Goal: Task Accomplishment & Management: Use online tool/utility

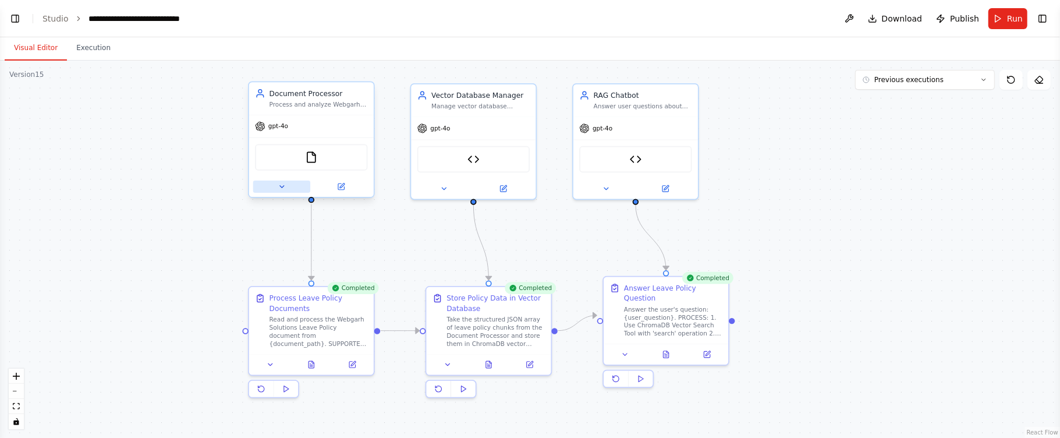
click at [284, 188] on icon at bounding box center [282, 187] width 8 height 8
click at [284, 185] on icon at bounding box center [282, 187] width 8 height 8
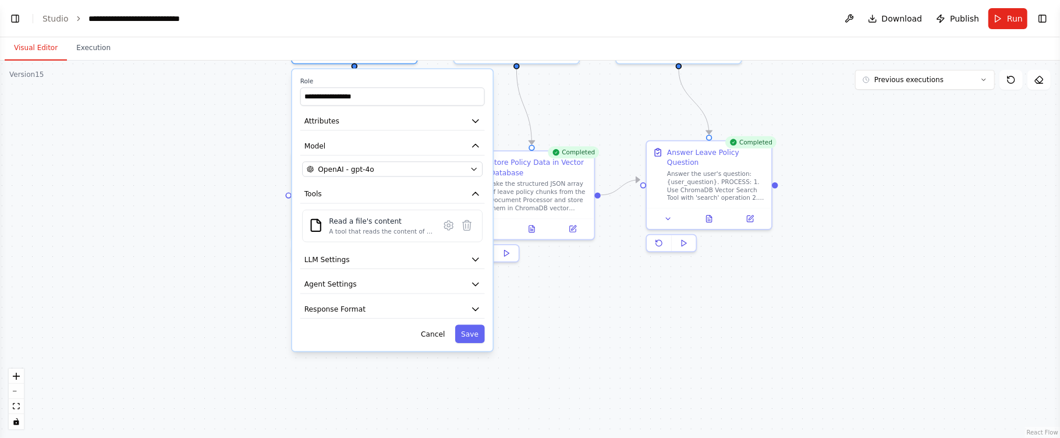
drag, startPoint x: 218, startPoint y: 314, endPoint x: 261, endPoint y: 178, distance: 142.3
click at [261, 178] on div "**********" at bounding box center [530, 249] width 1060 height 377
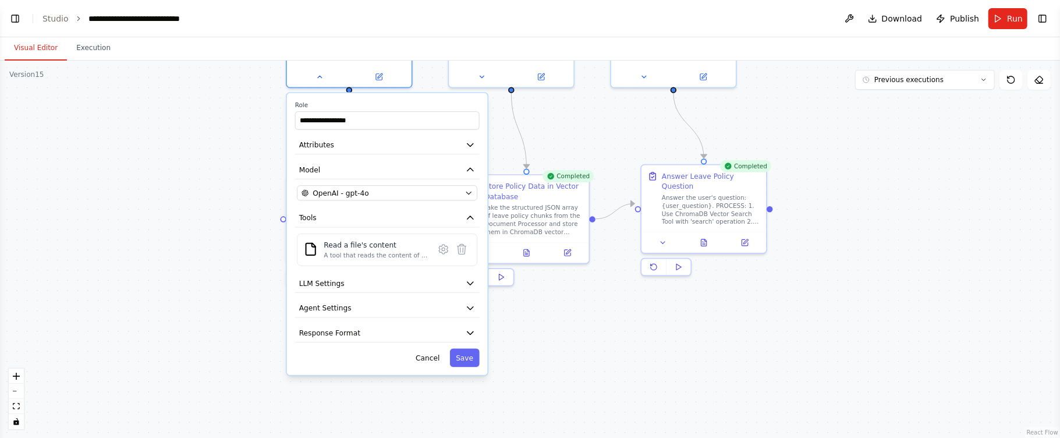
drag, startPoint x: 261, startPoint y: 178, endPoint x: 256, endPoint y: 202, distance: 24.4
click at [256, 202] on div "**********" at bounding box center [530, 249] width 1060 height 377
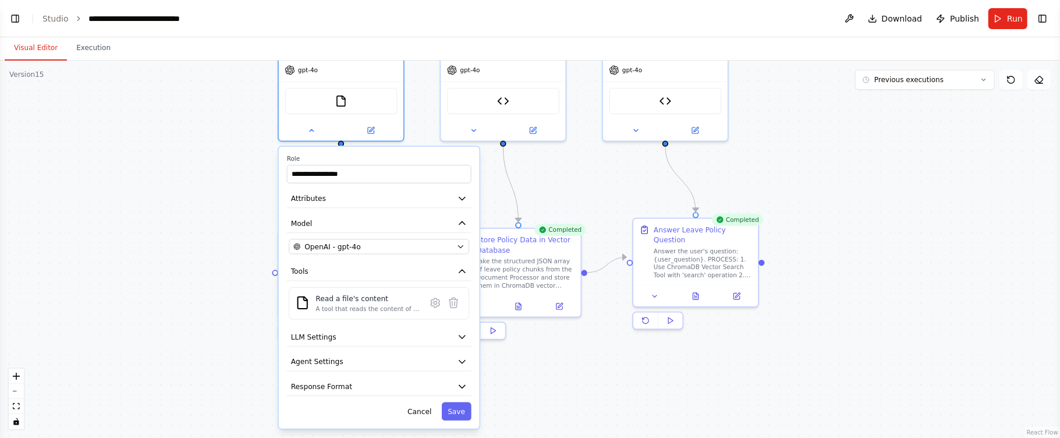
drag, startPoint x: 257, startPoint y: 197, endPoint x: 249, endPoint y: 250, distance: 54.2
click at [249, 250] on div "**********" at bounding box center [530, 249] width 1060 height 377
click at [459, 246] on icon "button" at bounding box center [461, 246] width 8 height 8
click at [459, 246] on icon "button" at bounding box center [460, 247] width 5 height 2
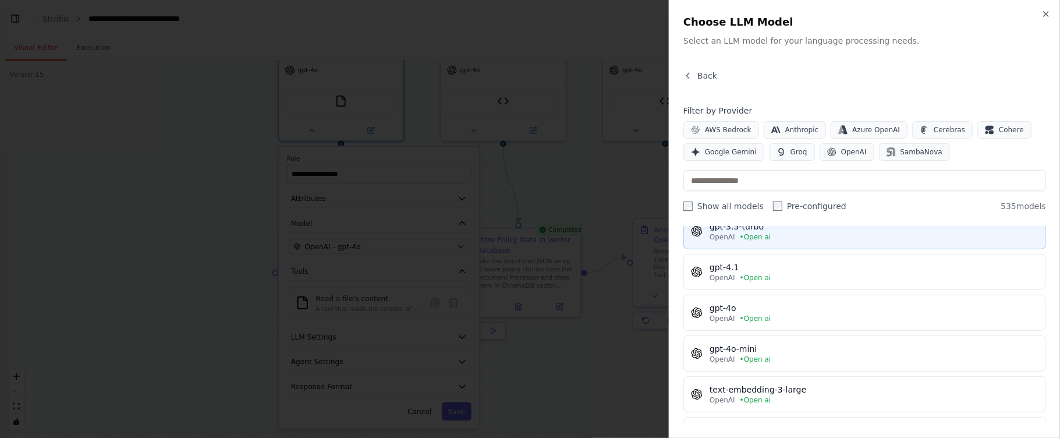
scroll to position [186, 0]
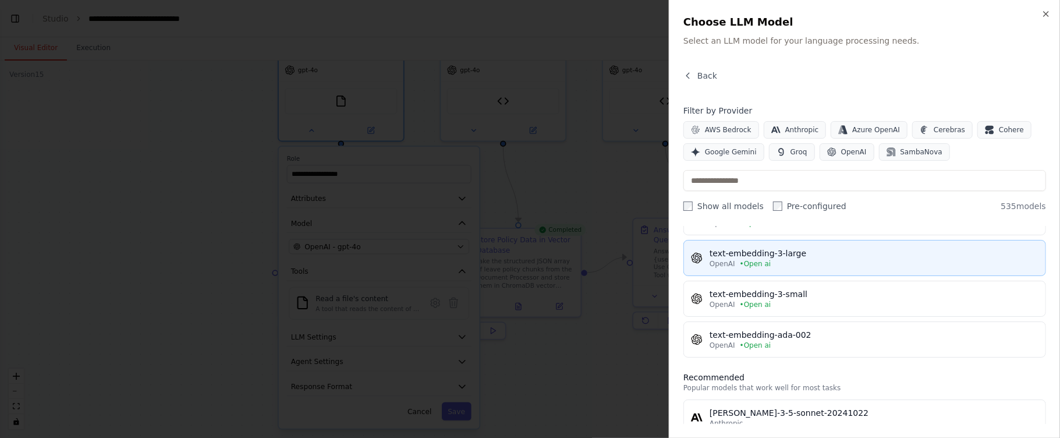
click at [812, 267] on div "OpenAI • Open ai" at bounding box center [874, 263] width 329 height 9
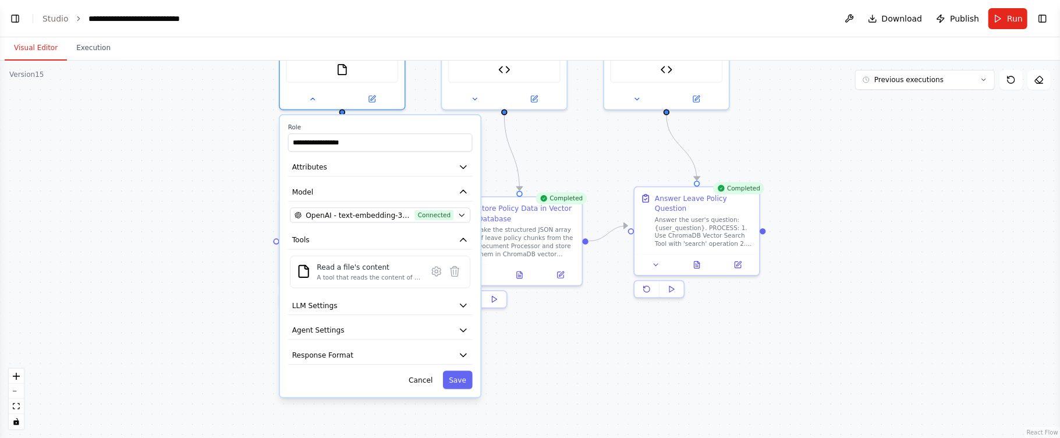
drag, startPoint x: 539, startPoint y: 371, endPoint x: 540, endPoint y: 339, distance: 31.5
click at [540, 339] on div "**********" at bounding box center [530, 249] width 1060 height 377
click at [463, 381] on button "Save" at bounding box center [458, 380] width 30 height 18
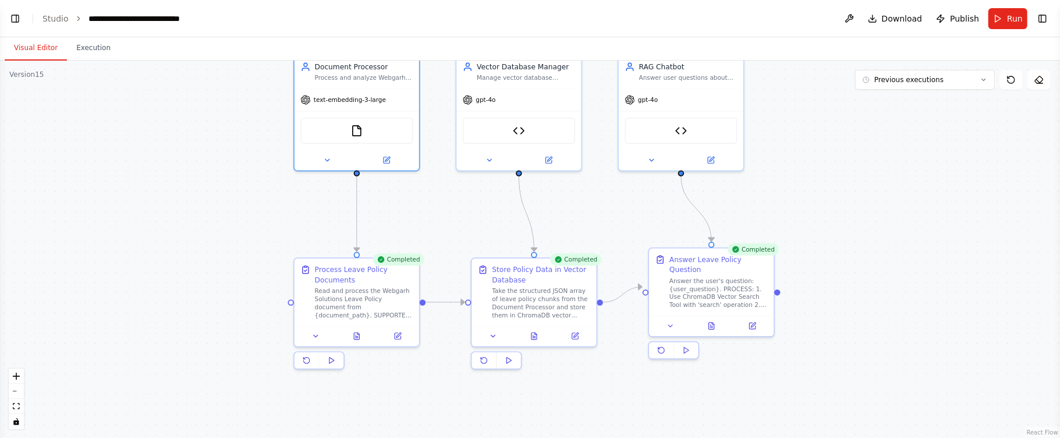
drag, startPoint x: 459, startPoint y: 362, endPoint x: 473, endPoint y: 423, distance: 62.8
click at [473, 423] on div ".deletable-edge-delete-btn { width: 20px; height: 20px; border: 0px solid #ffff…" at bounding box center [530, 249] width 1060 height 377
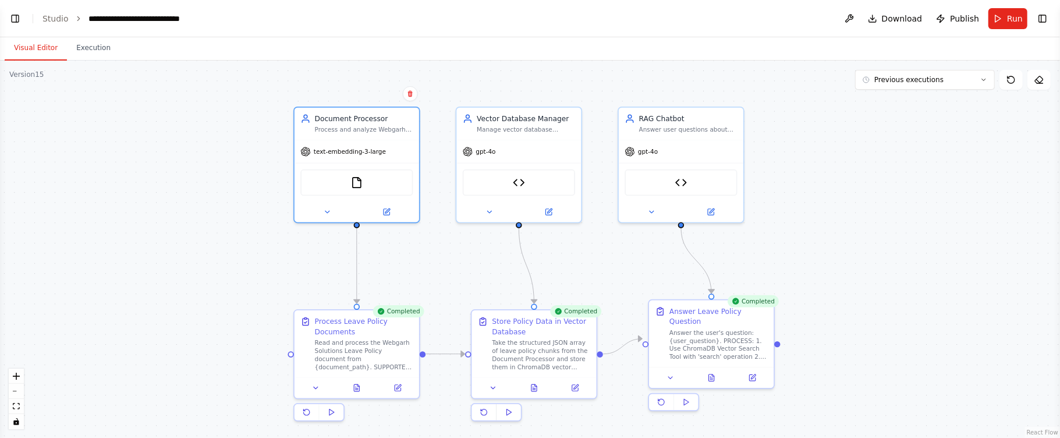
click at [430, 224] on div ".deletable-edge-delete-btn { width: 20px; height: 20px; border: 0px solid #ffff…" at bounding box center [530, 249] width 1060 height 377
click at [384, 211] on icon at bounding box center [387, 210] width 6 height 6
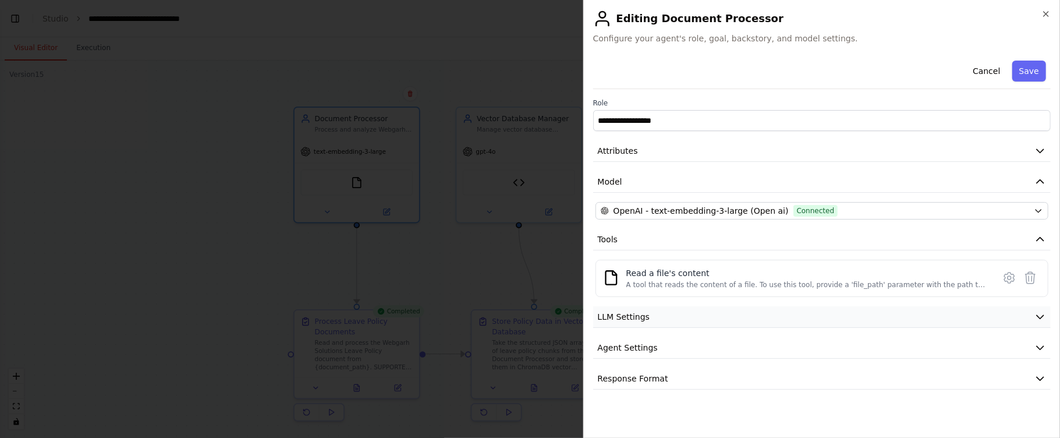
click at [1044, 317] on icon "button" at bounding box center [1040, 317] width 7 height 3
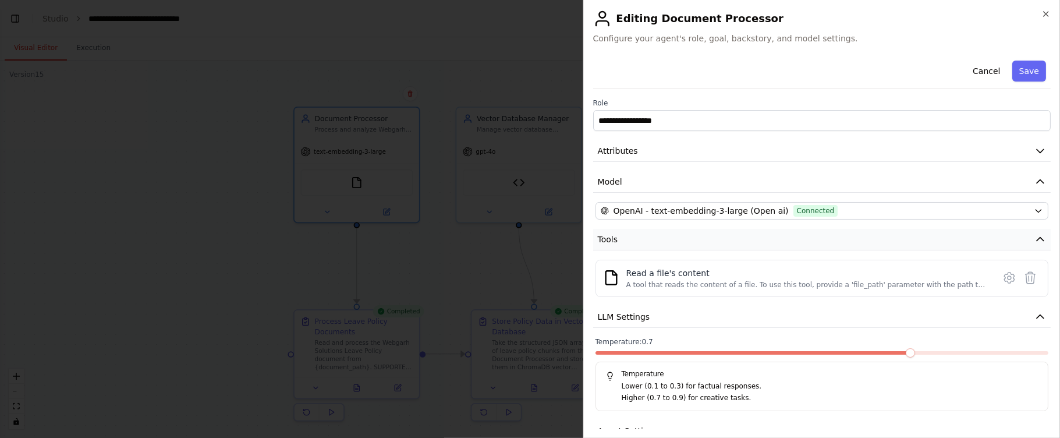
scroll to position [56, 0]
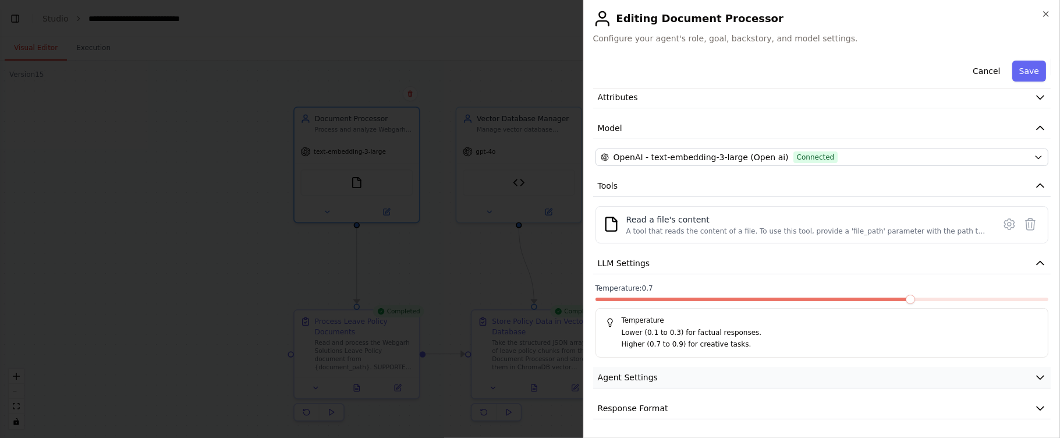
drag, startPoint x: 1020, startPoint y: 369, endPoint x: 1014, endPoint y: 367, distance: 6.3
click at [1017, 370] on button "Agent Settings" at bounding box center [822, 378] width 458 height 22
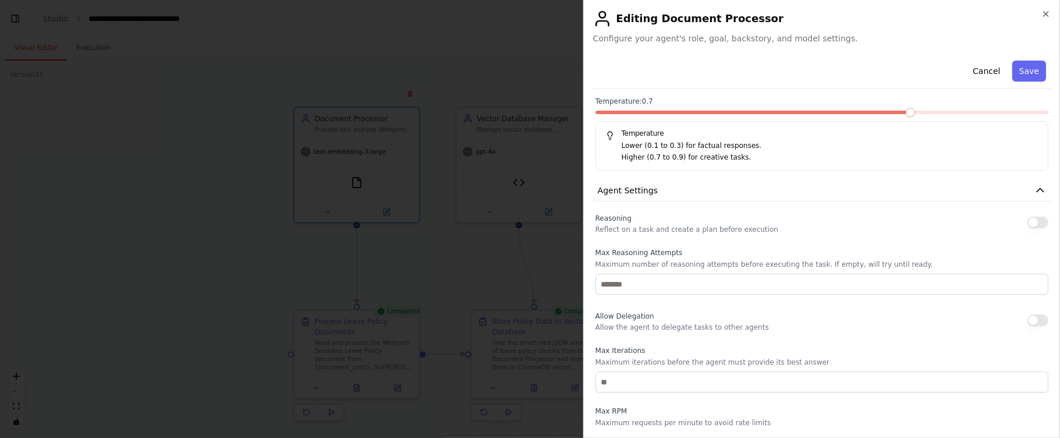
scroll to position [368, 0]
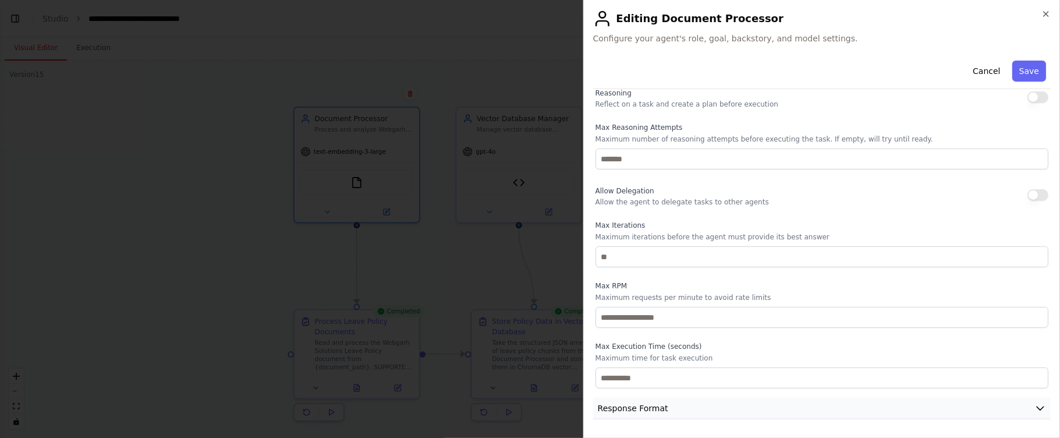
click at [1035, 404] on icon "button" at bounding box center [1041, 408] width 12 height 12
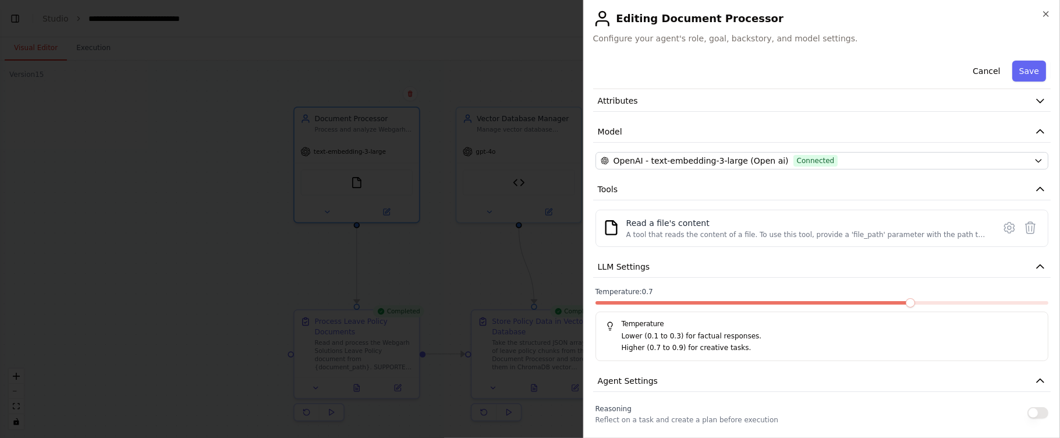
scroll to position [0, 0]
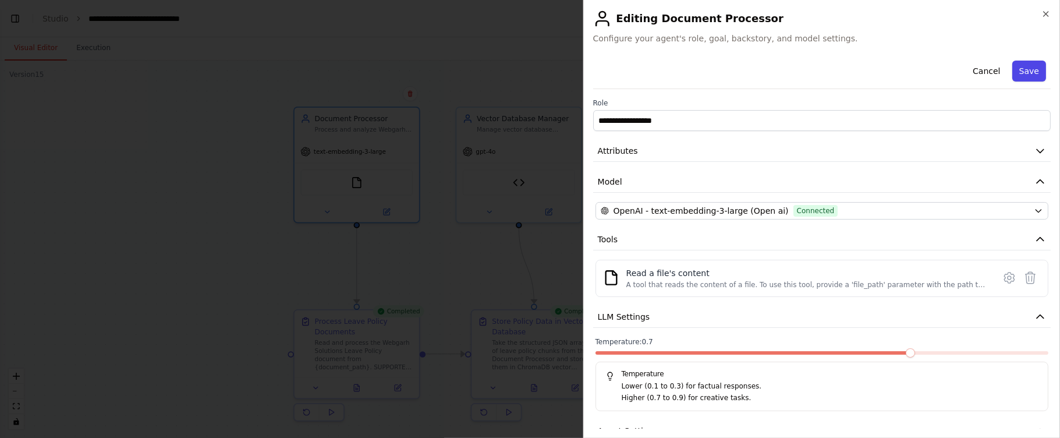
click at [1015, 81] on button "Save" at bounding box center [1030, 71] width 34 height 21
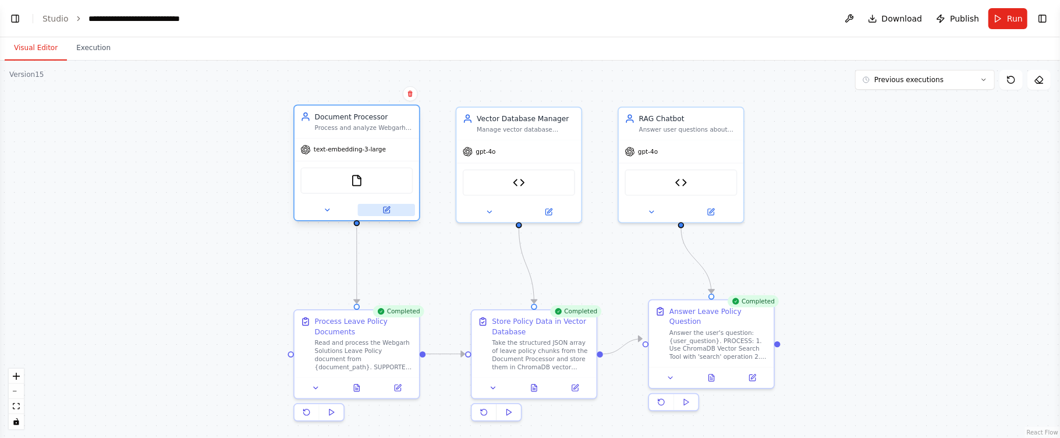
click at [385, 213] on icon at bounding box center [387, 210] width 8 height 8
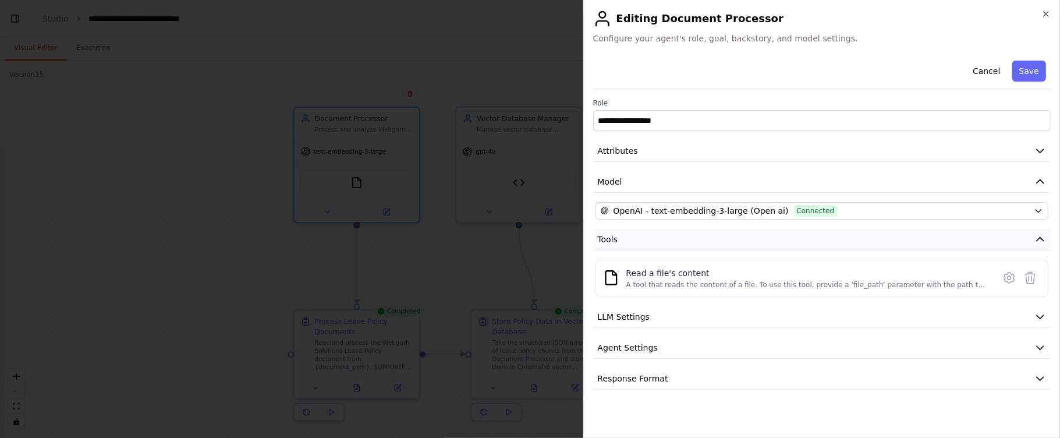
click at [1035, 235] on icon "button" at bounding box center [1041, 239] width 12 height 12
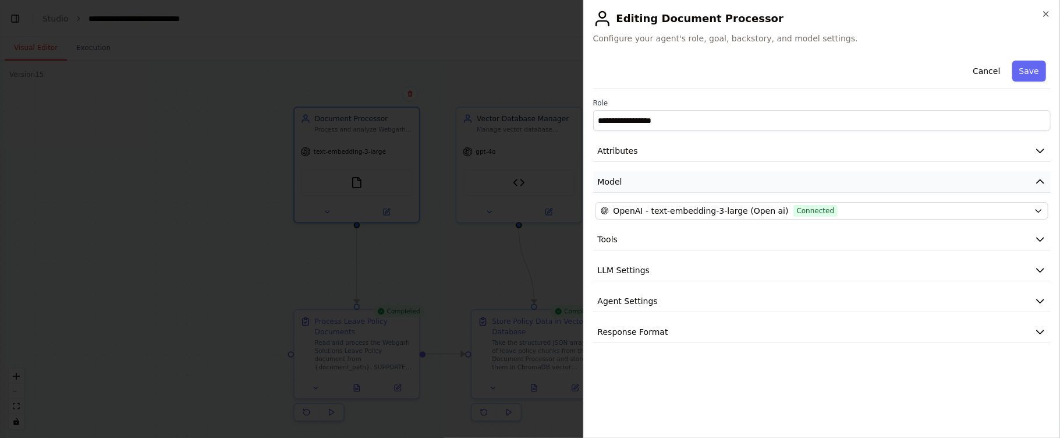
click at [1026, 179] on button "Model" at bounding box center [822, 182] width 458 height 22
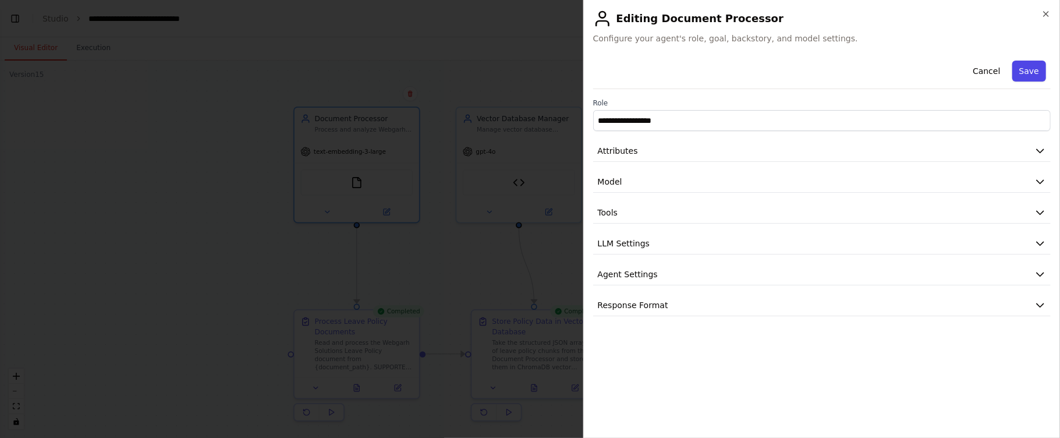
click at [1020, 68] on button "Save" at bounding box center [1030, 71] width 34 height 21
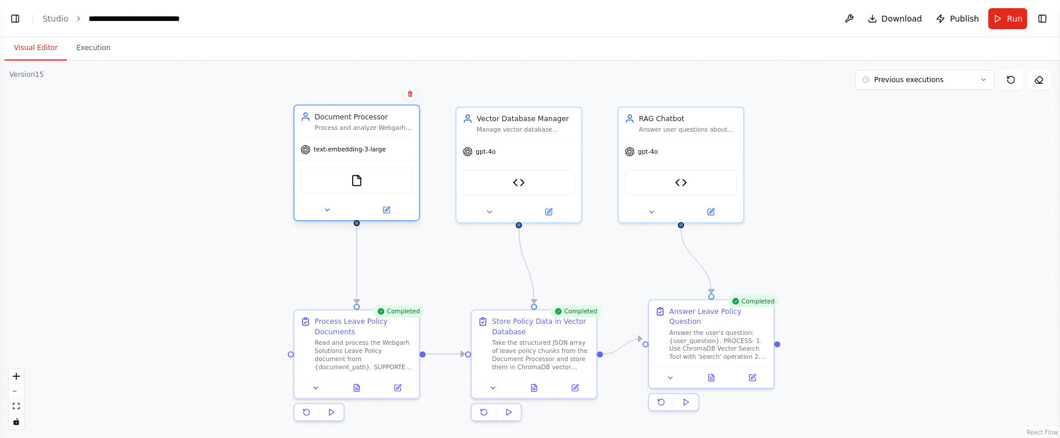
click at [365, 179] on div "FileReadTool" at bounding box center [356, 180] width 112 height 26
click at [338, 210] on button at bounding box center [327, 210] width 57 height 12
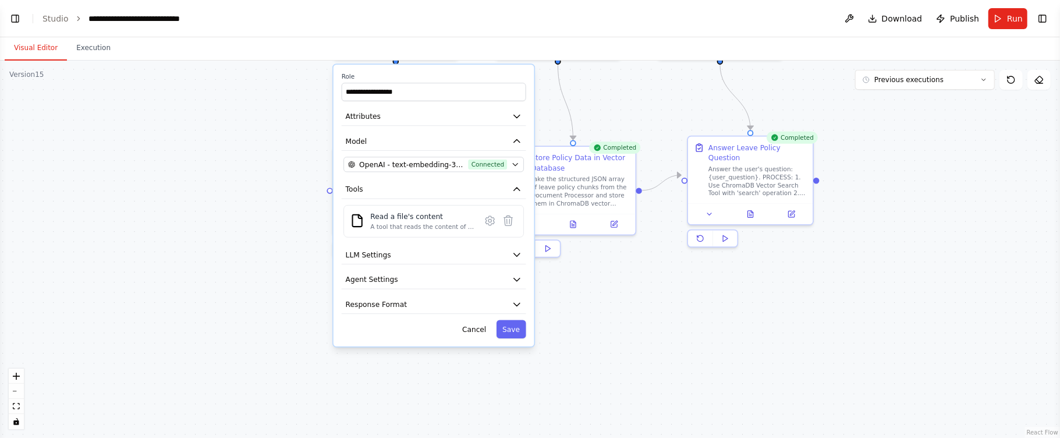
drag, startPoint x: 241, startPoint y: 283, endPoint x: 281, endPoint y: 115, distance: 173.0
click at [281, 115] on div ".deletable-edge-delete-btn { width: 20px; height: 20px; border: 0px solid #ffff…" at bounding box center [530, 249] width 1060 height 377
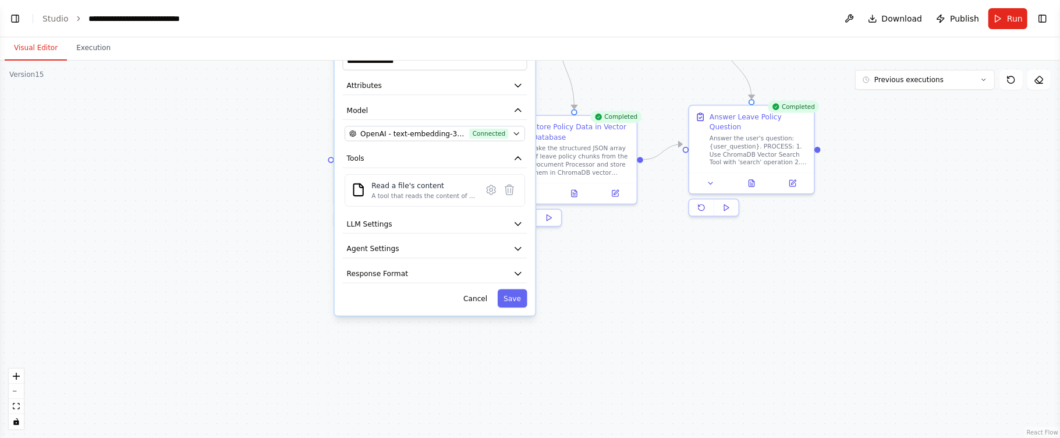
drag, startPoint x: 281, startPoint y: 115, endPoint x: 267, endPoint y: 138, distance: 27.2
click at [269, 136] on div ".deletable-edge-delete-btn { width: 20px; height: 20px; border: 0px solid #ffff…" at bounding box center [530, 249] width 1060 height 377
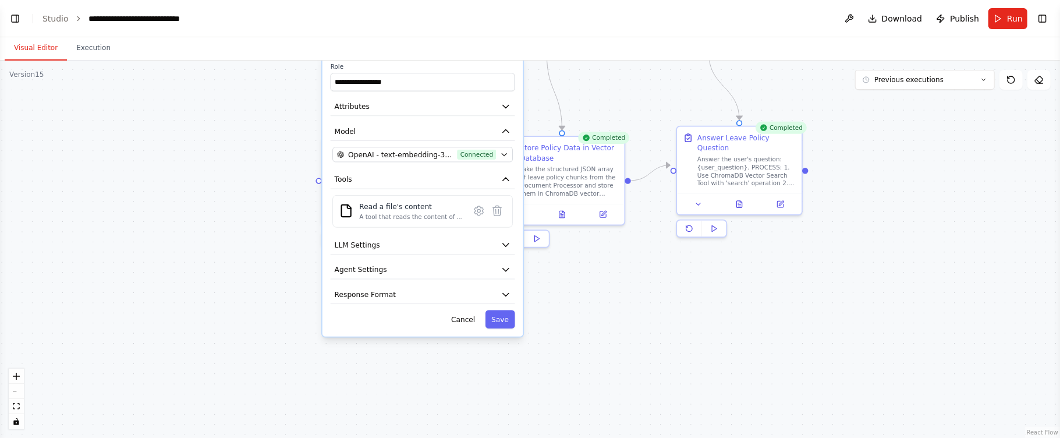
click at [259, 150] on div ".deletable-edge-delete-btn { width: 20px; height: 20px; border: 0px solid #ffff…" at bounding box center [530, 249] width 1060 height 377
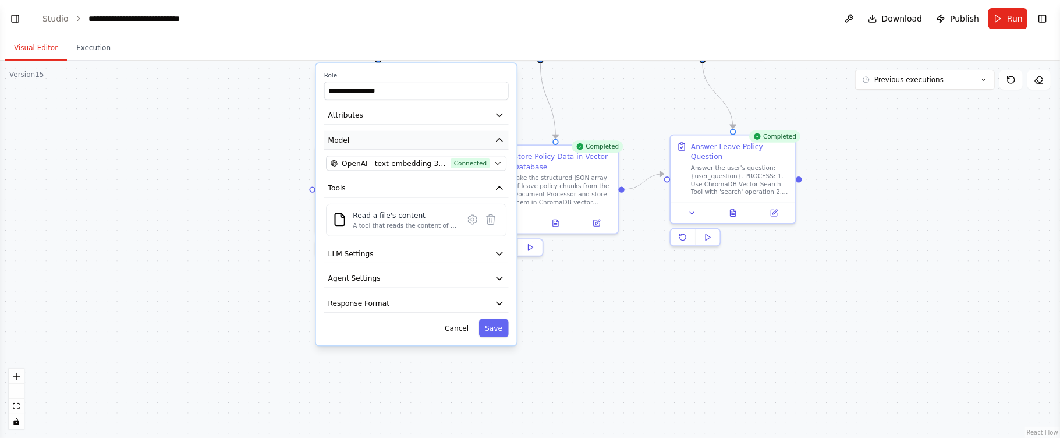
click at [501, 146] on button "Model" at bounding box center [416, 140] width 185 height 19
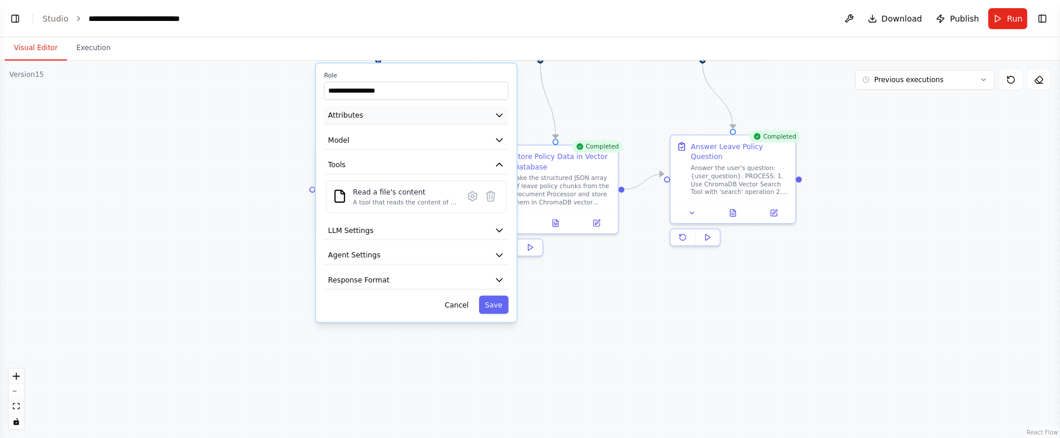
click at [499, 114] on icon "button" at bounding box center [500, 115] width 6 height 3
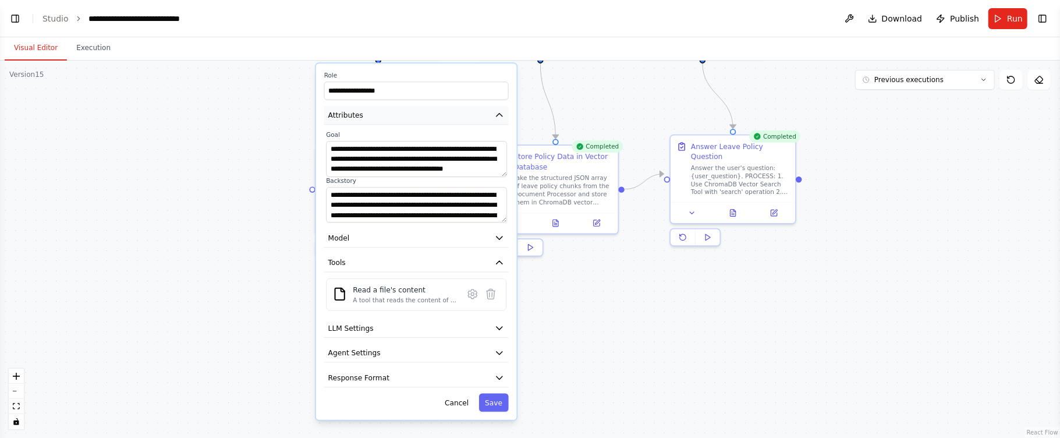
click at [499, 114] on icon "button" at bounding box center [500, 115] width 6 height 3
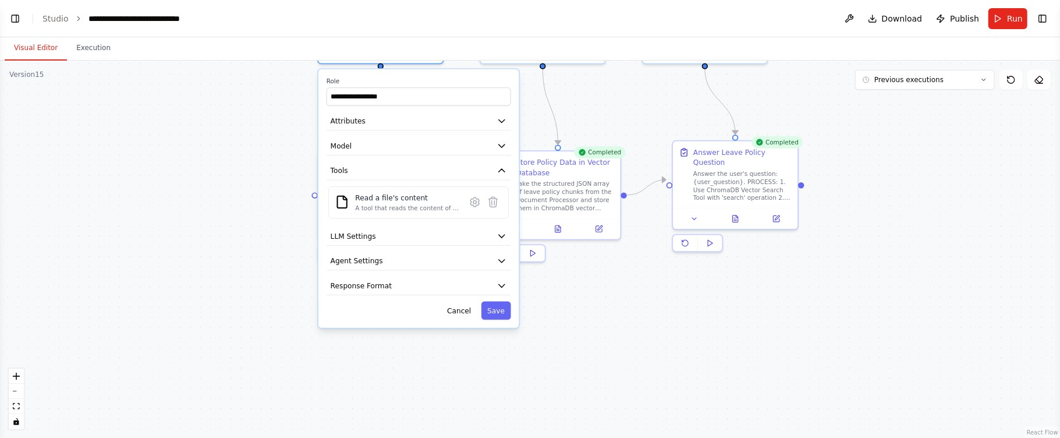
click at [238, 198] on div ".deletable-edge-delete-btn { width: 20px; height: 20px; border: 0px solid #ffff…" at bounding box center [530, 249] width 1060 height 377
click at [509, 164] on button "Tools" at bounding box center [420, 168] width 185 height 19
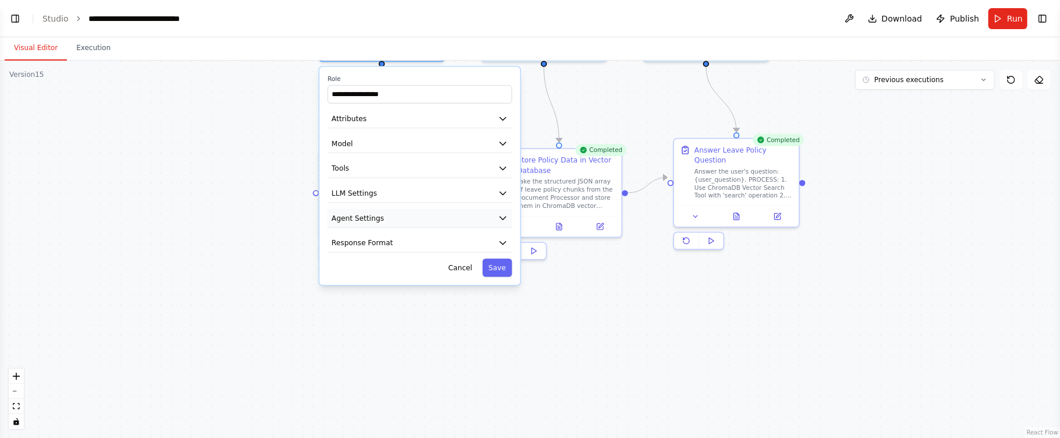
click at [496, 214] on button "Agent Settings" at bounding box center [420, 218] width 185 height 19
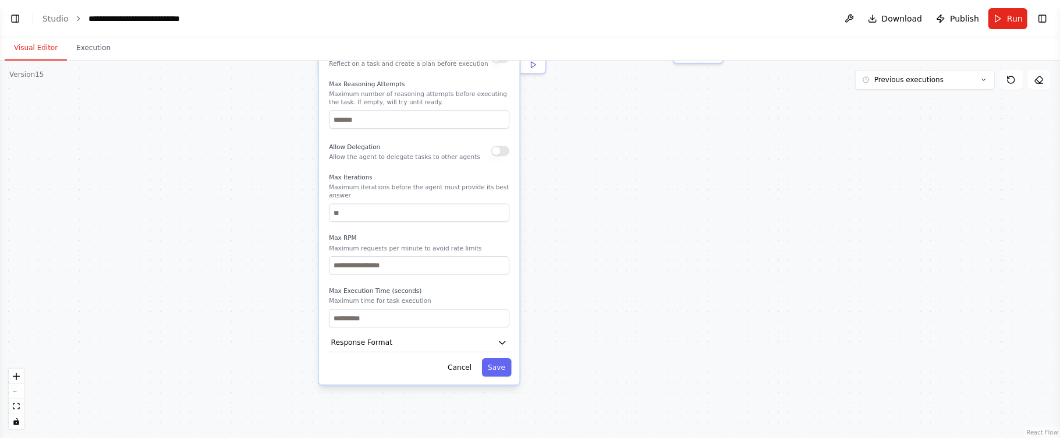
drag, startPoint x: 812, startPoint y: 401, endPoint x: 814, endPoint y: 205, distance: 196.2
click at [813, 205] on div ".deletable-edge-delete-btn { width: 20px; height: 20px; border: 0px solid #ffff…" at bounding box center [530, 249] width 1060 height 377
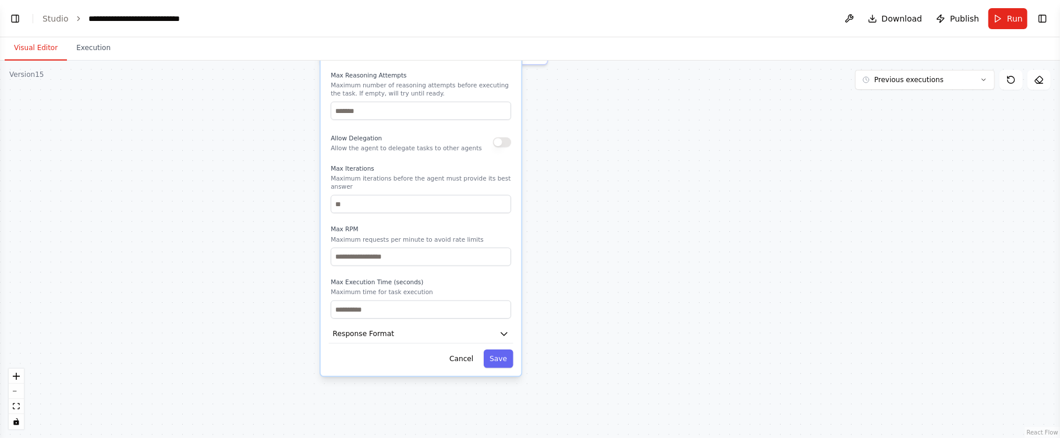
click at [814, 205] on div ".deletable-edge-delete-btn { width: 20px; height: 20px; border: 0px solid #ffff…" at bounding box center [530, 249] width 1060 height 377
click at [498, 334] on button "Response Format" at bounding box center [421, 334] width 185 height 19
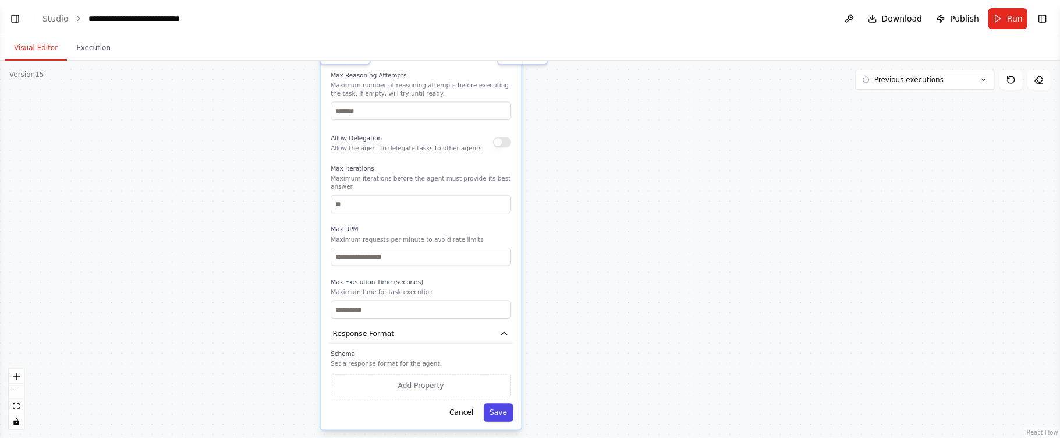
click at [496, 416] on button "Save" at bounding box center [499, 412] width 30 height 18
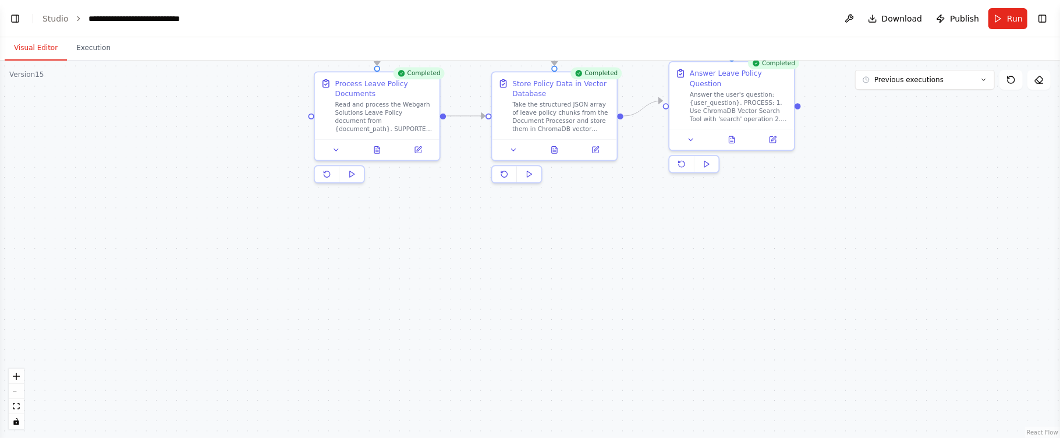
drag, startPoint x: 621, startPoint y: 286, endPoint x: 615, endPoint y: 404, distance: 118.3
click at [615, 404] on div ".deletable-edge-delete-btn { width: 20px; height: 20px; border: 0px solid #ffff…" at bounding box center [530, 249] width 1060 height 377
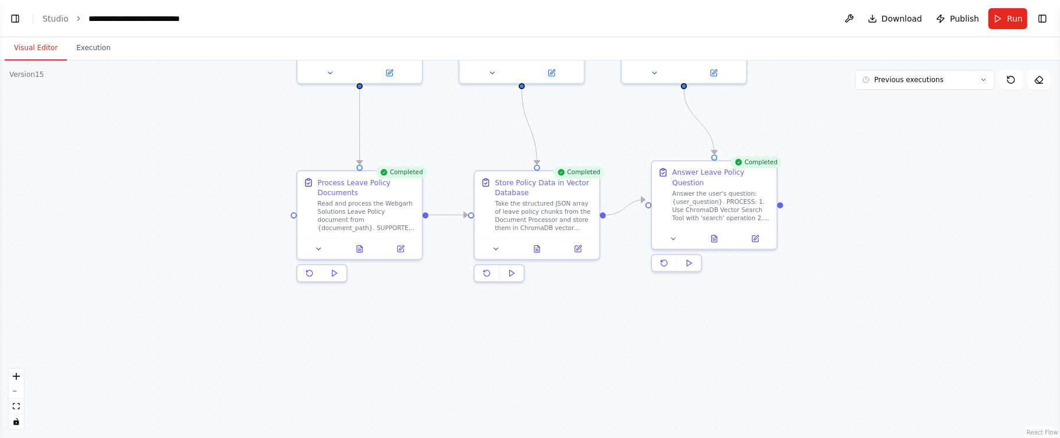
drag, startPoint x: 624, startPoint y: 308, endPoint x: 581, endPoint y: 376, distance: 80.9
click at [596, 437] on html "BETA I want to create a chatbot for Webgarh Solutions Leave Policy and that mus…" at bounding box center [530, 219] width 1060 height 438
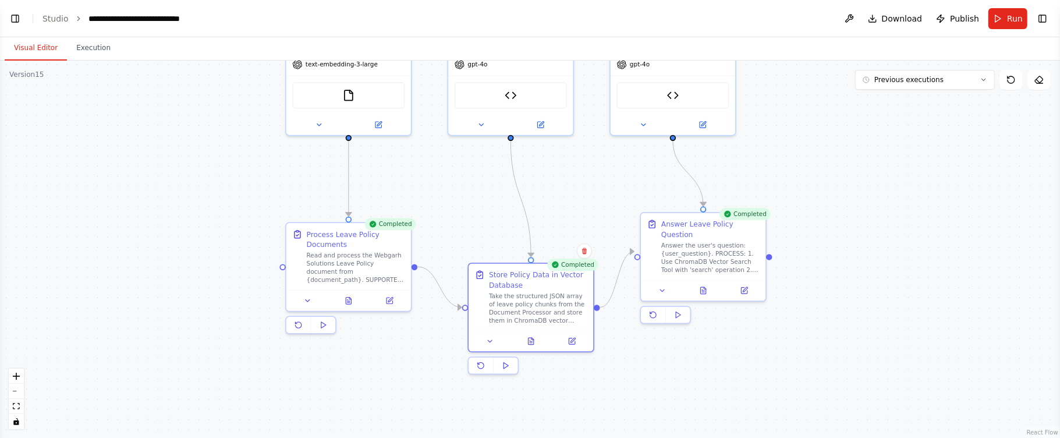
drag, startPoint x: 585, startPoint y: 349, endPoint x: 585, endPoint y: 373, distance: 23.9
click at [585, 373] on div "Completed Store Policy Data in Vector Database Take the structured JSON array o…" at bounding box center [531, 319] width 127 height 112
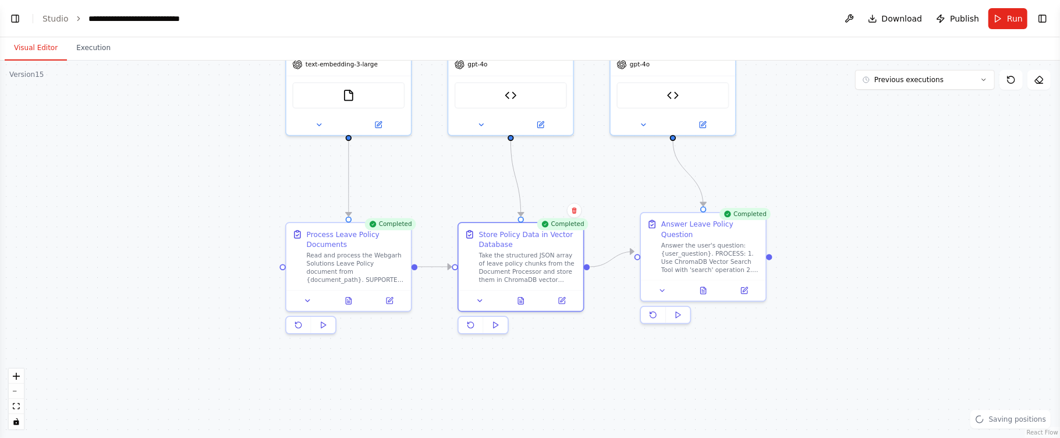
drag, startPoint x: 593, startPoint y: 353, endPoint x: 581, endPoint y: 322, distance: 33.0
click at [581, 322] on div "Completed Store Policy Data in Vector Database Take the structured JSON array o…" at bounding box center [521, 278] width 127 height 112
click at [586, 325] on div ".deletable-edge-delete-btn { width: 20px; height: 20px; border: 0px solid #ffff…" at bounding box center [530, 249] width 1060 height 377
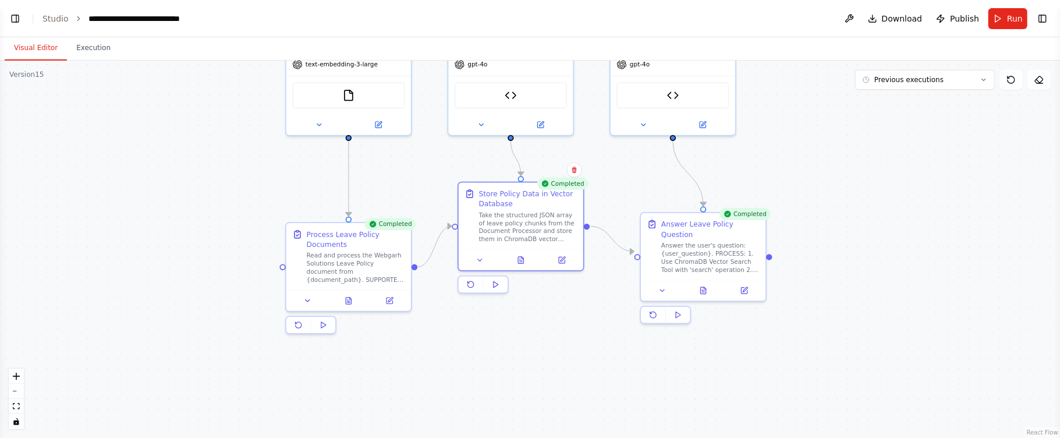
drag, startPoint x: 574, startPoint y: 302, endPoint x: 575, endPoint y: 274, distance: 27.4
click at [575, 274] on div "Completed Store Policy Data in Vector Database Take the structured JSON array o…" at bounding box center [521, 238] width 127 height 112
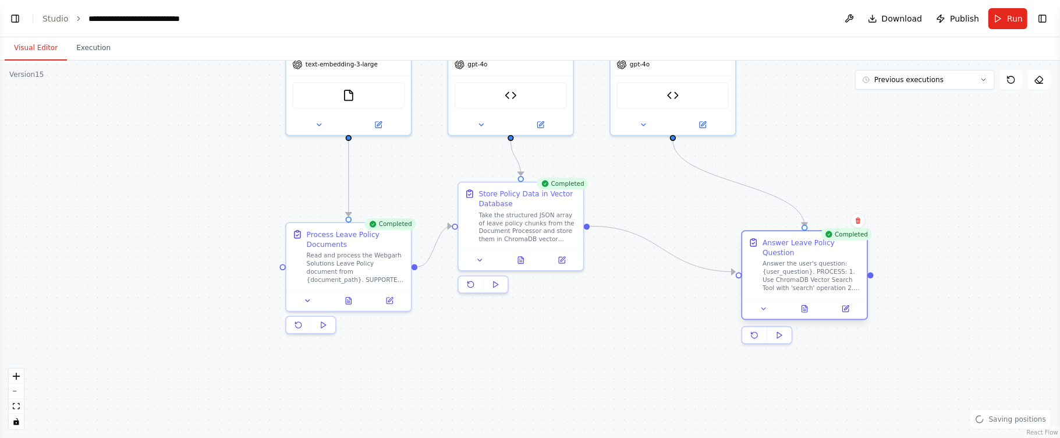
drag, startPoint x: 730, startPoint y: 244, endPoint x: 858, endPoint y: 267, distance: 130.7
click at [858, 267] on div "Answer the user's question: {user_question}. PROCESS: 1. Use ChromaDB Vector Se…" at bounding box center [812, 276] width 98 height 33
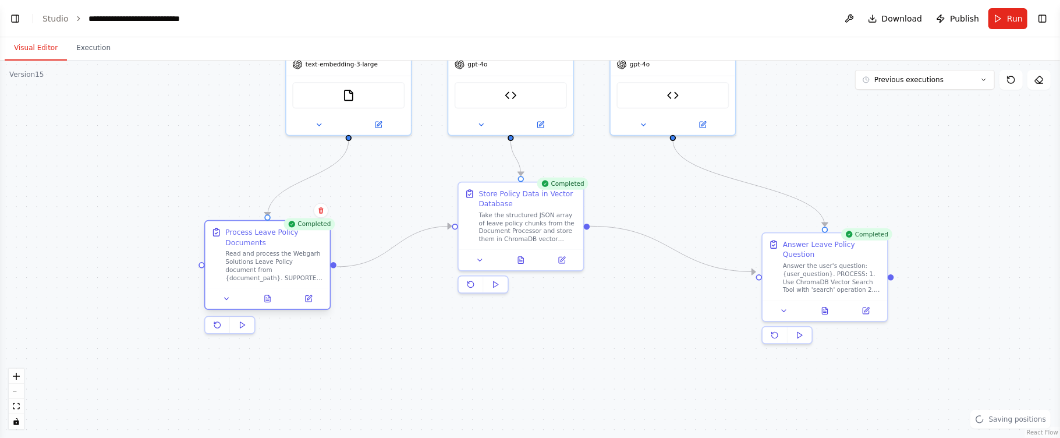
drag, startPoint x: 317, startPoint y: 254, endPoint x: 229, endPoint y: 253, distance: 87.9
click at [229, 253] on div "Read and process the Webgarh Solutions Leave Policy document from {document_pat…" at bounding box center [274, 265] width 98 height 33
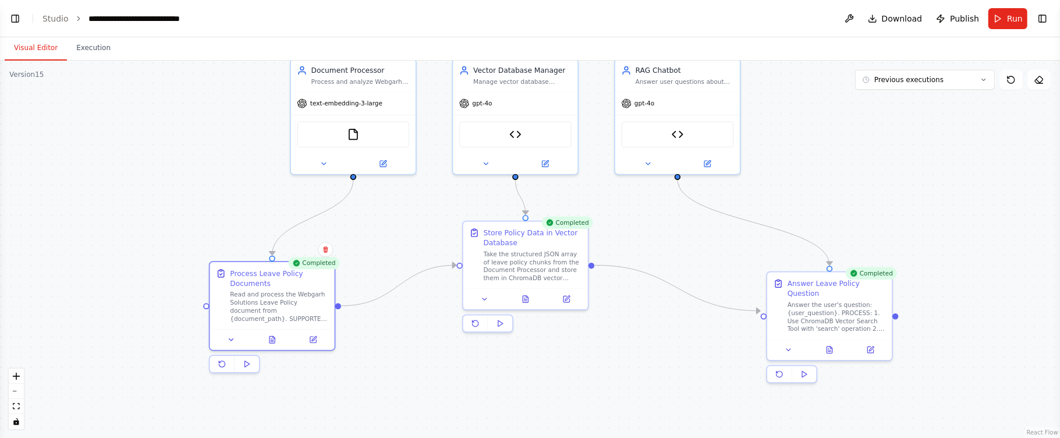
drag, startPoint x: 518, startPoint y: 377, endPoint x: 237, endPoint y: 122, distance: 379.6
click at [521, 403] on div ".deletable-edge-delete-btn { width: 20px; height: 20px; border: 0px solid #ffff…" at bounding box center [530, 249] width 1060 height 377
drag, startPoint x: 337, startPoint y: 114, endPoint x: 262, endPoint y: 118, distance: 74.6
click at [262, 118] on div ".deletable-edge-delete-btn { width: 20px; height: 20px; border: 0px solid #ffff…" at bounding box center [530, 249] width 1060 height 377
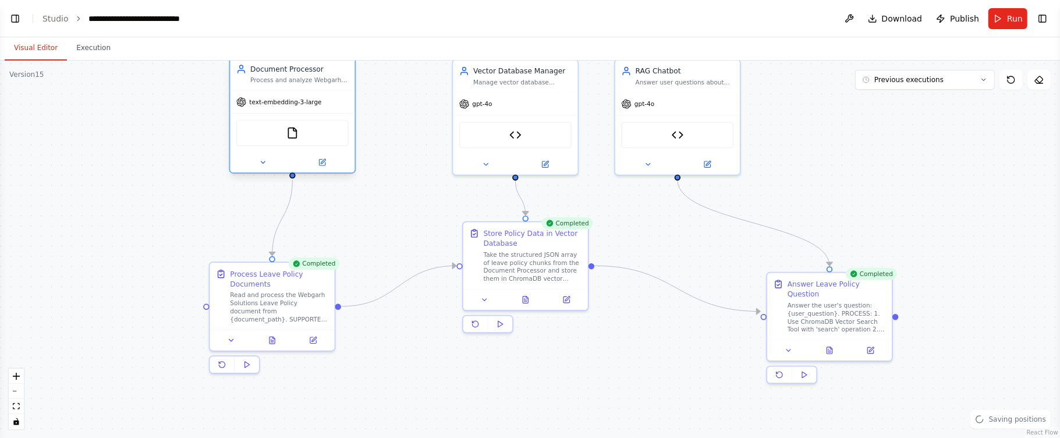
drag, startPoint x: 307, startPoint y: 103, endPoint x: 246, endPoint y: 106, distance: 61.8
click at [246, 106] on div "text-embedding-3-large" at bounding box center [279, 102] width 86 height 10
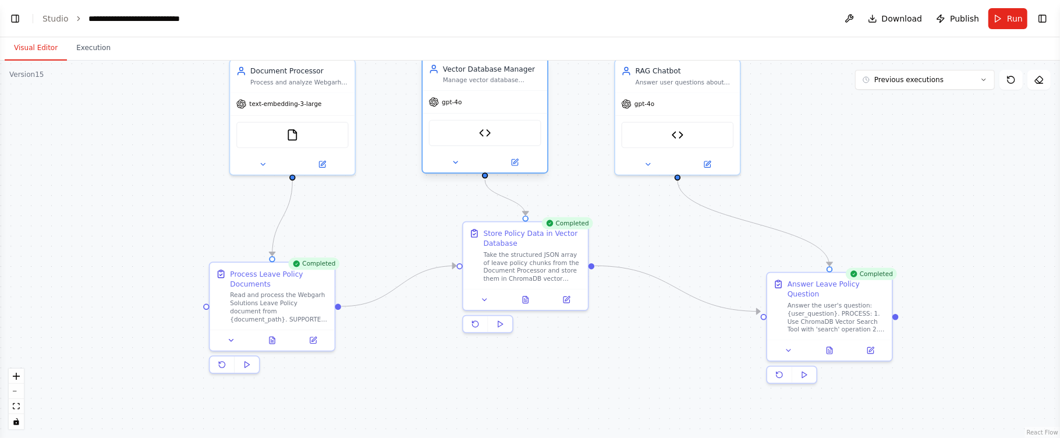
drag, startPoint x: 523, startPoint y: 107, endPoint x: 487, endPoint y: 102, distance: 36.4
click at [487, 102] on div "gpt-4o" at bounding box center [485, 102] width 125 height 22
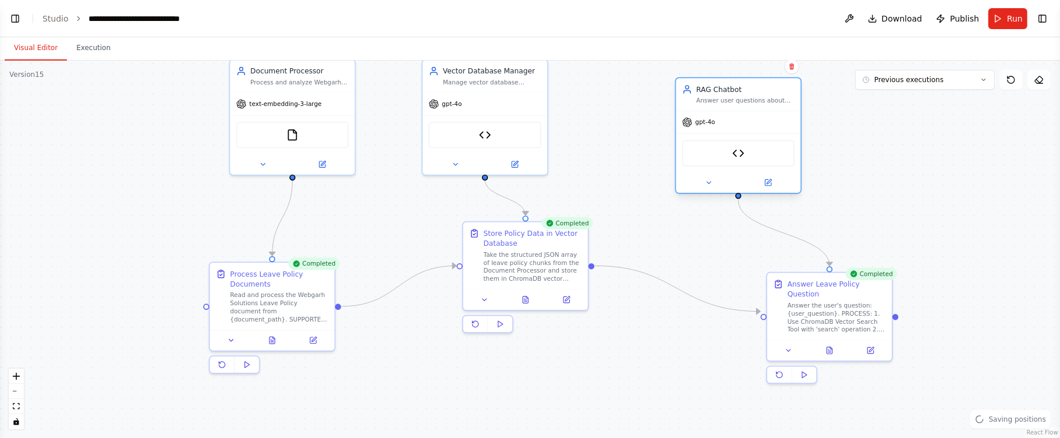
drag, startPoint x: 645, startPoint y: 101, endPoint x: 696, endPoint y: 122, distance: 55.4
click at [696, 122] on span "gpt-4o" at bounding box center [706, 122] width 20 height 8
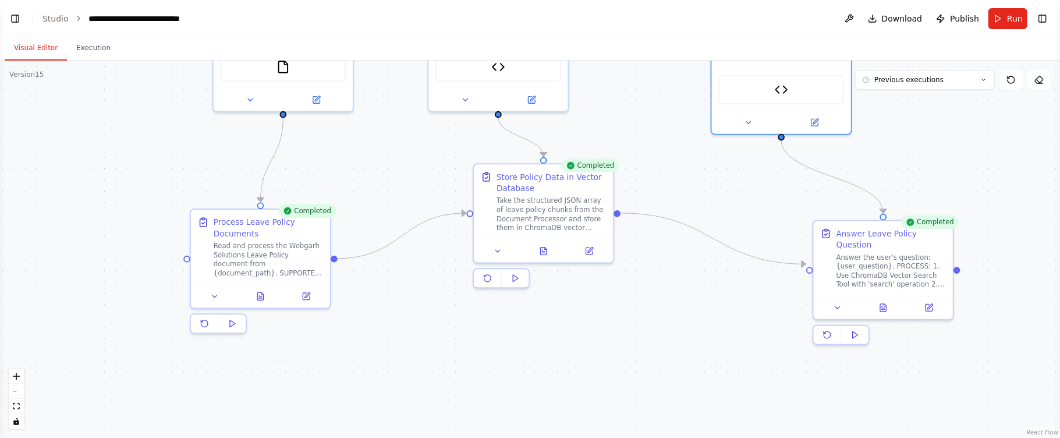
drag, startPoint x: 657, startPoint y: 314, endPoint x: 673, endPoint y: 281, distance: 37.5
click at [673, 281] on div ".deletable-edge-delete-btn { width: 20px; height: 20px; border: 0px solid #ffff…" at bounding box center [530, 249] width 1060 height 377
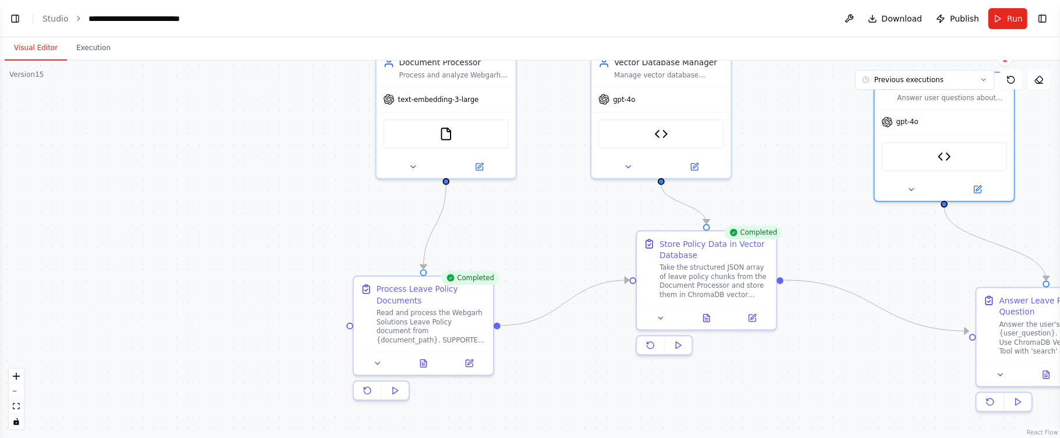
drag, startPoint x: 358, startPoint y: 347, endPoint x: 520, endPoint y: 416, distance: 176.6
click at [520, 416] on div ".deletable-edge-delete-btn { width: 20px; height: 20px; border: 0px solid #ffff…" at bounding box center [530, 249] width 1060 height 377
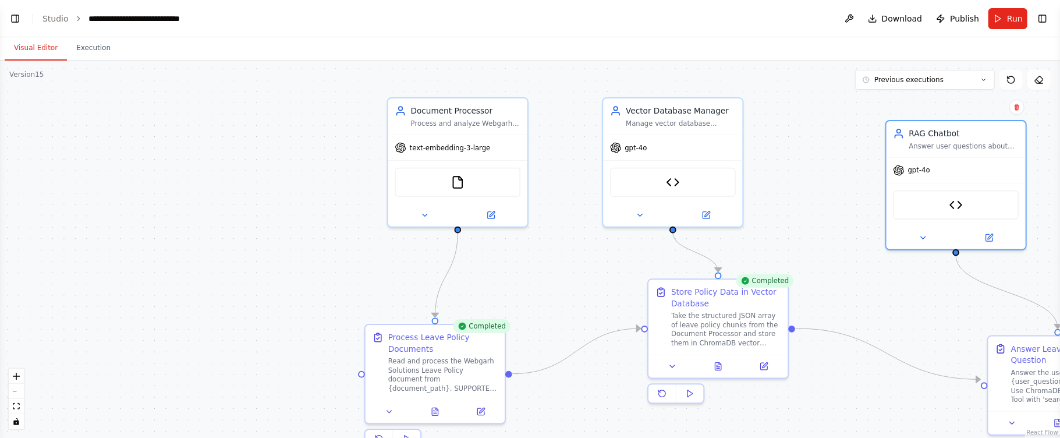
drag, startPoint x: 512, startPoint y: 233, endPoint x: 525, endPoint y: 280, distance: 48.3
click at [525, 280] on div ".deletable-edge-delete-btn { width: 20px; height: 20px; border: 0px solid #ffff…" at bounding box center [530, 249] width 1060 height 377
click at [437, 153] on div "text-embedding-3-large" at bounding box center [458, 145] width 139 height 25
click at [434, 109] on div "Document Processor" at bounding box center [467, 109] width 110 height 11
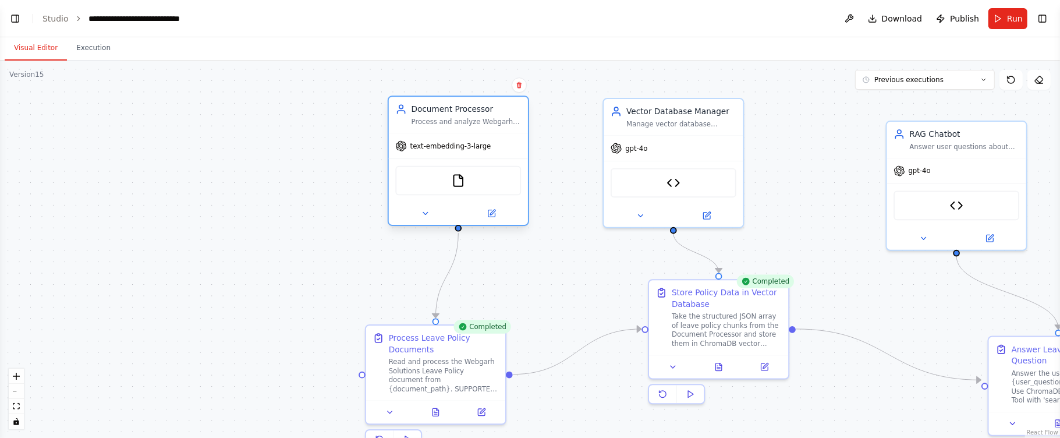
click at [434, 109] on div "Document Processor" at bounding box center [467, 109] width 110 height 11
click at [491, 214] on icon at bounding box center [491, 213] width 7 height 7
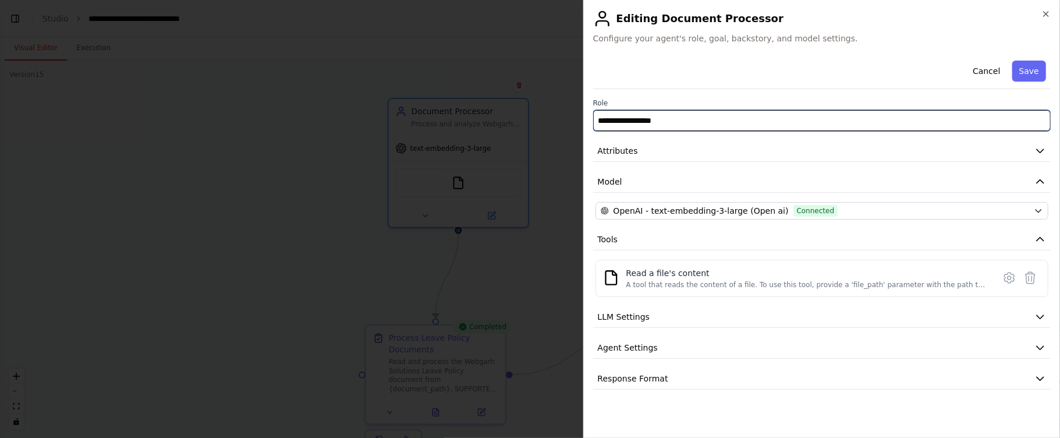
click at [873, 116] on input "**********" at bounding box center [822, 120] width 458 height 21
click at [867, 122] on input "**********" at bounding box center [822, 120] width 458 height 21
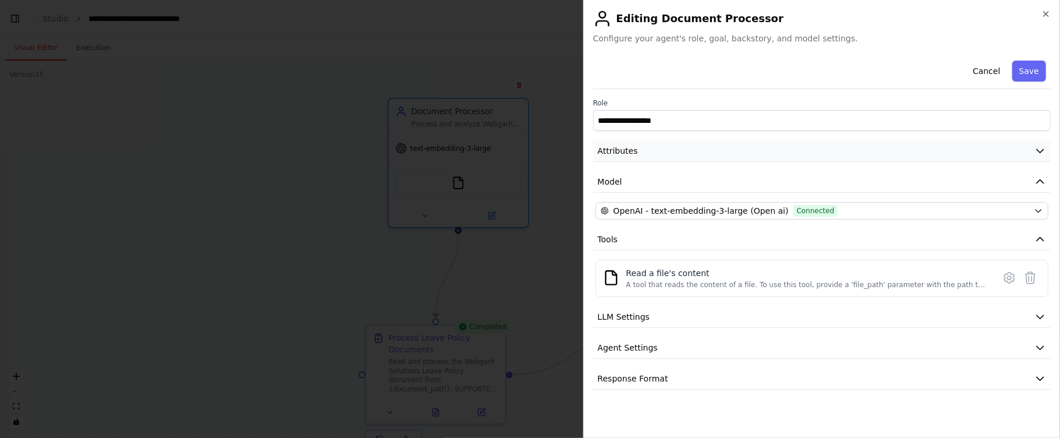
click at [712, 146] on button "Attributes" at bounding box center [822, 151] width 458 height 22
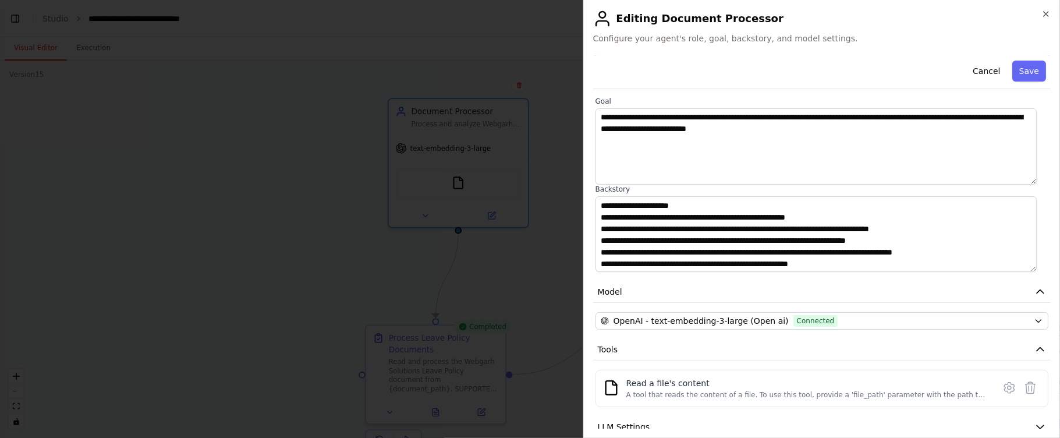
scroll to position [157, 0]
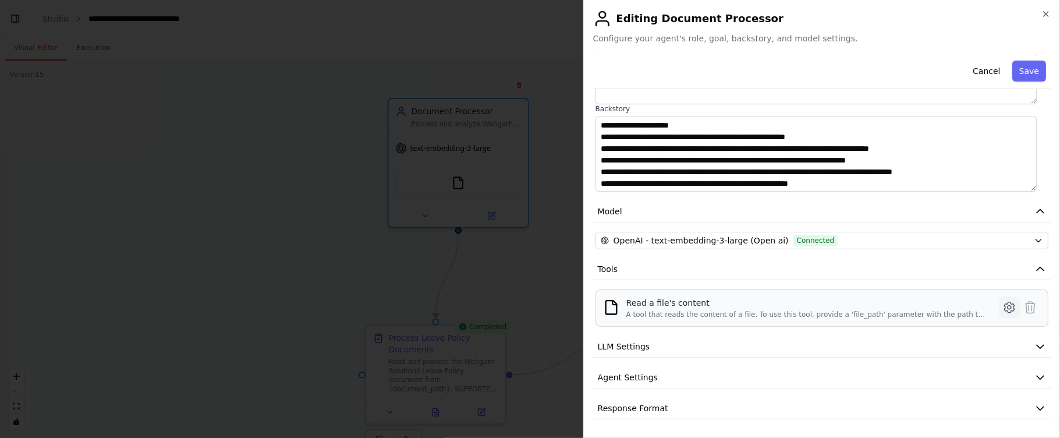
click at [1003, 303] on icon at bounding box center [1010, 307] width 14 height 14
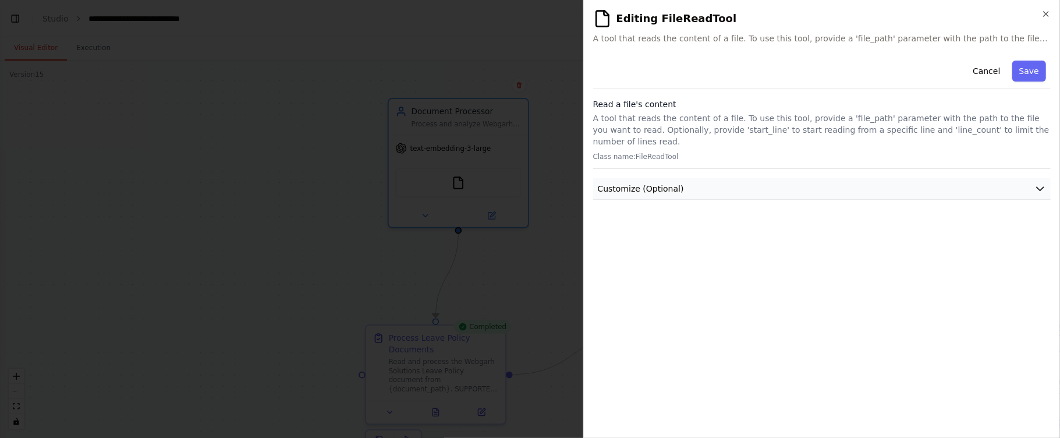
click at [1029, 178] on button "Customize (Optional)" at bounding box center [822, 189] width 458 height 22
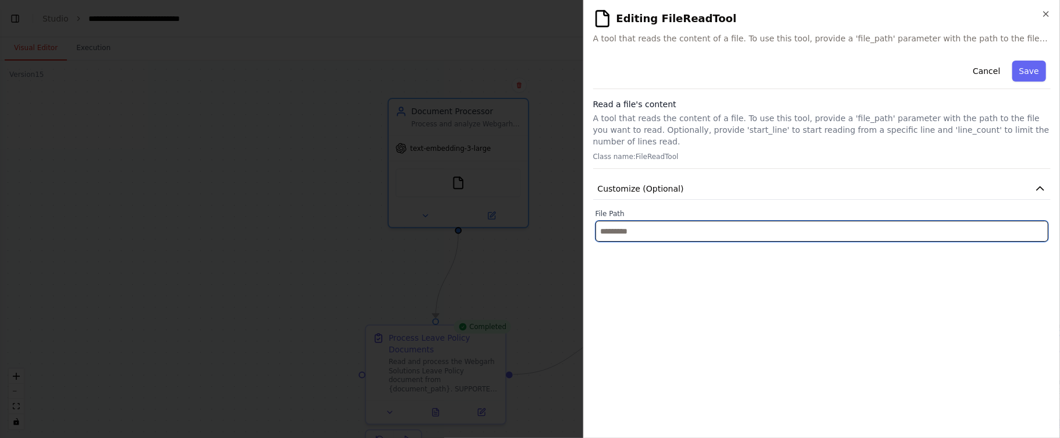
click at [684, 223] on input "text" at bounding box center [822, 231] width 453 height 21
click at [737, 221] on input "text" at bounding box center [822, 231] width 453 height 21
paste input "**********"
click at [844, 224] on input "**********" at bounding box center [822, 231] width 453 height 21
click at [788, 222] on input "**********" at bounding box center [822, 231] width 453 height 21
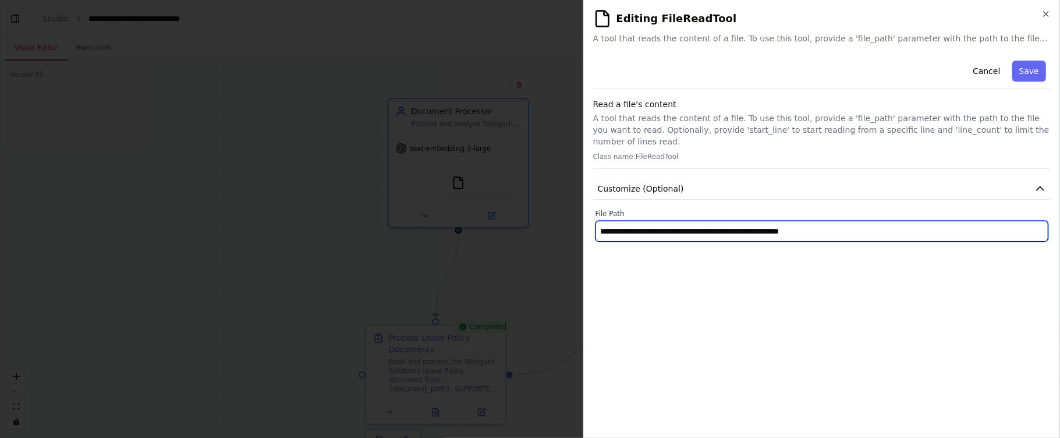
click at [788, 222] on input "**********" at bounding box center [822, 231] width 453 height 21
click at [648, 225] on input "**********" at bounding box center [822, 231] width 453 height 21
click at [649, 225] on input "**********" at bounding box center [822, 231] width 453 height 21
click at [646, 222] on input "**********" at bounding box center [822, 231] width 453 height 21
type input "**********"
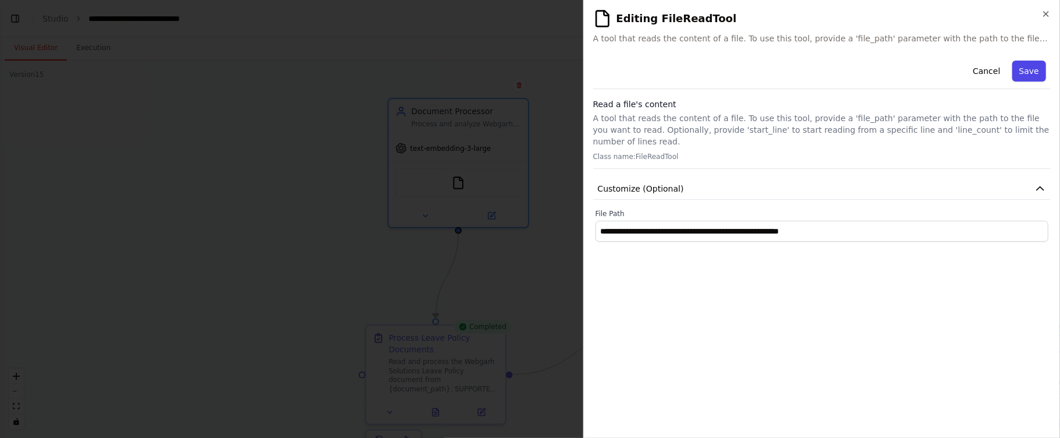
click at [1022, 69] on button "Save" at bounding box center [1030, 71] width 34 height 21
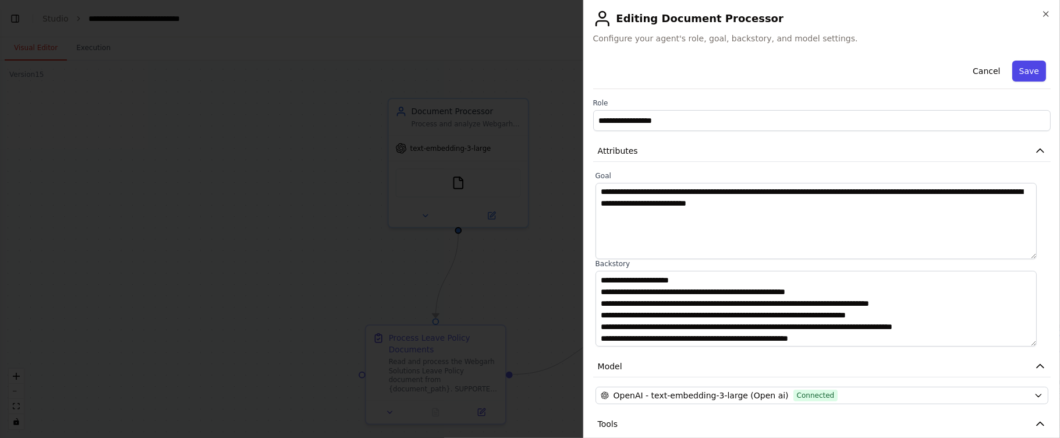
click at [1018, 79] on button "Save" at bounding box center [1030, 71] width 34 height 21
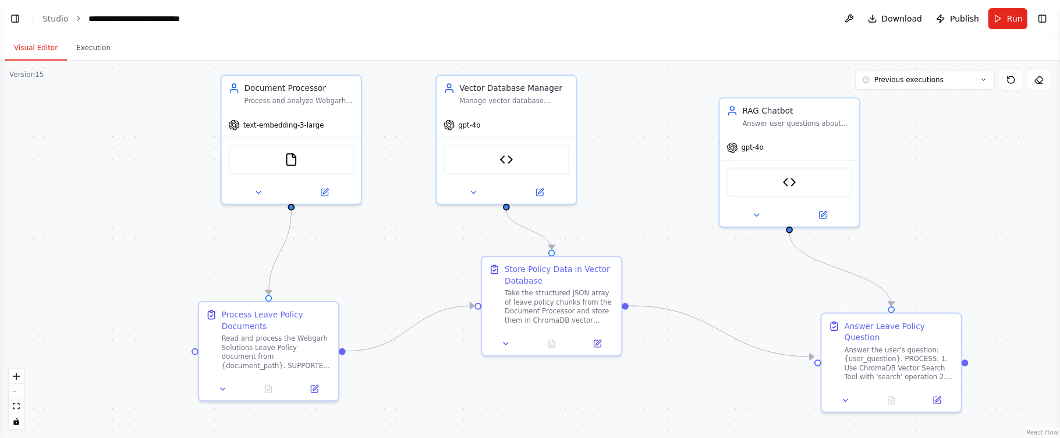
drag, startPoint x: 878, startPoint y: 265, endPoint x: 711, endPoint y: 242, distance: 168.7
click at [711, 242] on div ".deletable-edge-delete-btn { width: 20px; height: 20px; border: 0px solid #ffff…" at bounding box center [530, 249] width 1060 height 377
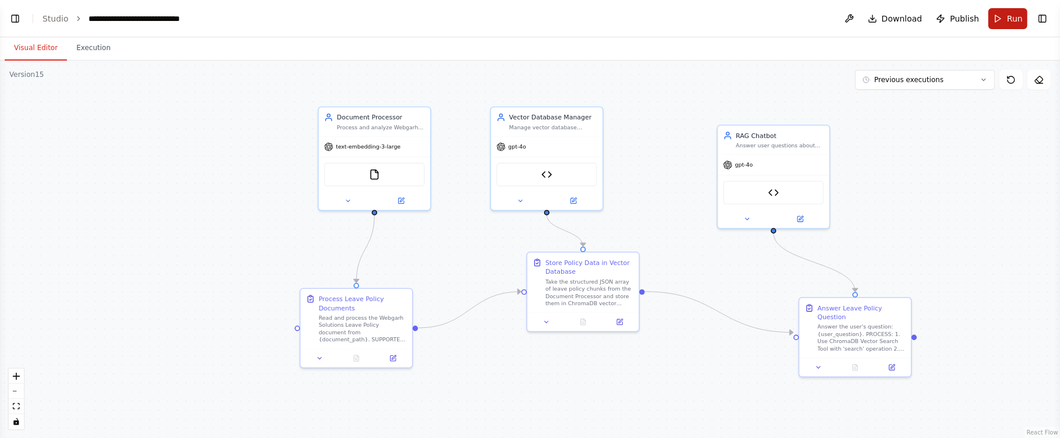
click at [1002, 19] on button "Run" at bounding box center [1008, 18] width 39 height 21
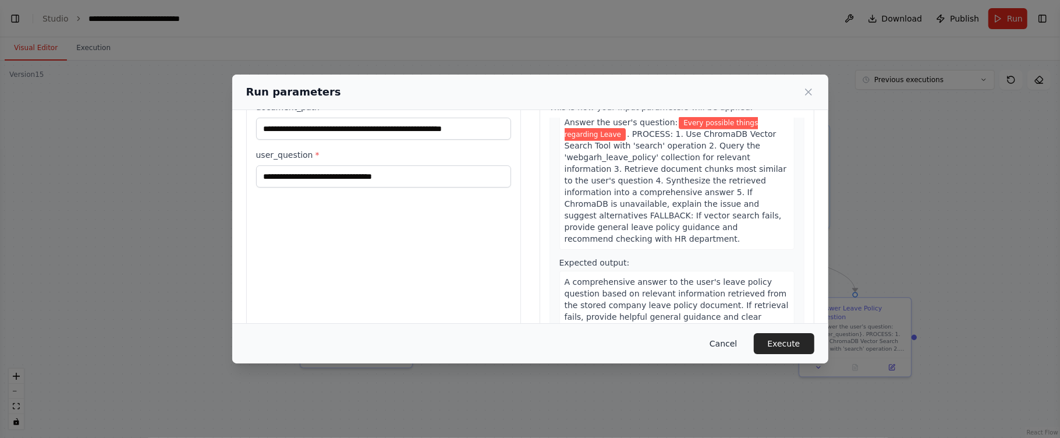
scroll to position [91, 0]
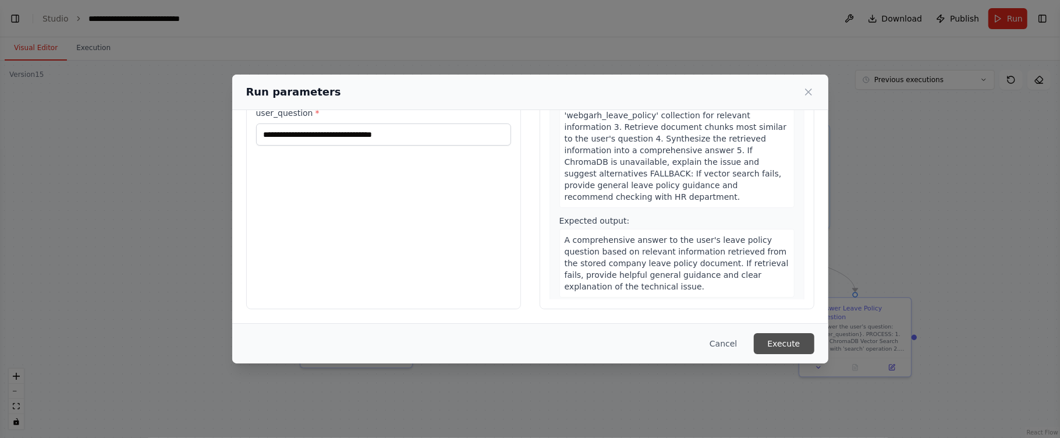
click at [783, 339] on button "Execute" at bounding box center [784, 343] width 61 height 21
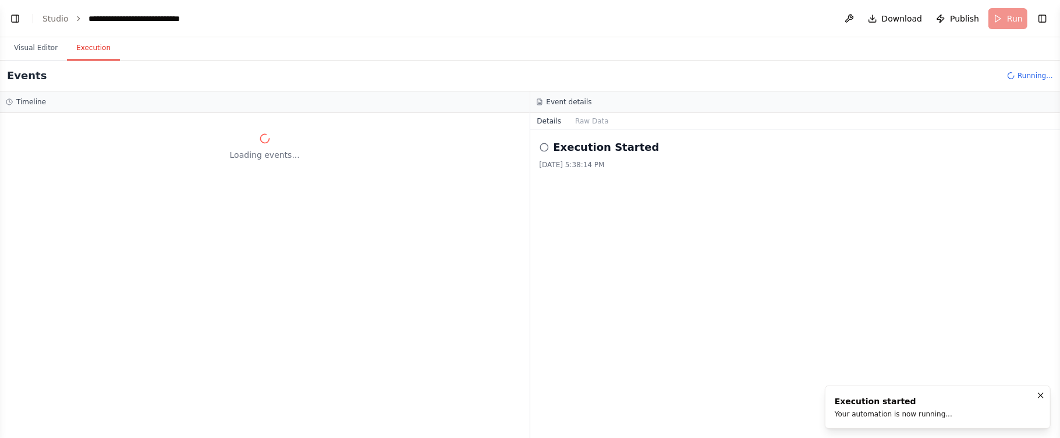
scroll to position [0, 0]
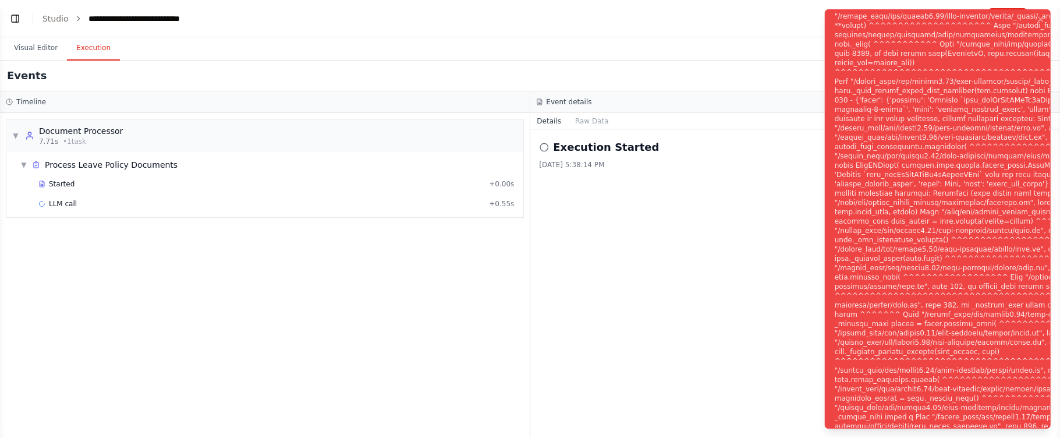
click at [716, 306] on div "Execution Started 9/30/2025, 5:38:14 PM" at bounding box center [795, 284] width 530 height 308
click at [1042, 17] on icon "Notifications (F8)" at bounding box center [1041, 19] width 5 height 5
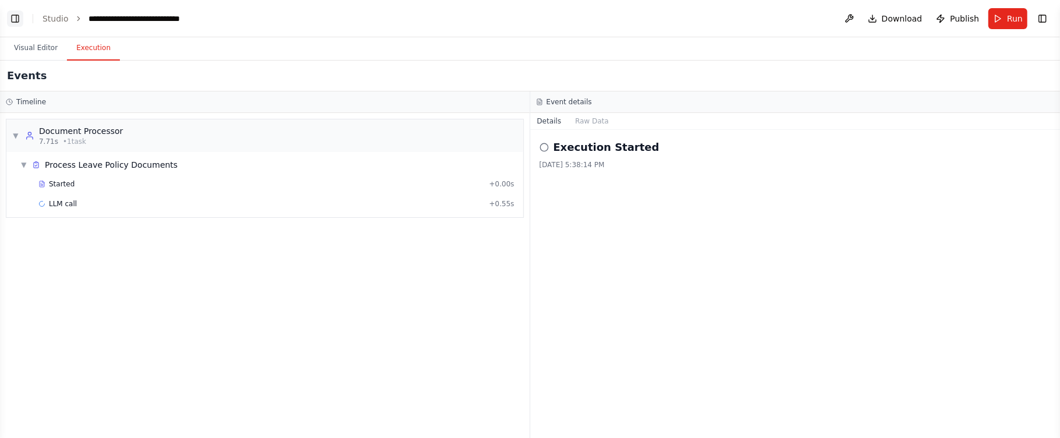
click at [17, 16] on button "Toggle Left Sidebar" at bounding box center [15, 18] width 16 height 16
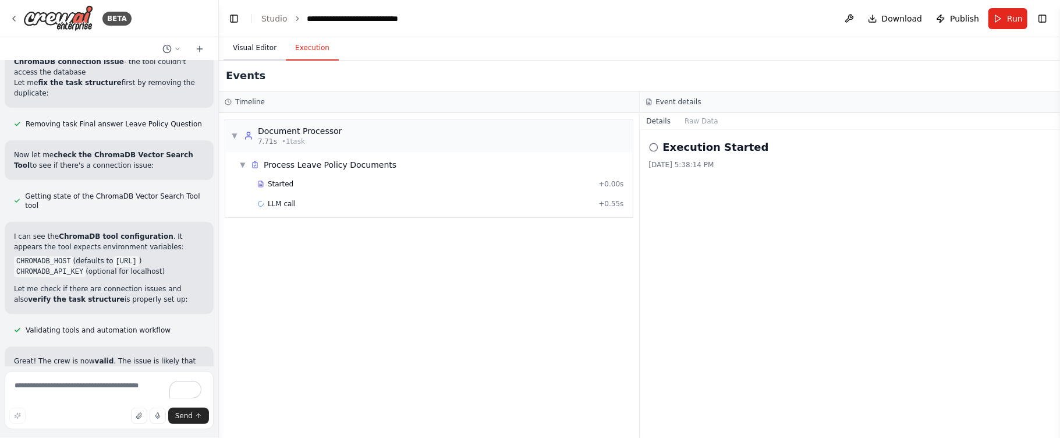
click at [256, 43] on button "Visual Editor" at bounding box center [255, 48] width 62 height 24
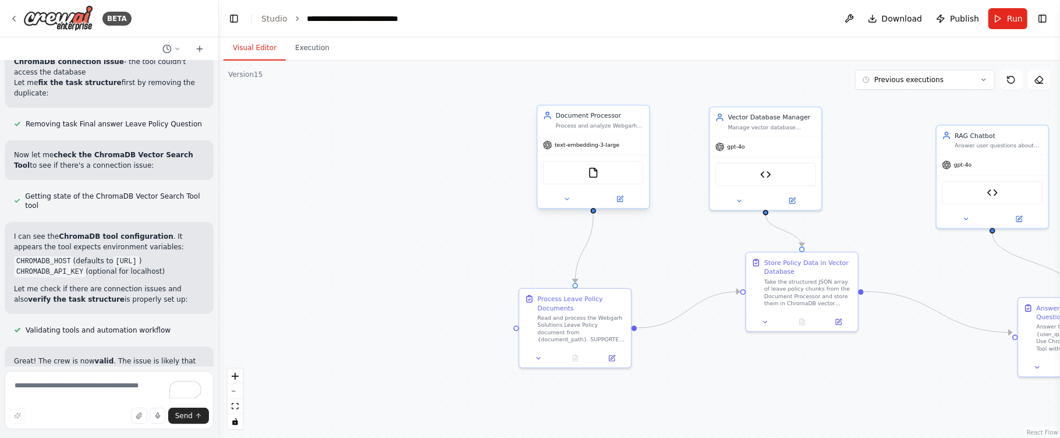
click at [622, 151] on div "text-embedding-3-large" at bounding box center [594, 145] width 112 height 20
click at [622, 140] on div "text-embedding-3-large" at bounding box center [594, 145] width 112 height 20
click at [566, 197] on icon at bounding box center [567, 199] width 7 height 7
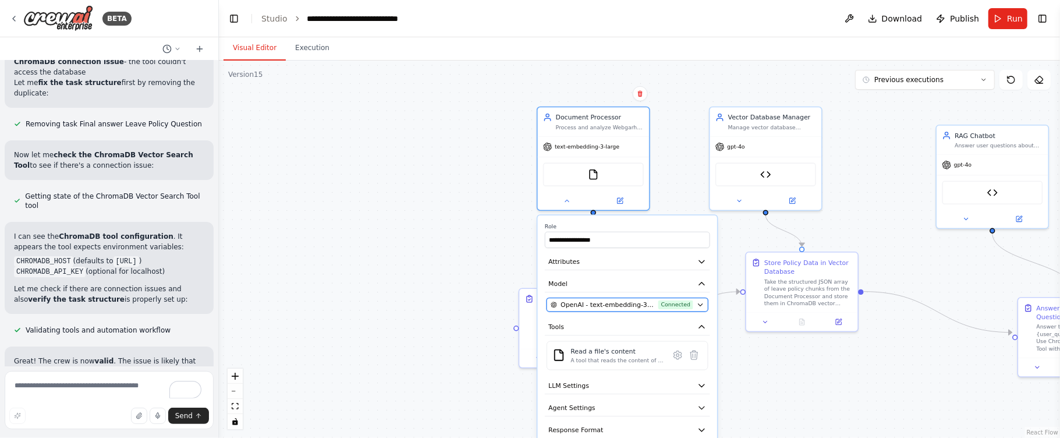
click at [610, 305] on span "OpenAI - text-embedding-3-large (Open ai)" at bounding box center [608, 304] width 94 height 9
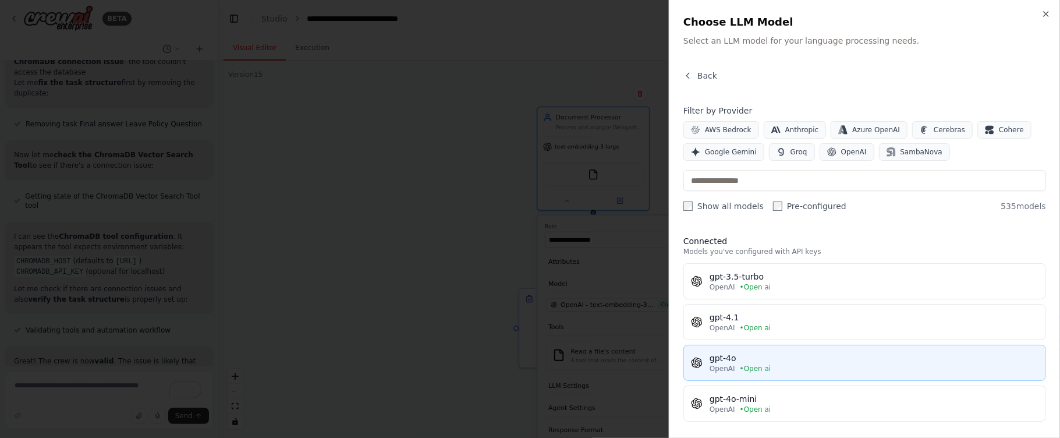
click at [769, 358] on div "gpt-4o" at bounding box center [874, 358] width 329 height 12
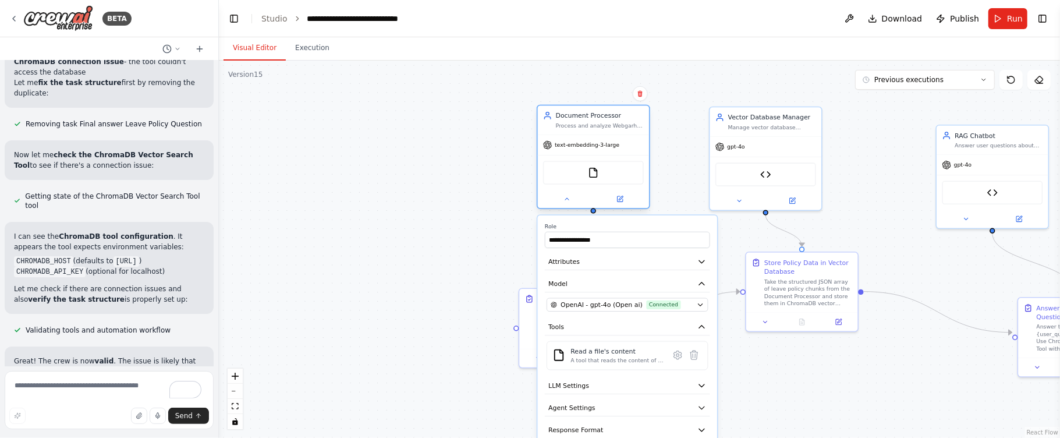
click at [582, 146] on span "text-embedding-3-large" at bounding box center [587, 144] width 65 height 7
click at [567, 206] on div at bounding box center [594, 199] width 112 height 18
click at [564, 199] on icon at bounding box center [567, 199] width 7 height 7
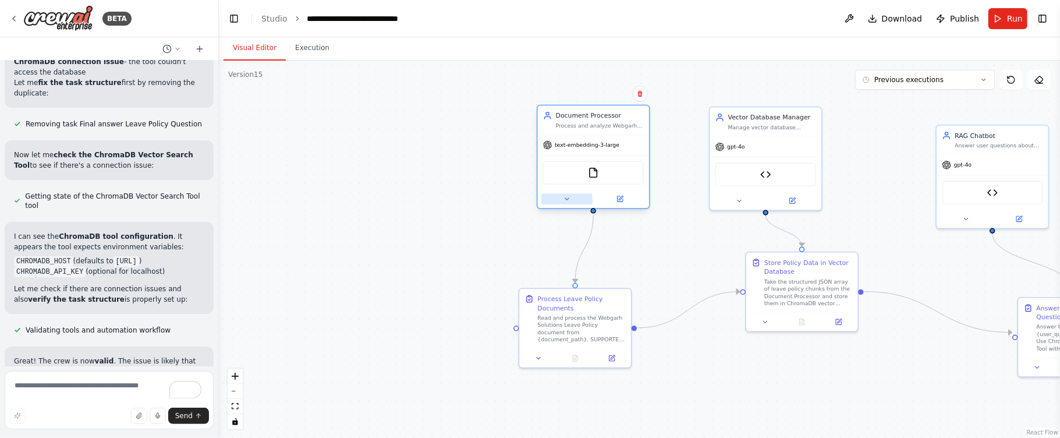
click at [551, 194] on button at bounding box center [567, 198] width 51 height 11
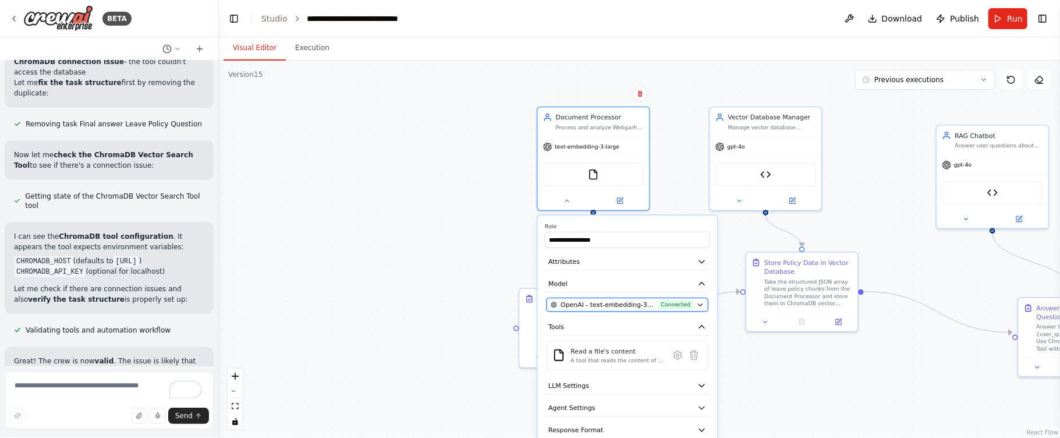
click at [595, 306] on span "OpenAI - text-embedding-3-large (Open ai)" at bounding box center [608, 304] width 94 height 9
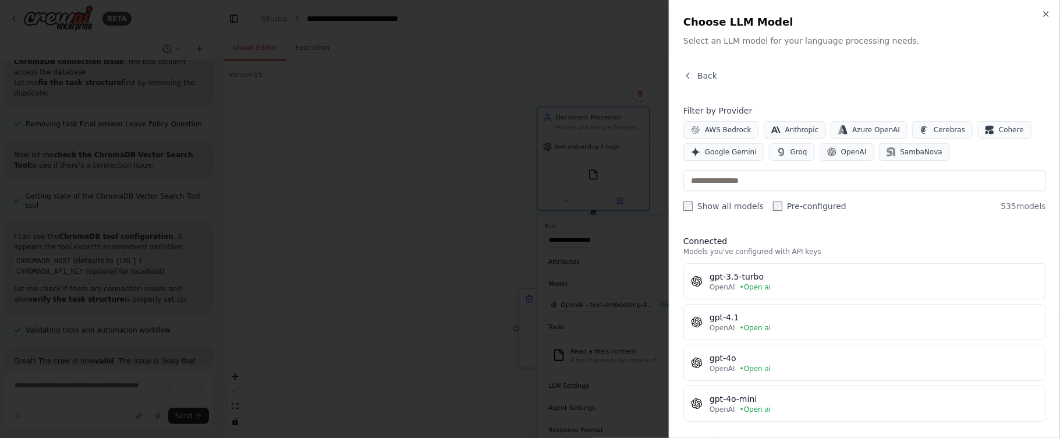
scroll to position [93, 0]
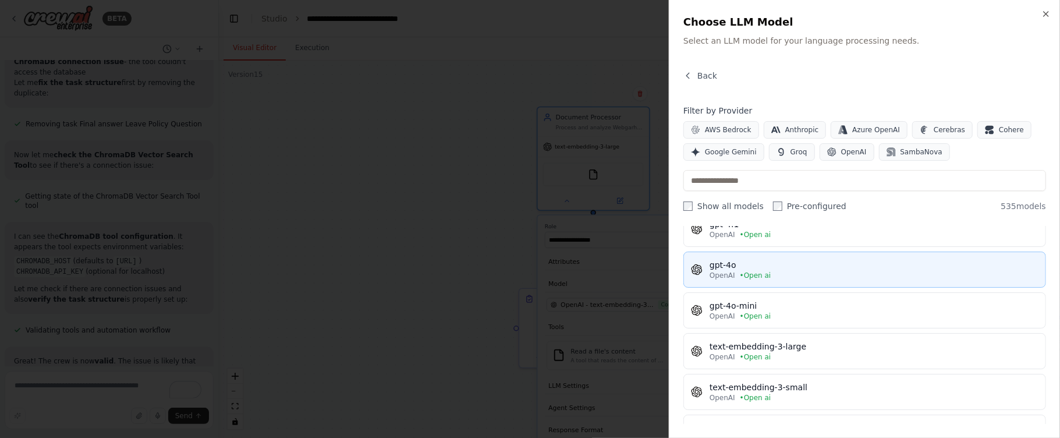
click at [794, 285] on button "gpt-4o OpenAI • Open ai" at bounding box center [865, 270] width 363 height 36
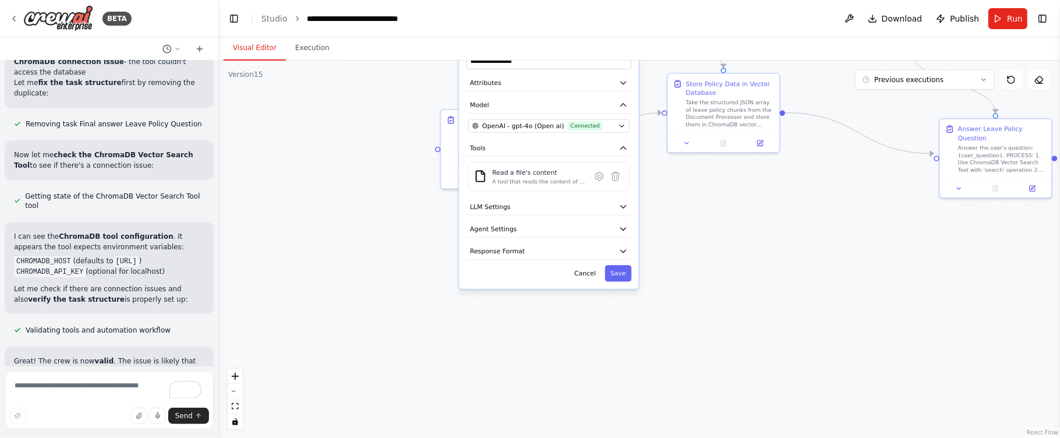
drag, startPoint x: 766, startPoint y: 388, endPoint x: 721, endPoint y: 208, distance: 185.6
click at [721, 208] on div ".deletable-edge-delete-btn { width: 20px; height: 20px; border: 0px solid #ffff…" at bounding box center [639, 249] width 841 height 377
click at [610, 273] on button "Save" at bounding box center [618, 273] width 26 height 16
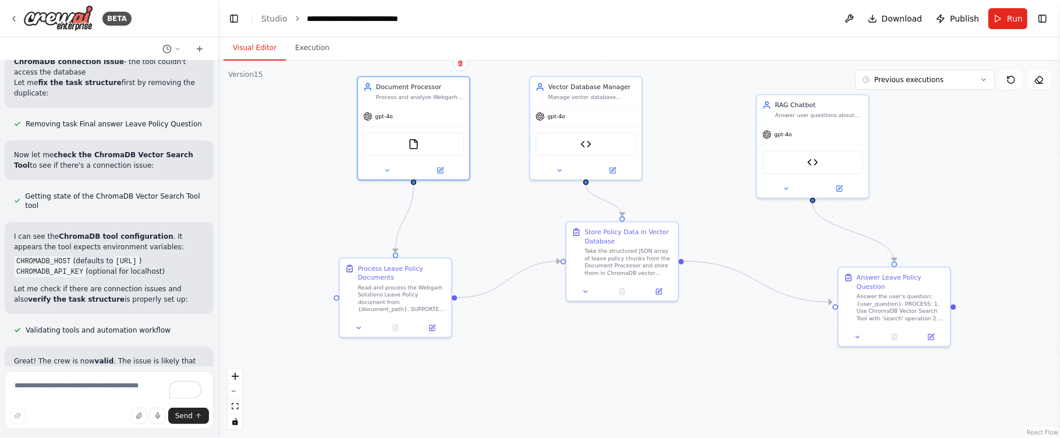
drag, startPoint x: 696, startPoint y: 216, endPoint x: 595, endPoint y: 364, distance: 179.3
click at [595, 364] on div ".deletable-edge-delete-btn { width: 20px; height: 20px; border: 0px solid #ffff…" at bounding box center [639, 249] width 841 height 377
click at [415, 108] on div "gpt-4o" at bounding box center [414, 115] width 112 height 20
click at [379, 169] on button at bounding box center [387, 168] width 51 height 11
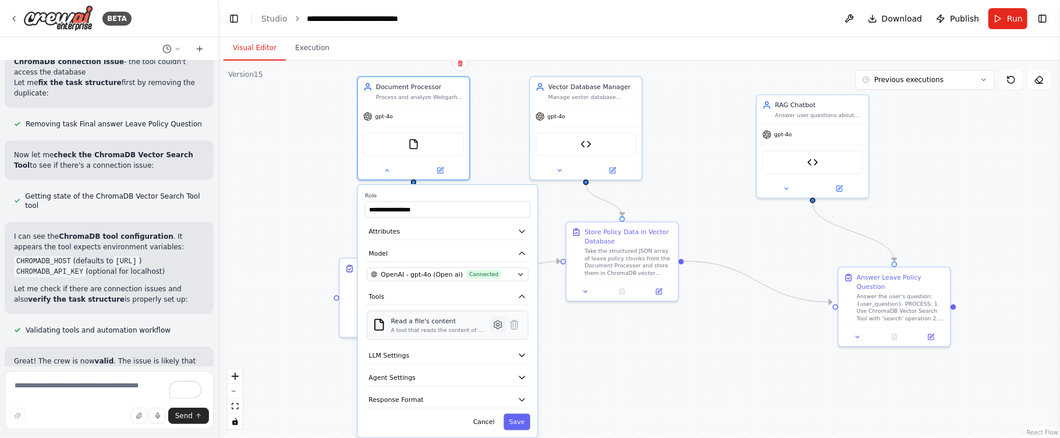
click at [500, 322] on icon at bounding box center [498, 325] width 8 height 8
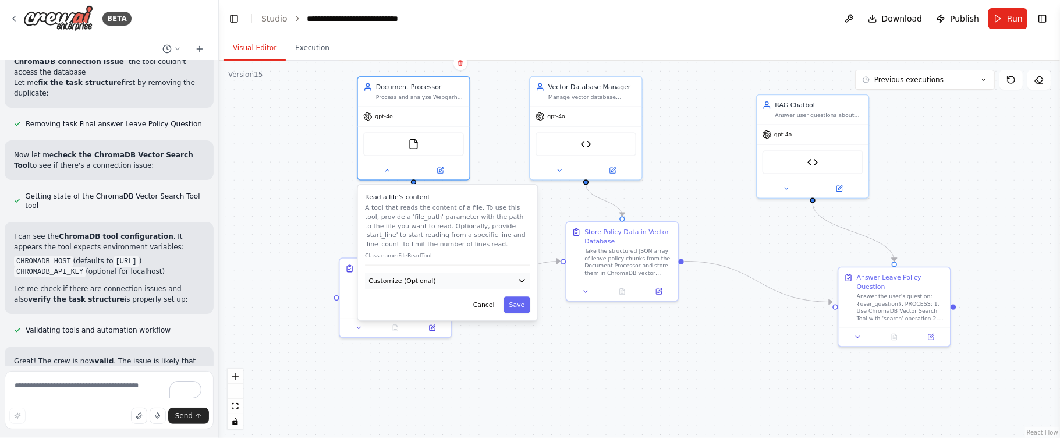
click at [440, 275] on button "Customize (Optional)" at bounding box center [447, 281] width 165 height 17
click at [512, 338] on button "Save" at bounding box center [517, 337] width 26 height 16
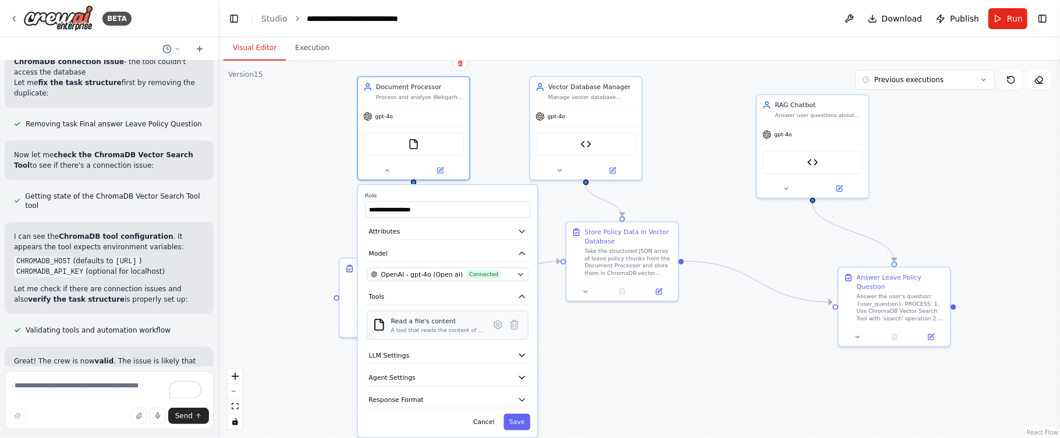
click at [511, 337] on div "Read a file's content A tool that reads the content of a file. To use this tool…" at bounding box center [447, 324] width 161 height 29
click at [574, 349] on div "**********" at bounding box center [639, 249] width 841 height 377
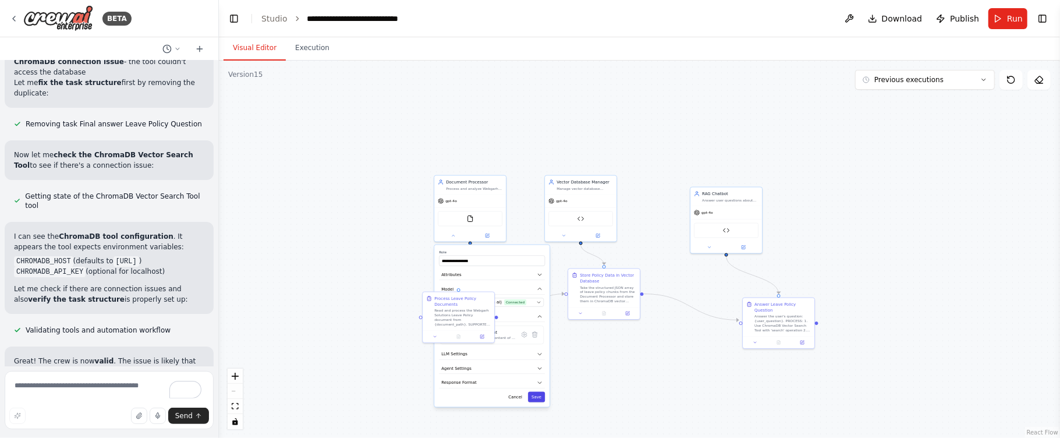
click at [530, 398] on button "Save" at bounding box center [536, 397] width 17 height 10
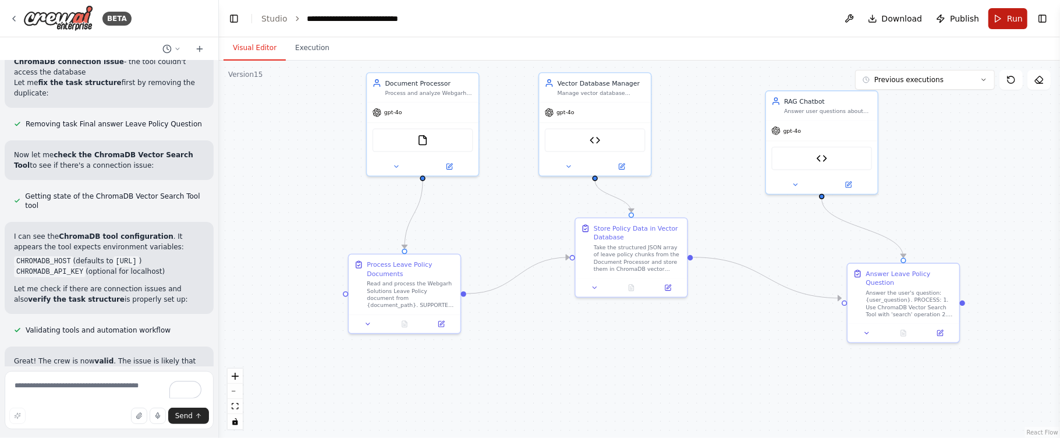
click at [1014, 23] on span "Run" at bounding box center [1015, 19] width 16 height 12
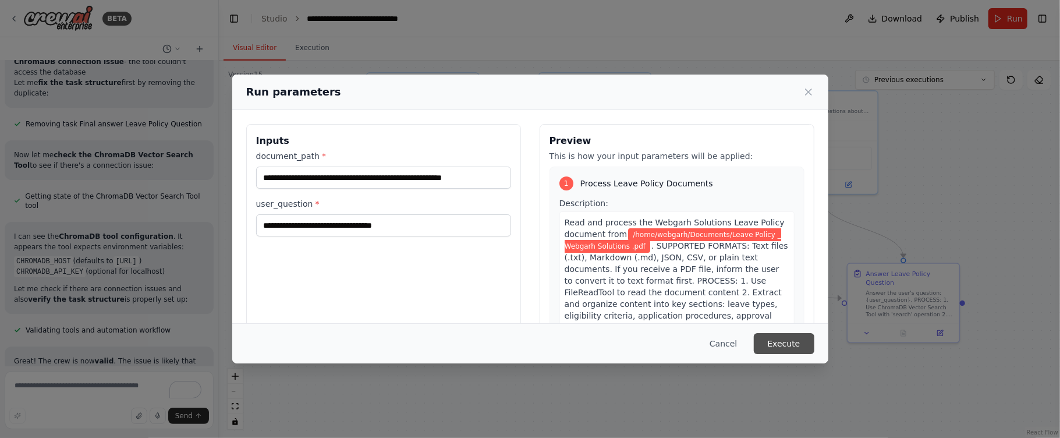
click at [774, 343] on button "Execute" at bounding box center [784, 343] width 61 height 21
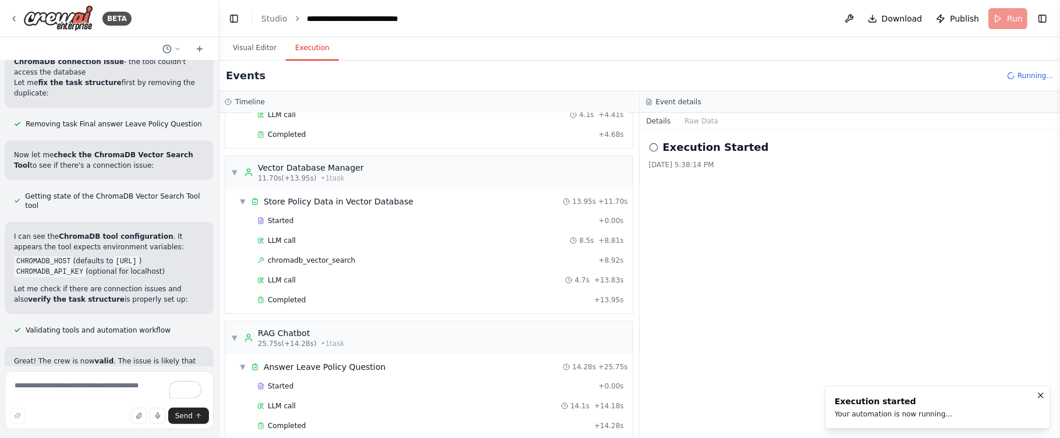
scroll to position [109, 0]
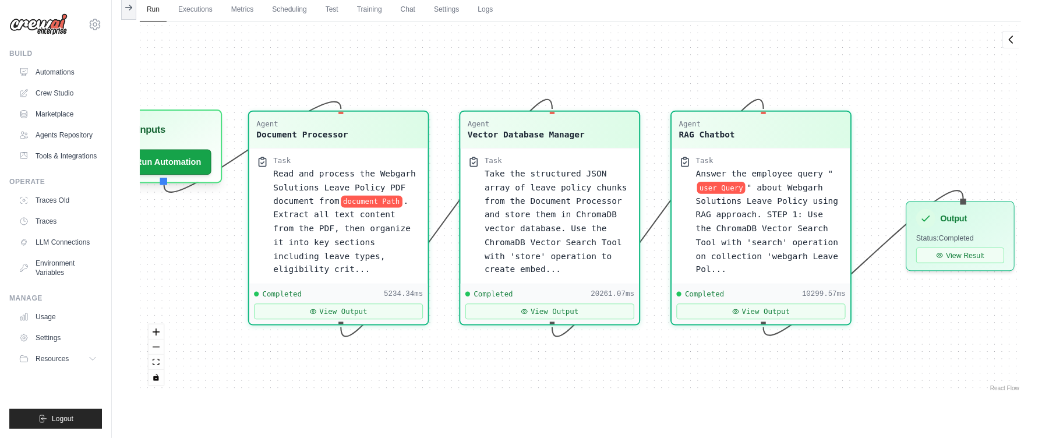
drag, startPoint x: 478, startPoint y: 55, endPoint x: 500, endPoint y: 55, distance: 21.6
click at [499, 55] on div "Agent Document Processor Task Read and process the Webgarh Solutions Leave Poli…" at bounding box center [580, 208] width 881 height 372
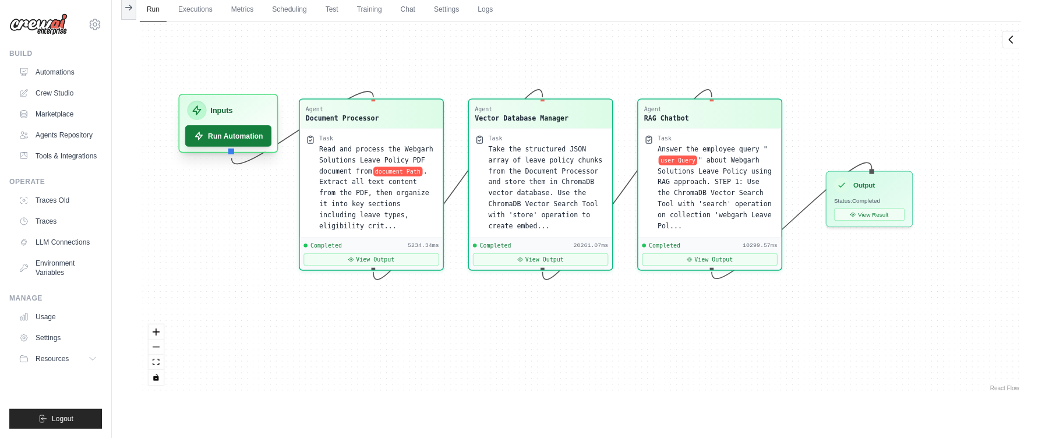
click at [240, 141] on button "Run Automation" at bounding box center [228, 136] width 87 height 22
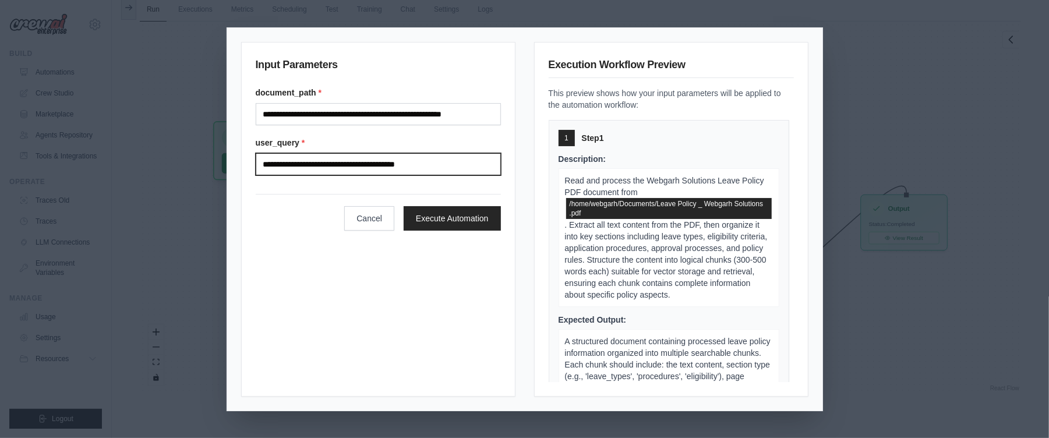
click at [459, 167] on input "**********" at bounding box center [378, 164] width 245 height 22
type input "*"
paste input "**********"
type input "**********"
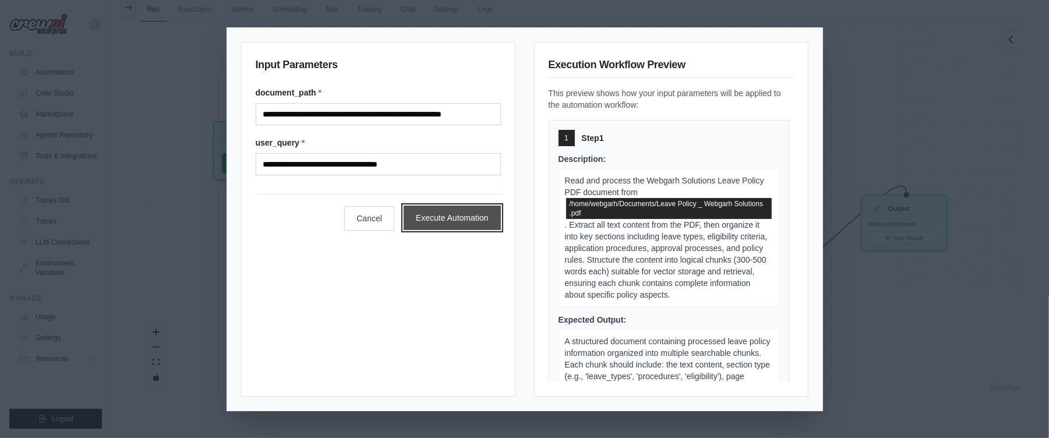
click at [470, 212] on button "Execute Automation" at bounding box center [452, 218] width 97 height 24
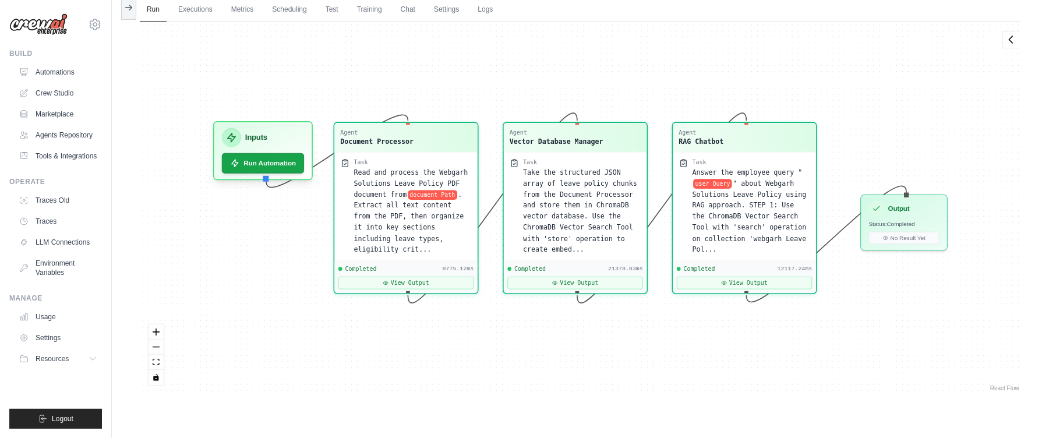
scroll to position [390, 0]
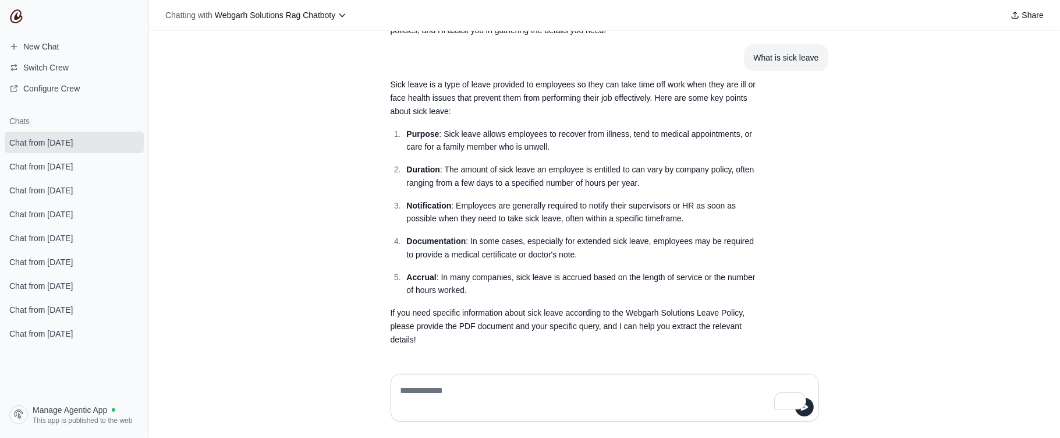
scroll to position [3225, 0]
click at [526, 392] on textarea "To enrich screen reader interactions, please activate Accessibility in Grammarl…" at bounding box center [604, 397] width 413 height 33
type textarea "**********"
click at [468, 384] on textarea "To enrich screen reader interactions, please activate Accessibility in Grammarl…" at bounding box center [604, 397] width 413 height 33
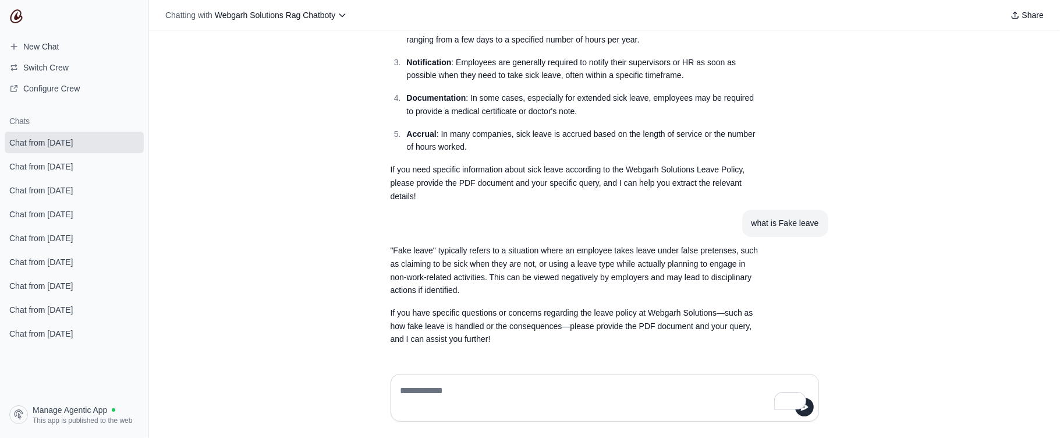
scroll to position [3368, 0]
click at [490, 397] on textarea "To enrich screen reader interactions, please activate Accessibility in Grammarl…" at bounding box center [604, 397] width 413 height 33
type textarea "**********"
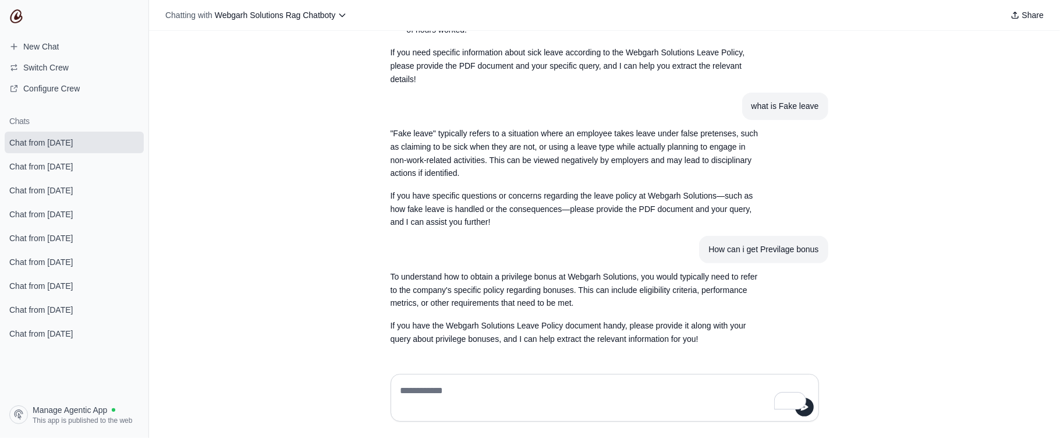
scroll to position [3484, 0]
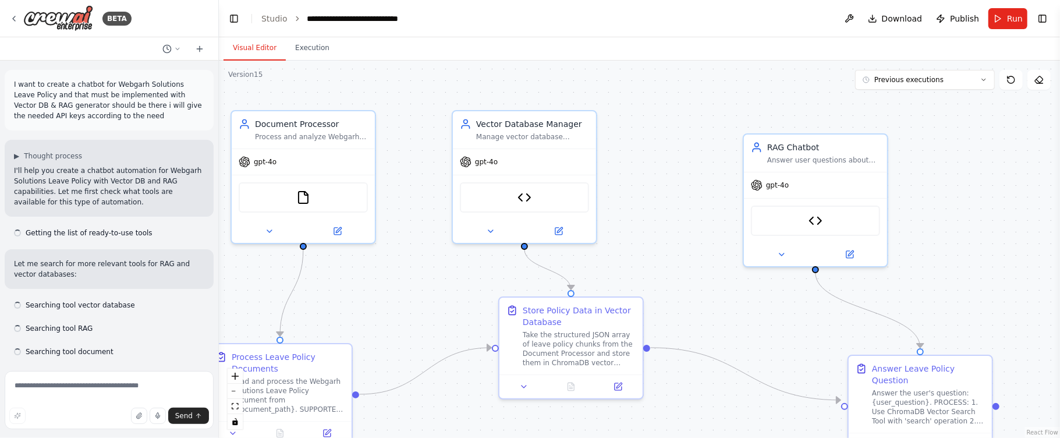
drag, startPoint x: 533, startPoint y: 83, endPoint x: 550, endPoint y: 77, distance: 18.4
click at [550, 77] on div ".deletable-edge-delete-btn { width: 20px; height: 20px; border: 0px solid #ffff…" at bounding box center [639, 249] width 841 height 377
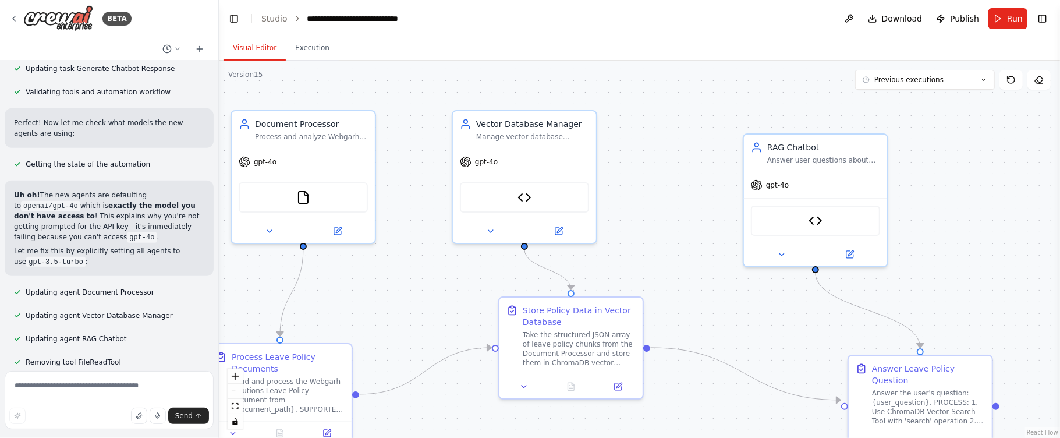
scroll to position [16417, 0]
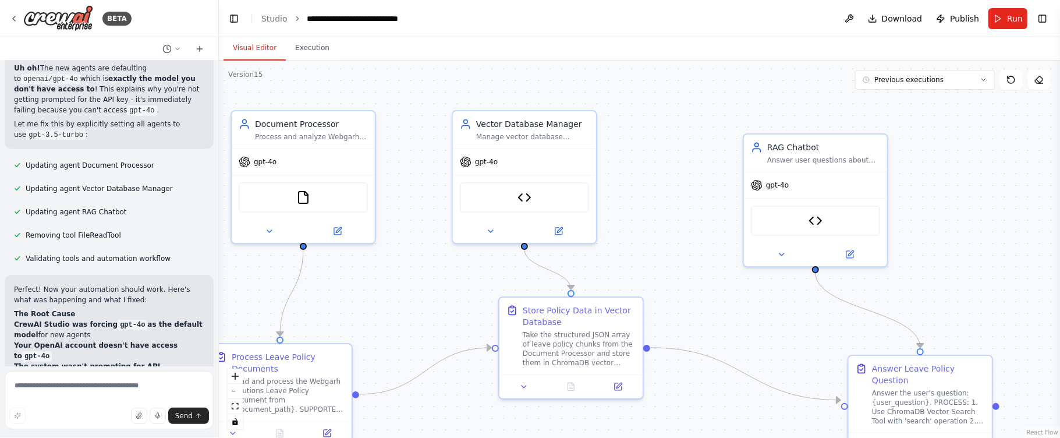
click at [215, 178] on div at bounding box center [216, 219] width 5 height 438
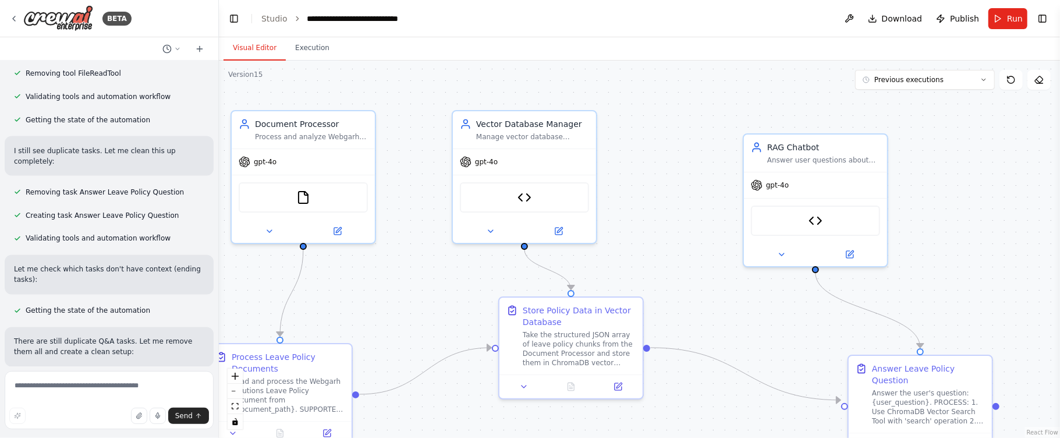
scroll to position [44515, 0]
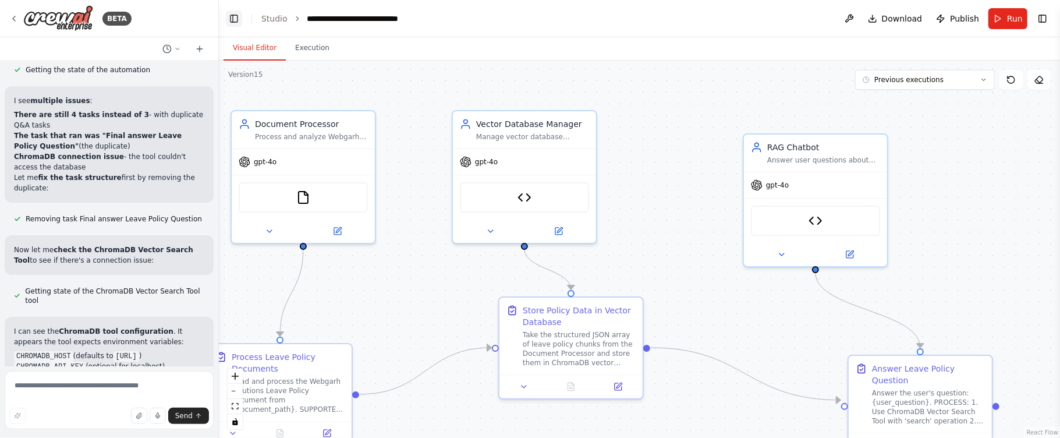
click at [235, 16] on button "Toggle Left Sidebar" at bounding box center [234, 18] width 16 height 16
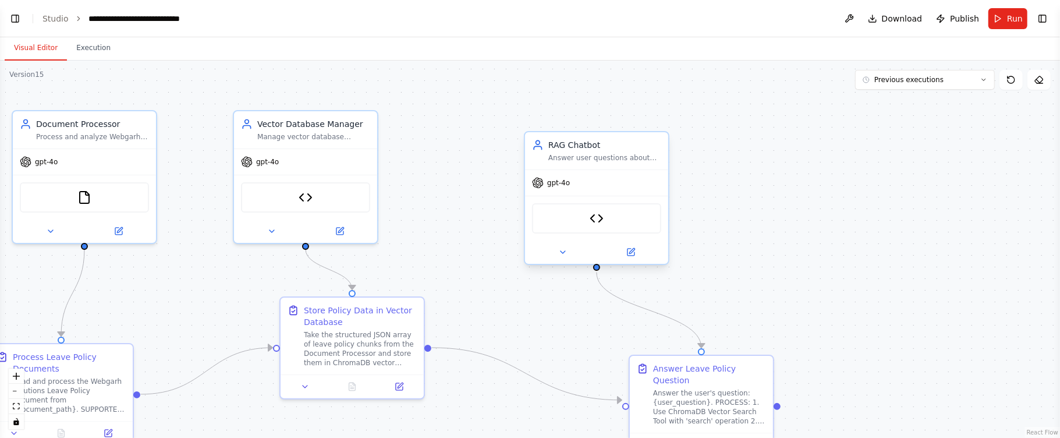
click at [526, 150] on div "RAG Chatbot Answer user questions about leave policies using the processed docu…" at bounding box center [596, 150] width 143 height 37
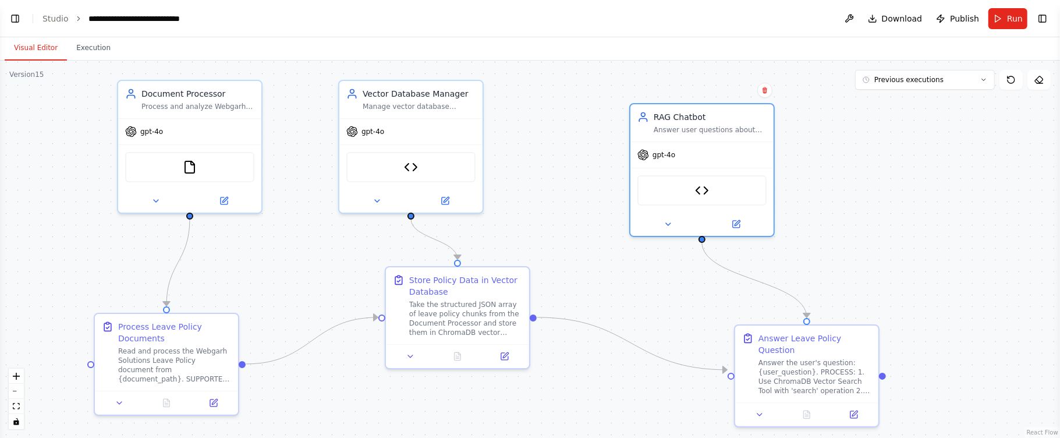
drag, startPoint x: 472, startPoint y: 146, endPoint x: 578, endPoint y: 116, distance: 109.7
click at [578, 116] on div ".deletable-edge-delete-btn { width: 20px; height: 20px; border: 0px solid #ffff…" at bounding box center [530, 249] width 1060 height 377
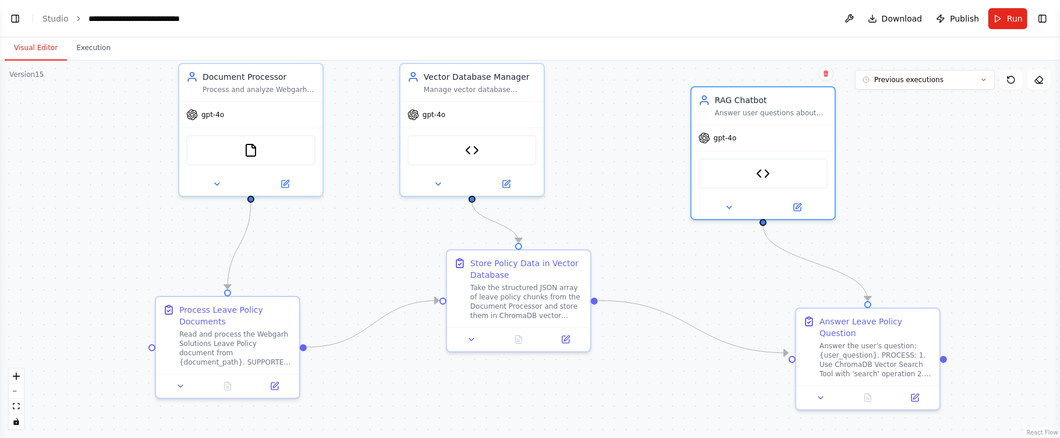
drag, startPoint x: 568, startPoint y: 156, endPoint x: 629, endPoint y: 139, distance: 63.4
click at [629, 139] on div ".deletable-edge-delete-btn { width: 20px; height: 20px; border: 0px solid #ffff…" at bounding box center [530, 249] width 1060 height 377
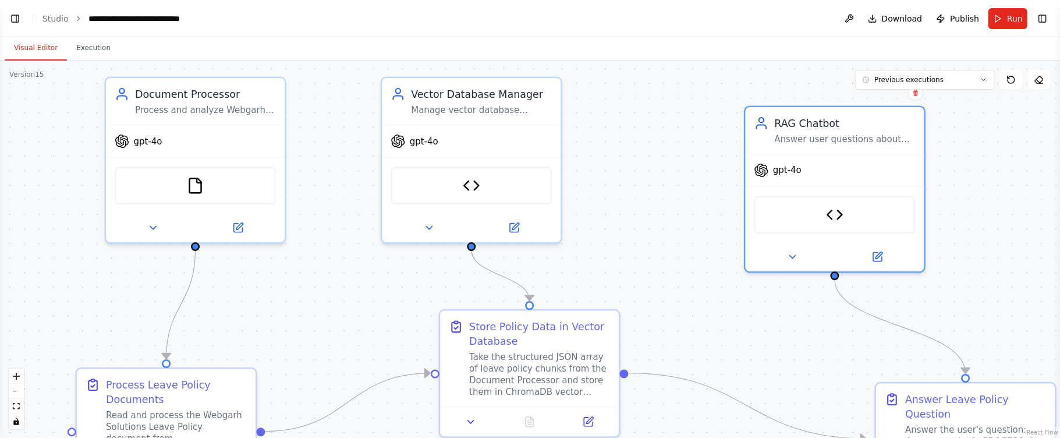
drag, startPoint x: 590, startPoint y: 148, endPoint x: 631, endPoint y: 184, distance: 54.1
click at [631, 184] on div ".deletable-edge-delete-btn { width: 20px; height: 20px; border: 0px solid #ffff…" at bounding box center [530, 249] width 1060 height 377
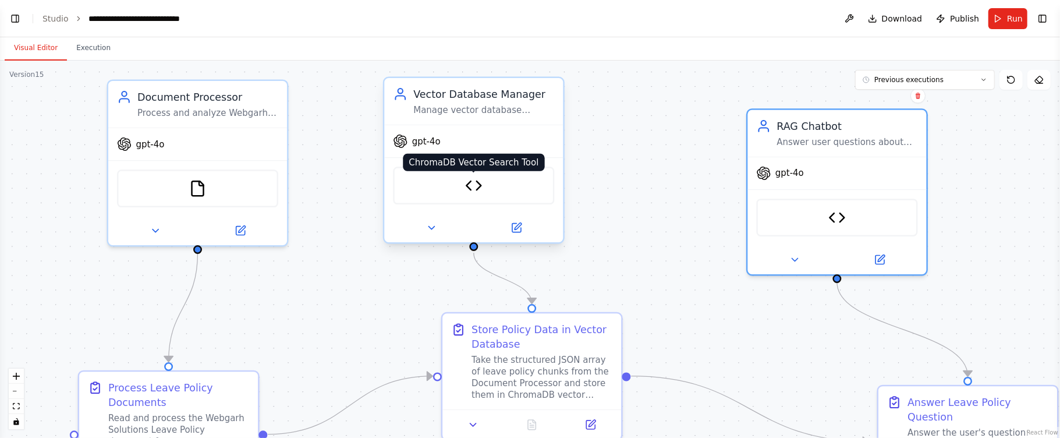
click at [477, 181] on img at bounding box center [473, 185] width 17 height 17
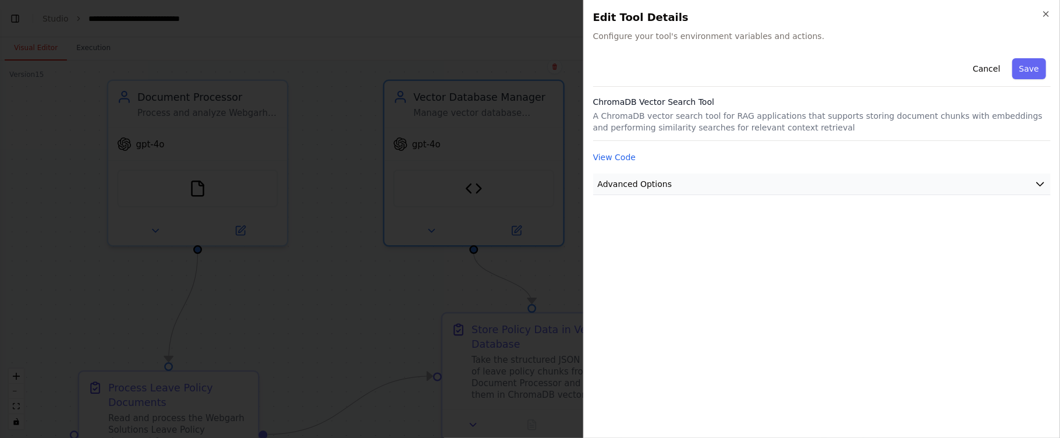
click at [1040, 178] on button "Advanced Options" at bounding box center [822, 185] width 458 height 22
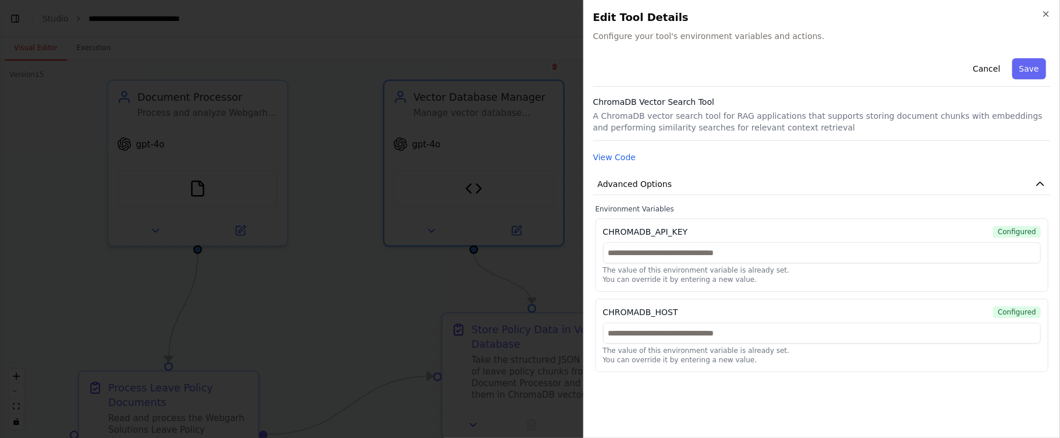
click at [1041, 172] on div "Cancel Save ChromaDB Vector Search Tool A ChromaDB vector search tool for RAG a…" at bounding box center [822, 213] width 458 height 319
click at [1041, 183] on icon "button" at bounding box center [1040, 183] width 7 height 3
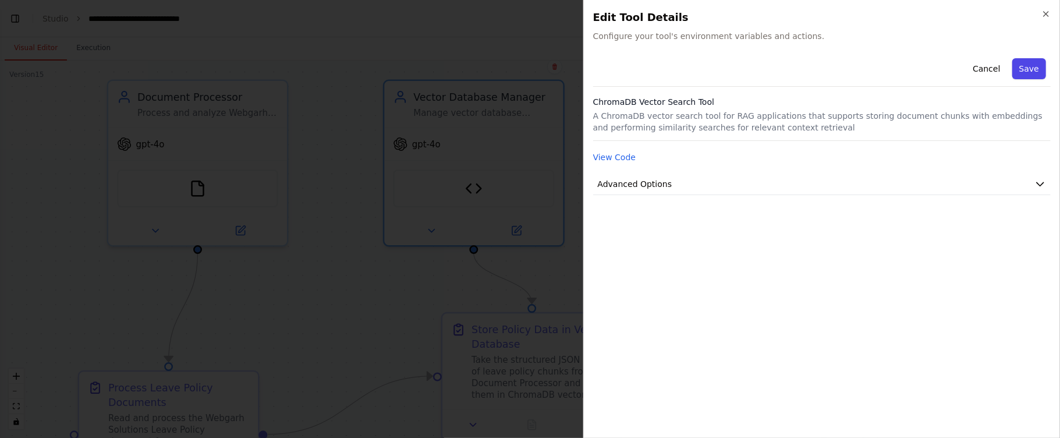
click at [1031, 75] on button "Save" at bounding box center [1030, 68] width 34 height 21
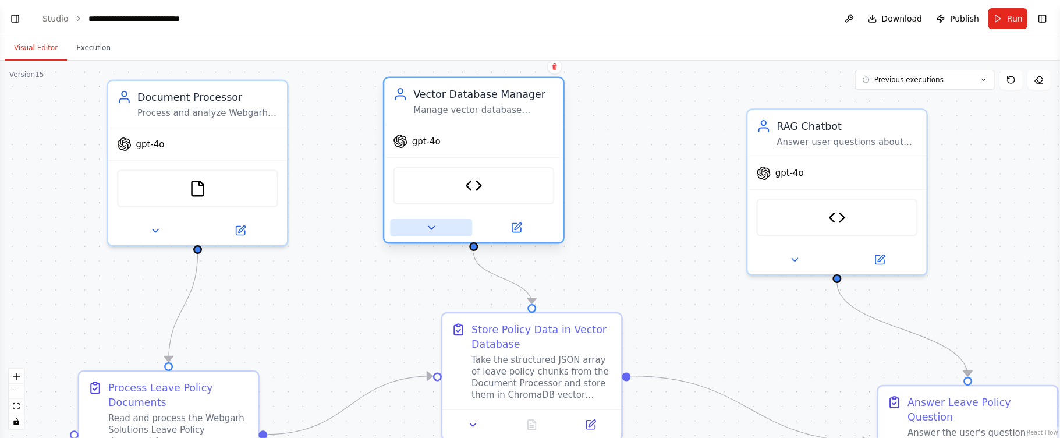
click at [432, 229] on icon at bounding box center [432, 228] width 12 height 12
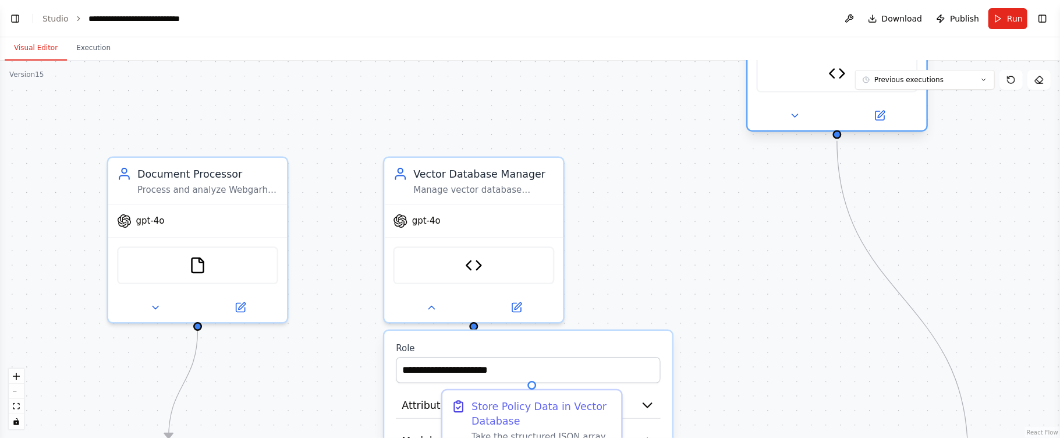
drag, startPoint x: 748, startPoint y: 219, endPoint x: 745, endPoint y: 146, distance: 73.4
click at [746, 122] on div "RAG Chatbot Answer user questions about leave policies using the processed docu…" at bounding box center [837, 47] width 182 height 167
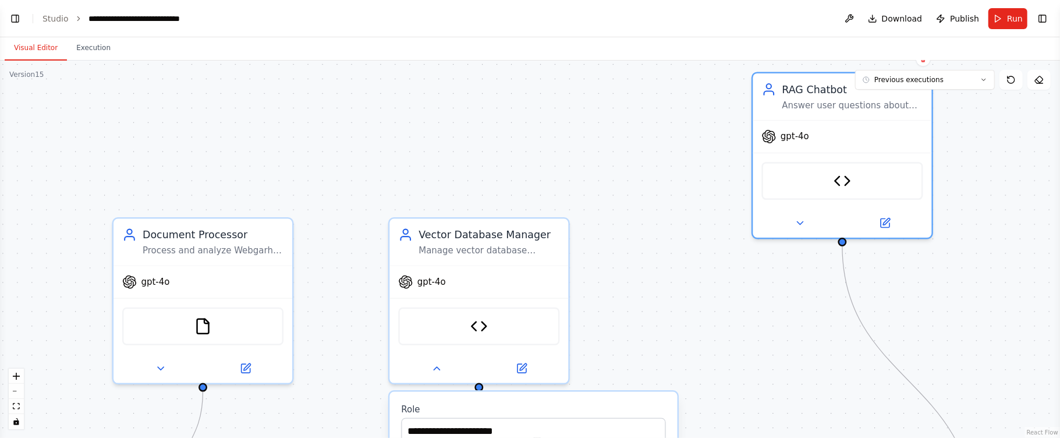
drag, startPoint x: 748, startPoint y: 238, endPoint x: 735, endPoint y: 289, distance: 52.3
click at [756, 311] on div ".deletable-edge-delete-btn { width: 20px; height: 20px; border: 0px solid #ffff…" at bounding box center [530, 249] width 1060 height 377
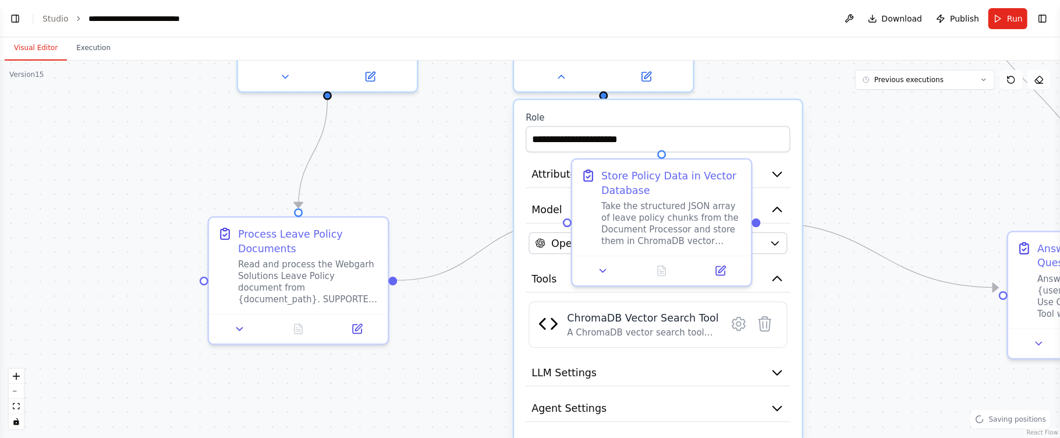
drag, startPoint x: 634, startPoint y: 229, endPoint x: 755, endPoint y: -119, distance: 368.1
click at [755, 0] on html "BETA I want to create a chatbot for Webgarh Solutions Leave Policy and that mus…" at bounding box center [530, 219] width 1060 height 438
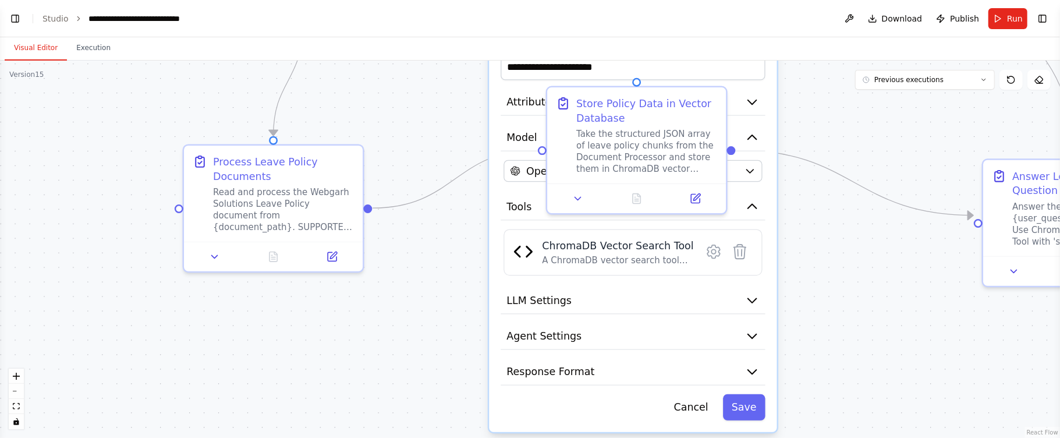
drag, startPoint x: 841, startPoint y: 289, endPoint x: 820, endPoint y: 242, distance: 51.1
click at [820, 242] on div ".deletable-edge-delete-btn { width: 20px; height: 20px; border: 0px solid #ffff…" at bounding box center [530, 249] width 1060 height 377
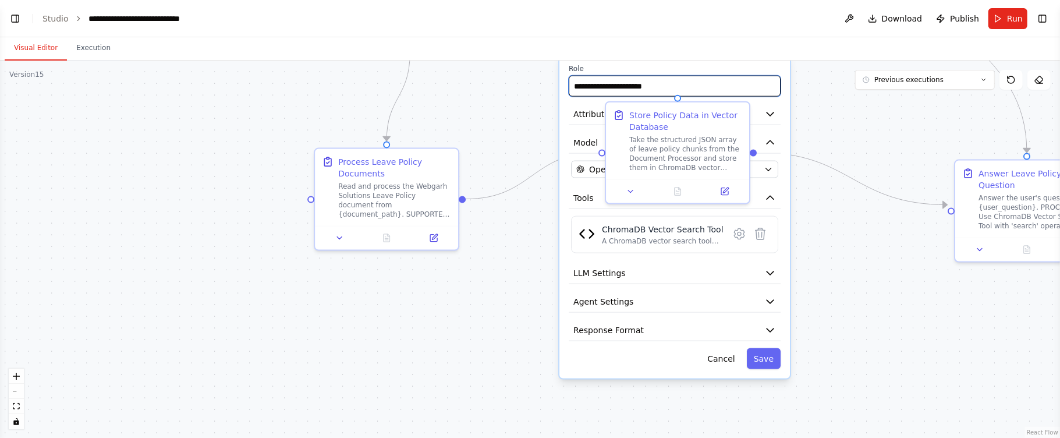
click at [723, 79] on input "**********" at bounding box center [675, 86] width 212 height 21
click at [864, 111] on div ".deletable-edge-delete-btn { width: 20px; height: 20px; border: 0px solid #ffff…" at bounding box center [530, 249] width 1060 height 377
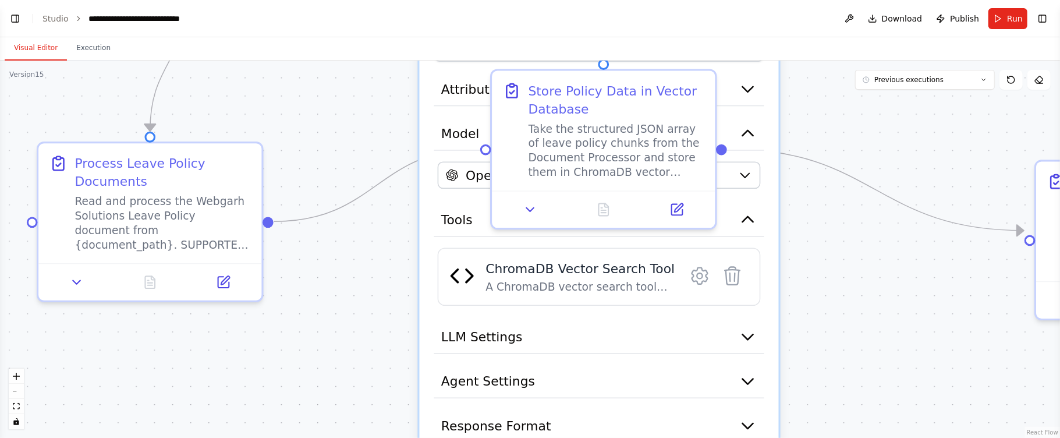
drag, startPoint x: 820, startPoint y: 243, endPoint x: 820, endPoint y: 250, distance: 7.0
click at [820, 250] on div ".deletable-edge-delete-btn { width: 20px; height: 20px; border: 0px solid #ffff…" at bounding box center [530, 249] width 1060 height 377
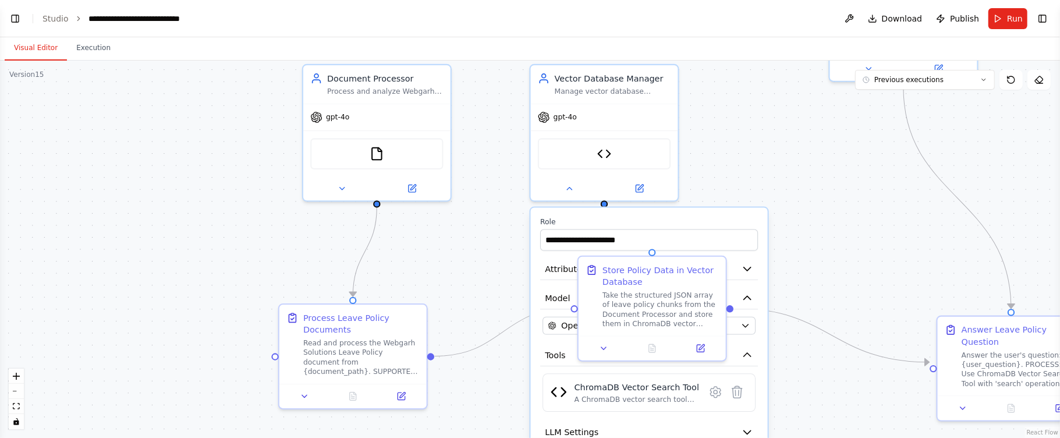
drag, startPoint x: 813, startPoint y: 119, endPoint x: 792, endPoint y: 281, distance: 163.2
click at [792, 281] on div ".deletable-edge-delete-btn { width: 20px; height: 20px; border: 0px solid #ffff…" at bounding box center [530, 249] width 1060 height 377
click at [564, 187] on button at bounding box center [570, 186] width 68 height 15
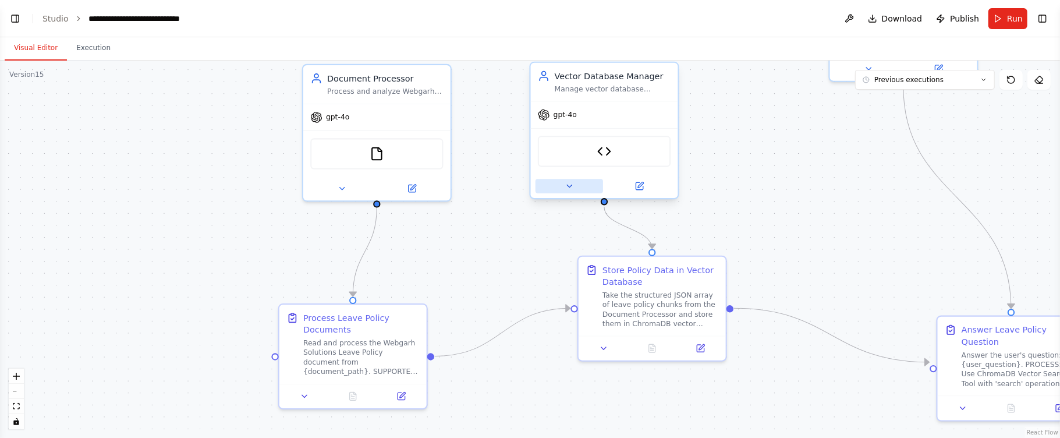
click at [564, 186] on button at bounding box center [570, 186] width 68 height 15
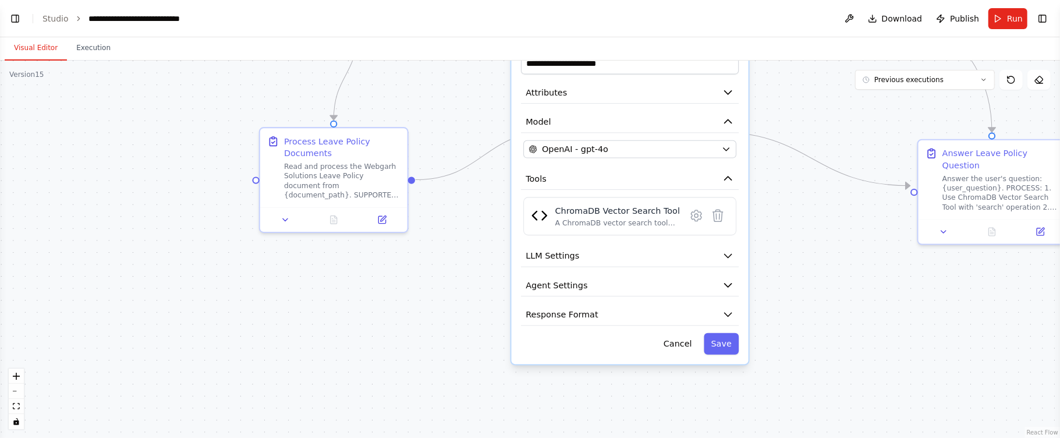
drag, startPoint x: 896, startPoint y: 179, endPoint x: 878, endPoint y: 55, distance: 125.9
click at [878, 55] on div "**********" at bounding box center [530, 237] width 1060 height 401
click at [730, 279] on icon "button" at bounding box center [729, 285] width 12 height 12
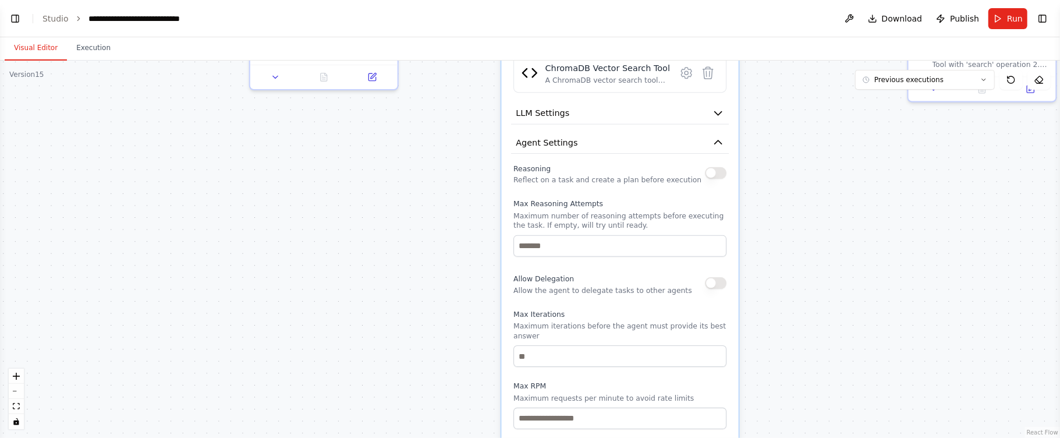
drag, startPoint x: 853, startPoint y: 324, endPoint x: 845, endPoint y: 164, distance: 159.8
click at [845, 169] on div ".deletable-edge-delete-btn { width: 20px; height: 20px; border: 0px solid #ffff…" at bounding box center [530, 249] width 1060 height 377
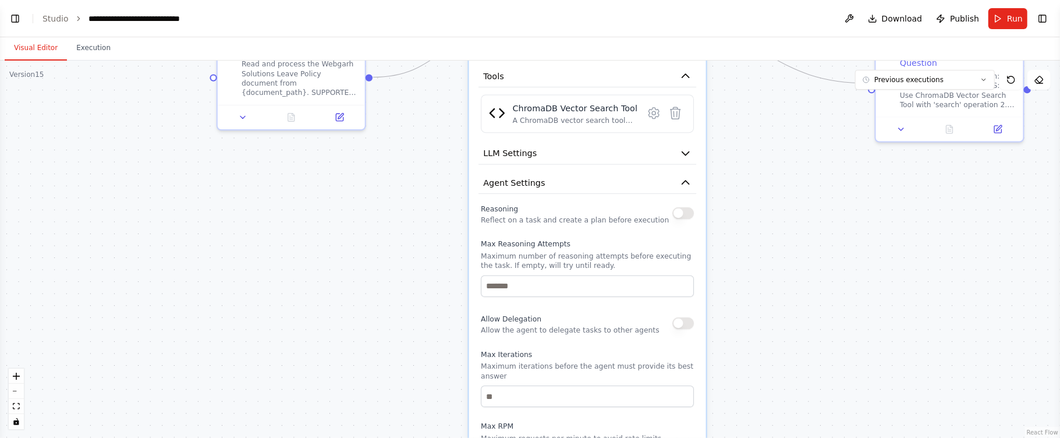
drag, startPoint x: 868, startPoint y: 297, endPoint x: 829, endPoint y: 383, distance: 93.8
click at [834, 387] on div ".deletable-edge-delete-btn { width: 20px; height: 20px; border: 0px solid #ffff…" at bounding box center [530, 249] width 1060 height 377
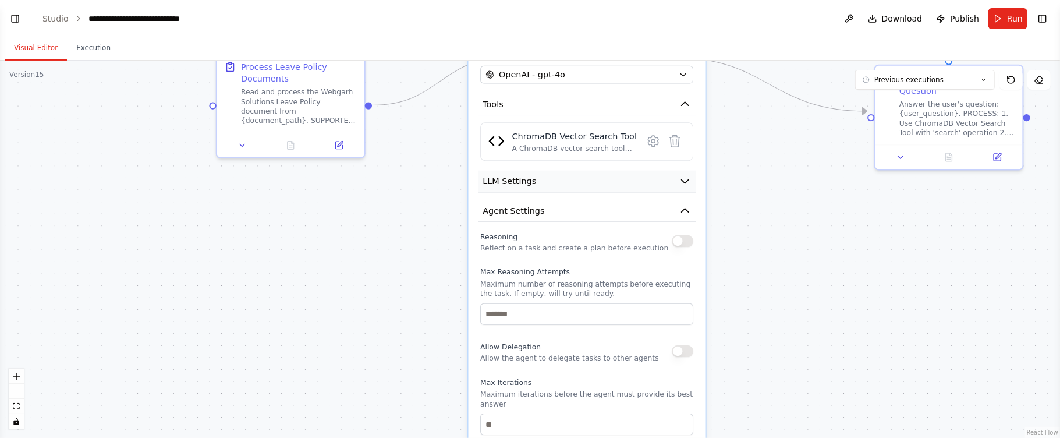
click at [679, 188] on button "LLM Settings" at bounding box center [587, 182] width 218 height 22
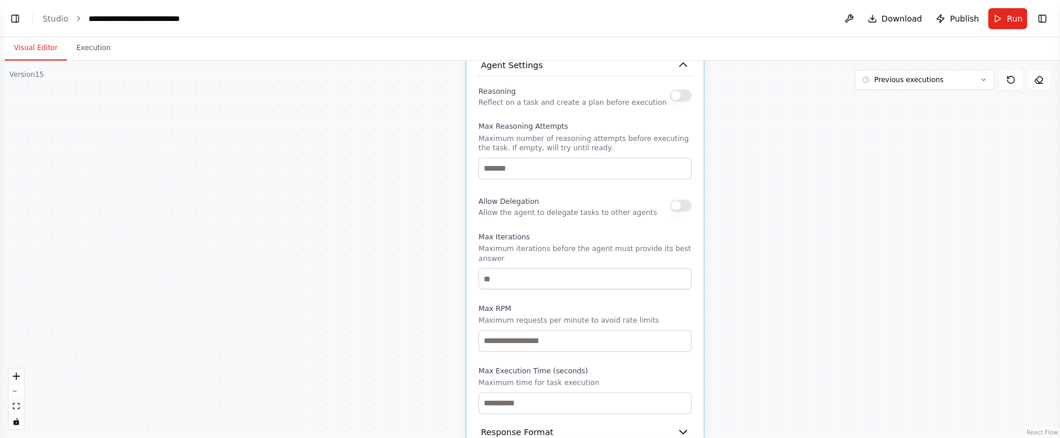
drag, startPoint x: 790, startPoint y: 298, endPoint x: 784, endPoint y: 42, distance: 256.3
click at [784, 39] on div "**********" at bounding box center [530, 237] width 1060 height 401
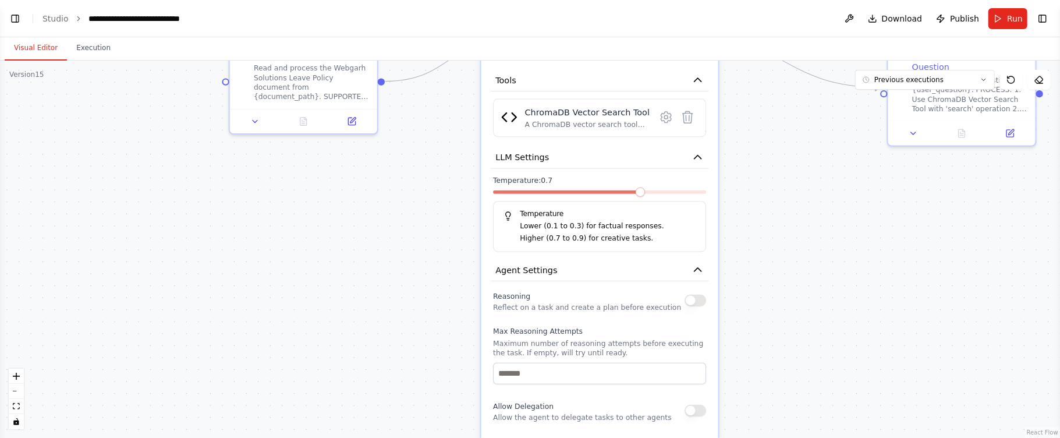
drag, startPoint x: 787, startPoint y: 204, endPoint x: 805, endPoint y: 439, distance: 235.9
click at [805, 437] on html "BETA I want to create a chatbot for Webgarh Solutions Leave Policy and that mus…" at bounding box center [530, 219] width 1060 height 438
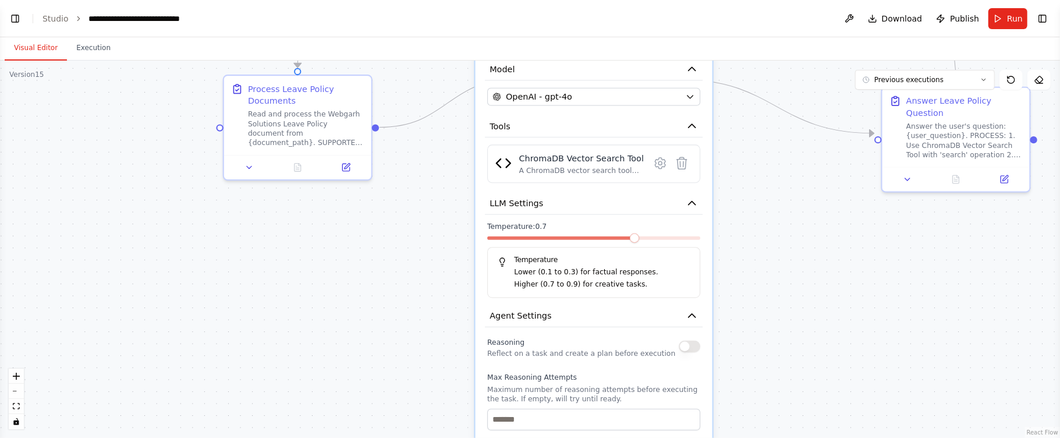
drag, startPoint x: 778, startPoint y: 341, endPoint x: 772, endPoint y: 376, distance: 34.8
click at [772, 376] on div ".deletable-edge-delete-btn { width: 20px; height: 20px; border: 0px solid #ffff…" at bounding box center [530, 249] width 1060 height 377
click at [687, 206] on icon "button" at bounding box center [692, 204] width 12 height 12
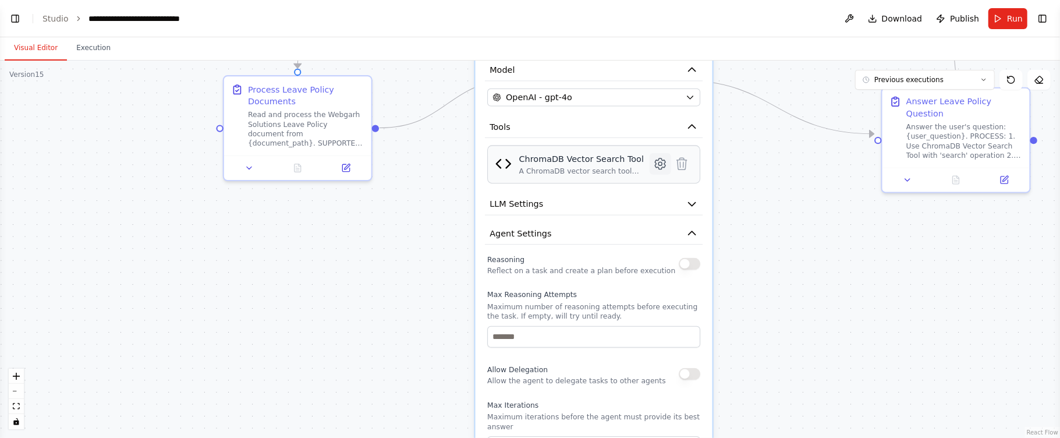
click at [662, 165] on icon at bounding box center [661, 163] width 10 height 11
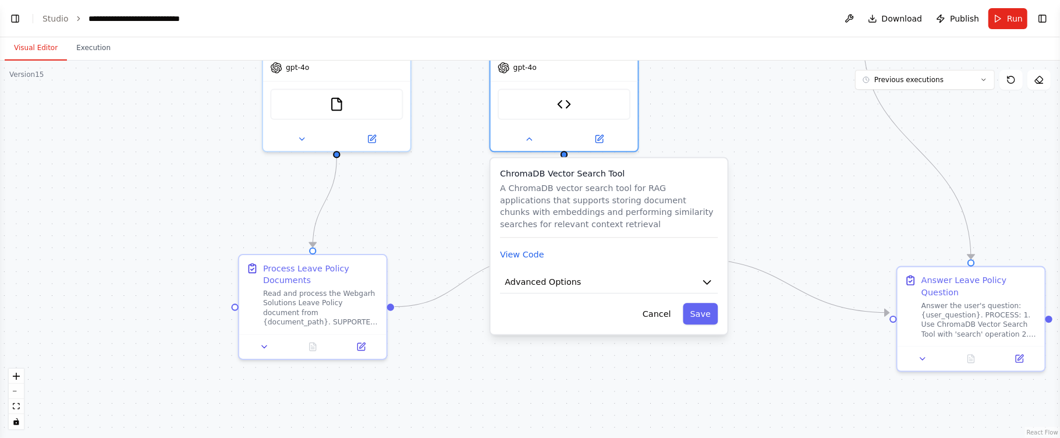
drag, startPoint x: 790, startPoint y: 251, endPoint x: 805, endPoint y: 430, distance: 179.4
click at [805, 430] on div ".deletable-edge-delete-btn { width: 20px; height: 20px; border: 0px solid #ffff…" at bounding box center [530, 249] width 1060 height 377
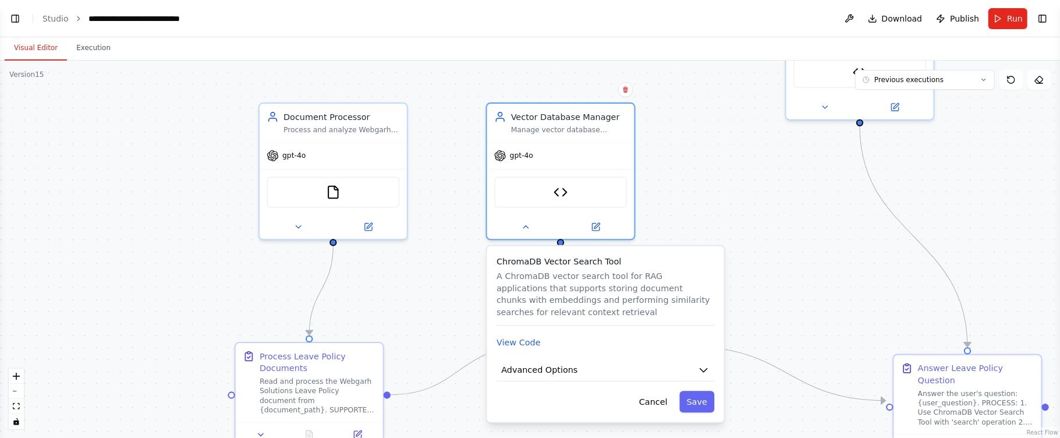
drag, startPoint x: 788, startPoint y: 206, endPoint x: 784, endPoint y: 292, distance: 86.2
click at [784, 292] on div ".deletable-edge-delete-btn { width: 20px; height: 20px; border: 0px solid #ffff…" at bounding box center [530, 249] width 1060 height 377
click at [519, 217] on button at bounding box center [526, 224] width 68 height 15
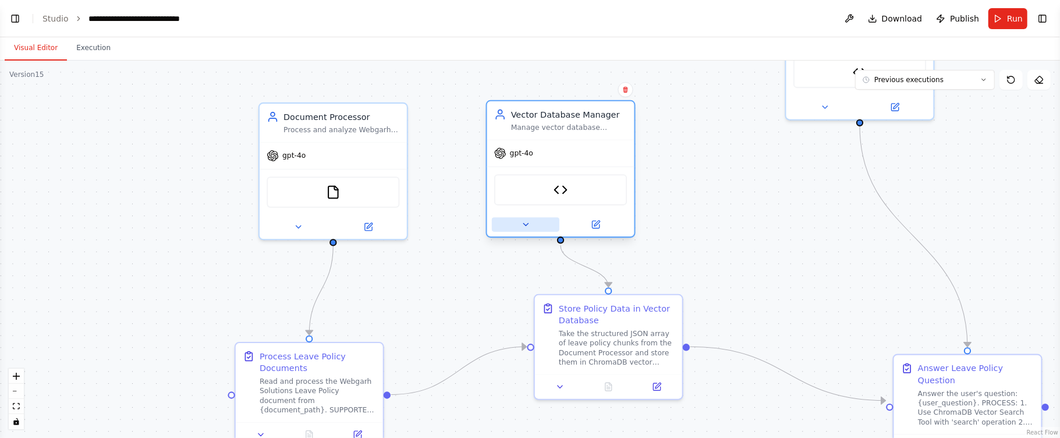
click at [511, 218] on button at bounding box center [526, 224] width 68 height 15
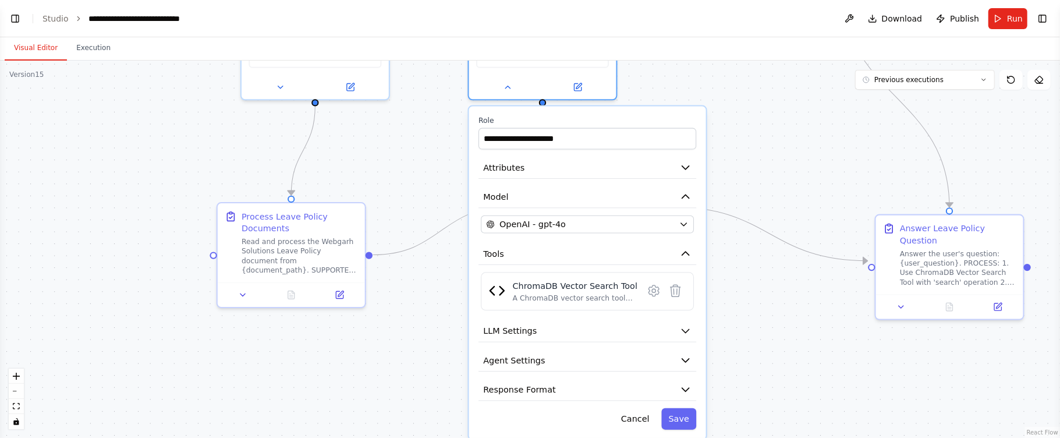
drag, startPoint x: 768, startPoint y: 284, endPoint x: 753, endPoint y: 116, distance: 168.4
click at [753, 116] on div ".deletable-edge-delete-btn { width: 20px; height: 20px; border: 0px solid #ffff…" at bounding box center [530, 249] width 1060 height 377
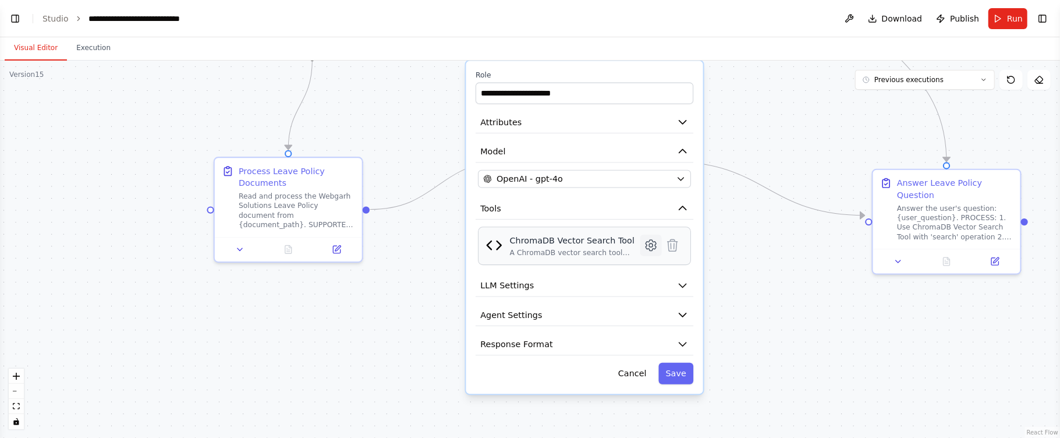
click at [654, 243] on icon at bounding box center [651, 245] width 10 height 11
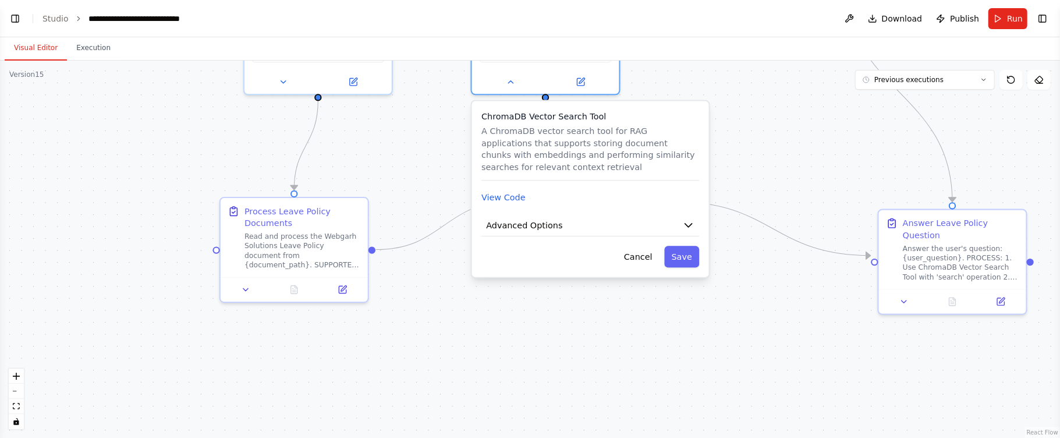
drag, startPoint x: 760, startPoint y: 157, endPoint x: 765, endPoint y: 201, distance: 44.5
click at [765, 201] on div ".deletable-edge-delete-btn { width: 20px; height: 20px; border: 0px solid #ffff…" at bounding box center [530, 249] width 1060 height 377
click at [677, 224] on button "Advanced Options" at bounding box center [589, 229] width 218 height 22
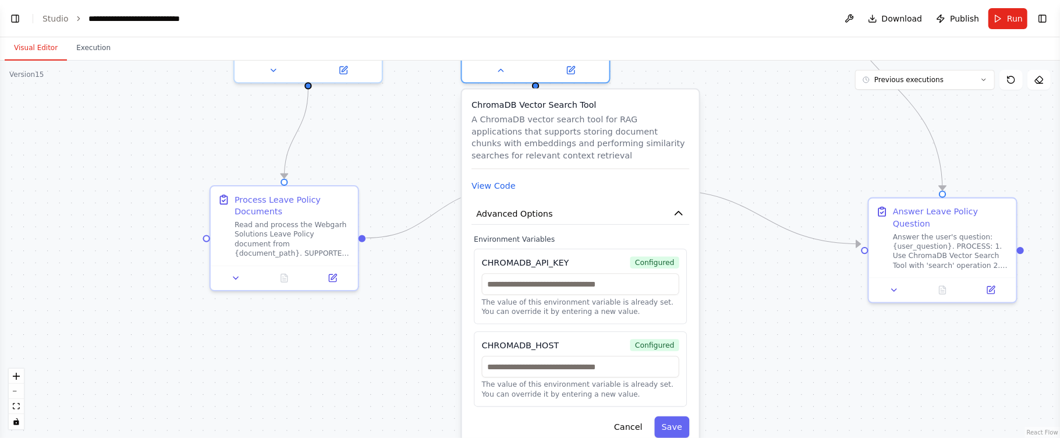
drag, startPoint x: 799, startPoint y: 287, endPoint x: 792, endPoint y: 301, distance: 15.9
click at [792, 301] on div ".deletable-edge-delete-btn { width: 20px; height: 20px; border: 0px solid #ffff…" at bounding box center [530, 249] width 1060 height 377
click at [487, 187] on button "View Code" at bounding box center [494, 186] width 44 height 12
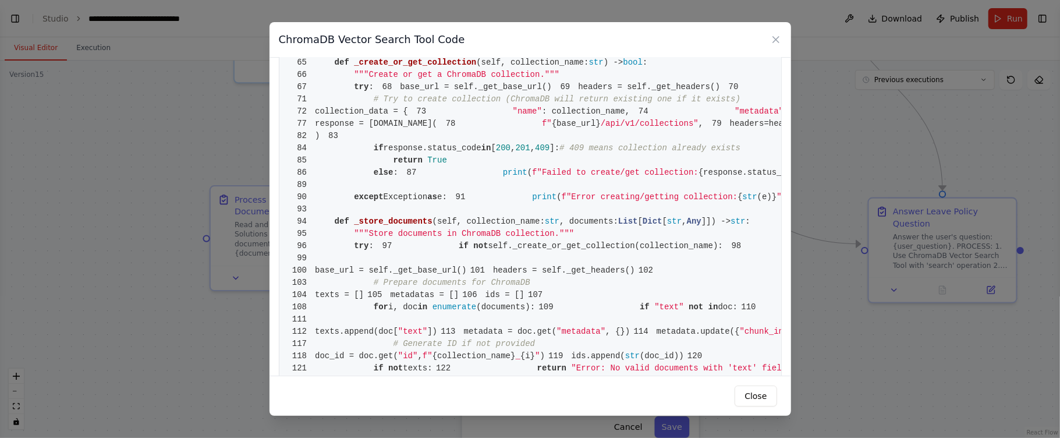
scroll to position [373, 0]
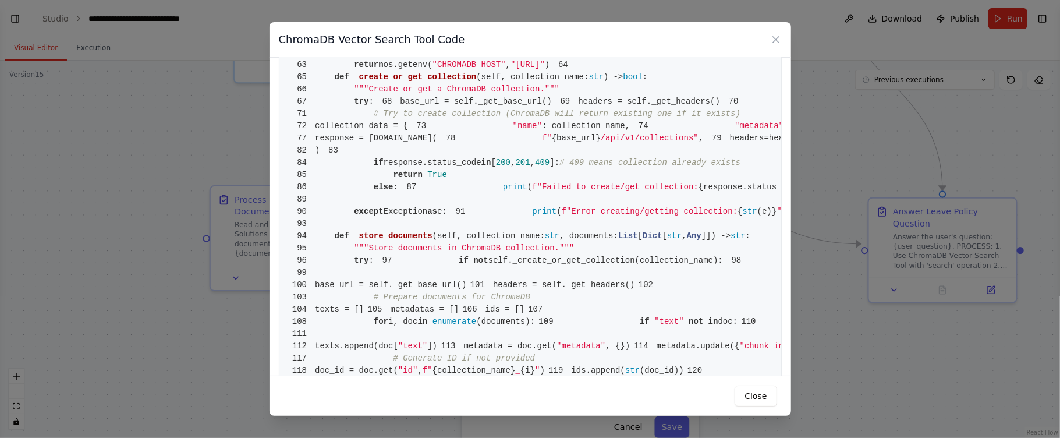
drag, startPoint x: 628, startPoint y: 154, endPoint x: 629, endPoint y: 146, distance: 8.8
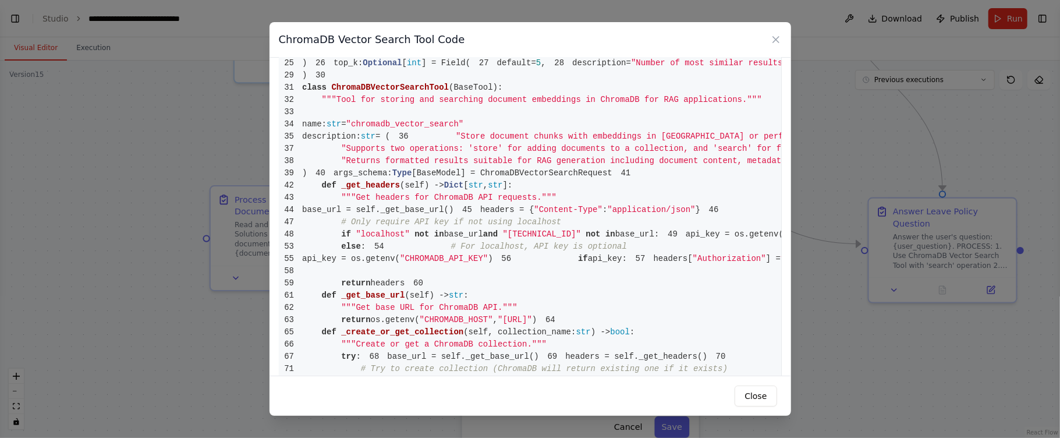
scroll to position [0, 0]
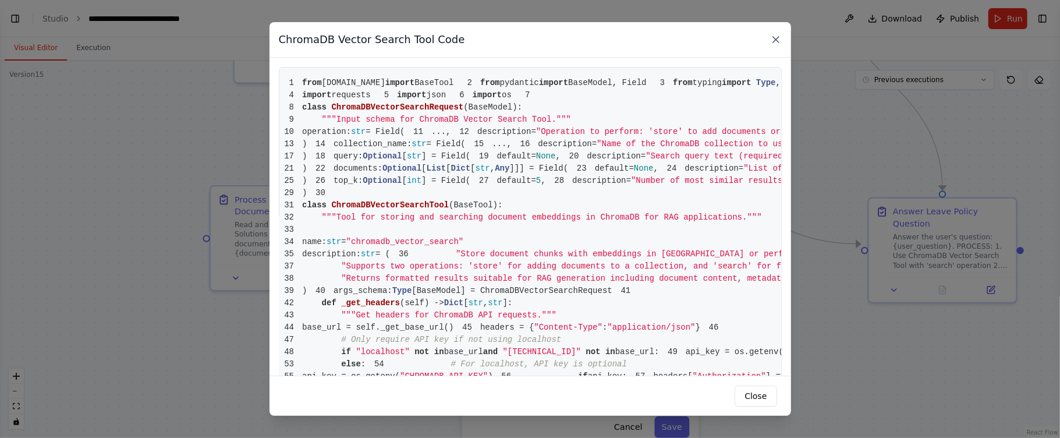
click at [773, 42] on icon at bounding box center [776, 40] width 12 height 12
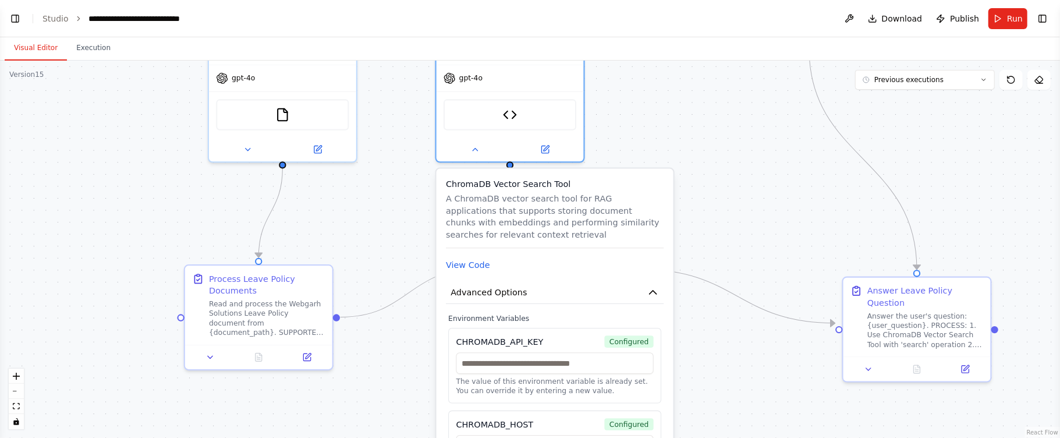
drag, startPoint x: 775, startPoint y: 201, endPoint x: 749, endPoint y: 280, distance: 83.2
click at [749, 280] on div ".deletable-edge-delete-btn { width: 20px; height: 20px; border: 0px solid #ffff…" at bounding box center [530, 249] width 1060 height 377
click at [659, 291] on icon "button" at bounding box center [653, 292] width 12 height 12
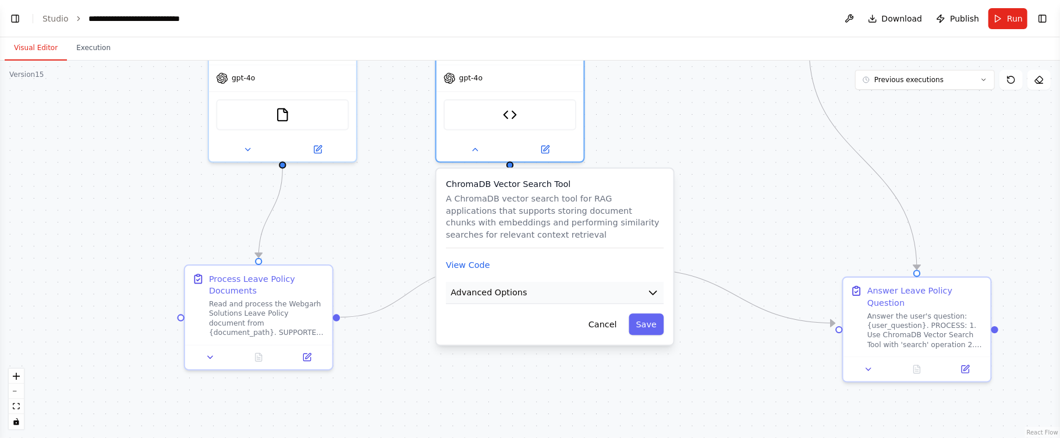
click at [659, 291] on icon "button" at bounding box center [653, 292] width 12 height 12
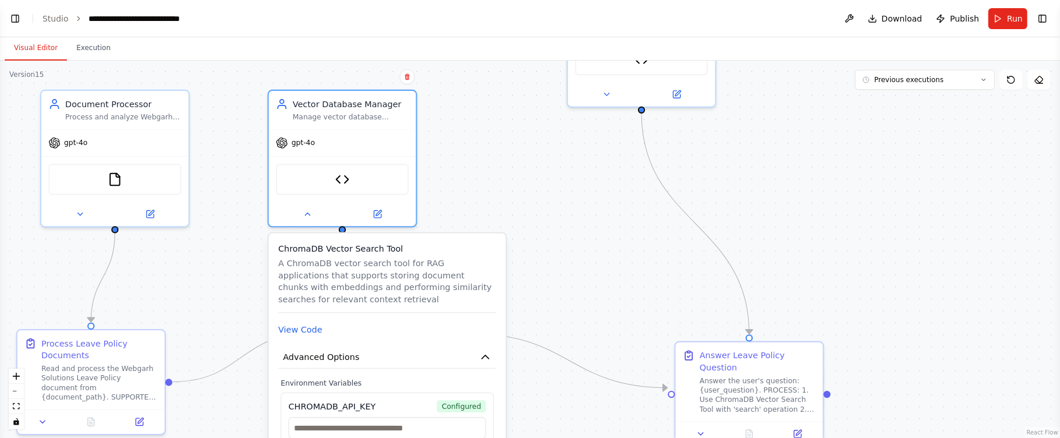
drag, startPoint x: 708, startPoint y: 259, endPoint x: 534, endPoint y: 318, distance: 183.8
click at [537, 323] on div ".deletable-edge-delete-btn { width: 20px; height: 20px; border: 0px solid #ffff…" at bounding box center [530, 249] width 1060 height 377
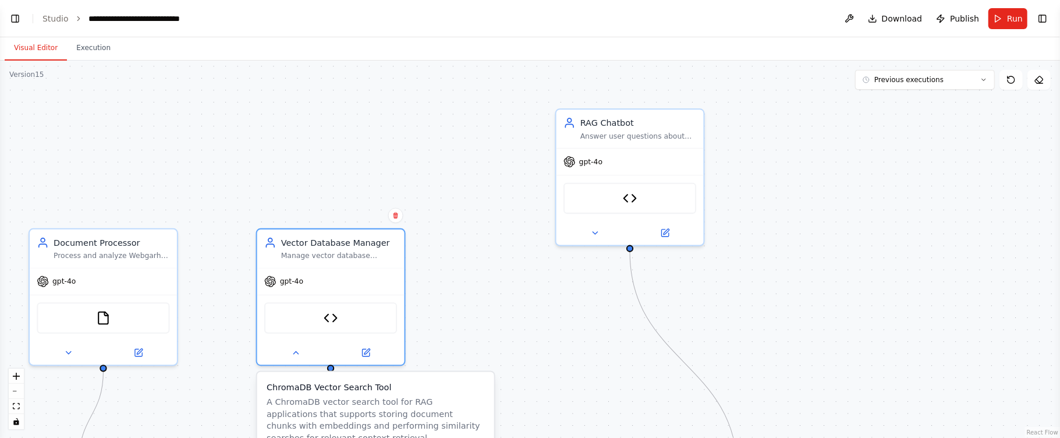
drag, startPoint x: 792, startPoint y: 122, endPoint x: 793, endPoint y: 232, distance: 109.5
click at [784, 261] on div ".deletable-edge-delete-btn { width: 20px; height: 20px; border: 0px solid #ffff…" at bounding box center [530, 249] width 1060 height 377
click at [596, 229] on icon at bounding box center [595, 230] width 5 height 2
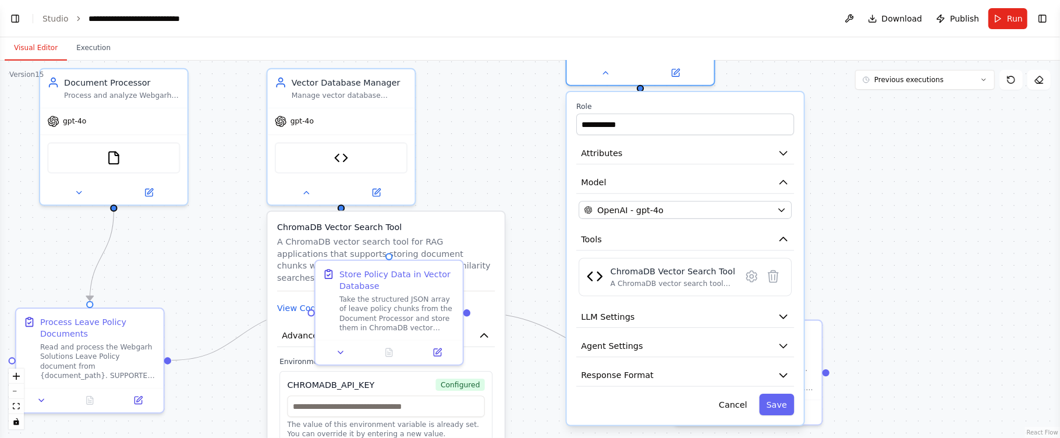
drag, startPoint x: 891, startPoint y: 318, endPoint x: 906, endPoint y: 143, distance: 175.3
click at [905, 146] on div ".deletable-edge-delete-btn { width: 20px; height: 20px; border: 0px solid #ffff…" at bounding box center [530, 249] width 1060 height 377
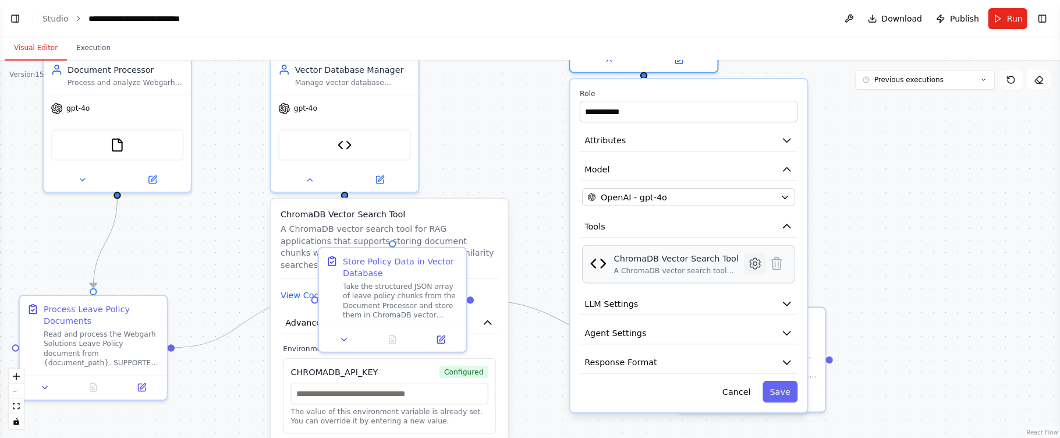
click at [760, 266] on icon at bounding box center [756, 263] width 10 height 11
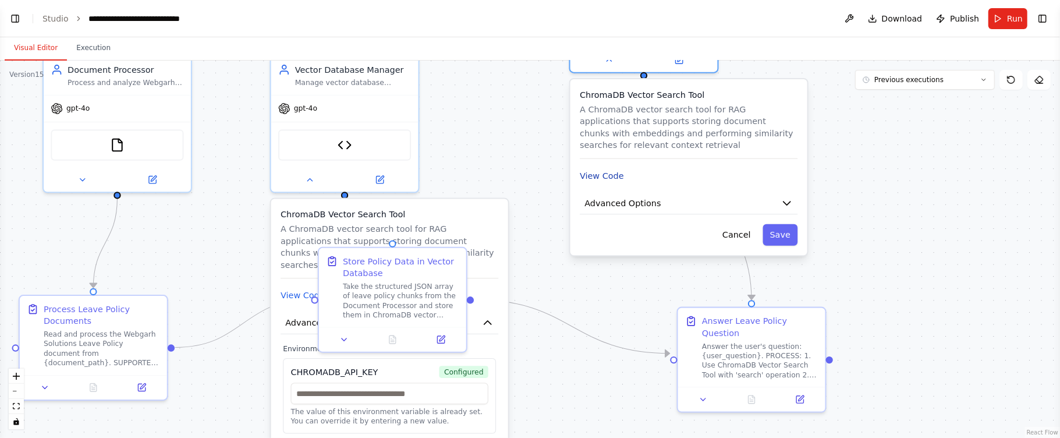
click at [604, 172] on button "View Code" at bounding box center [602, 175] width 44 height 12
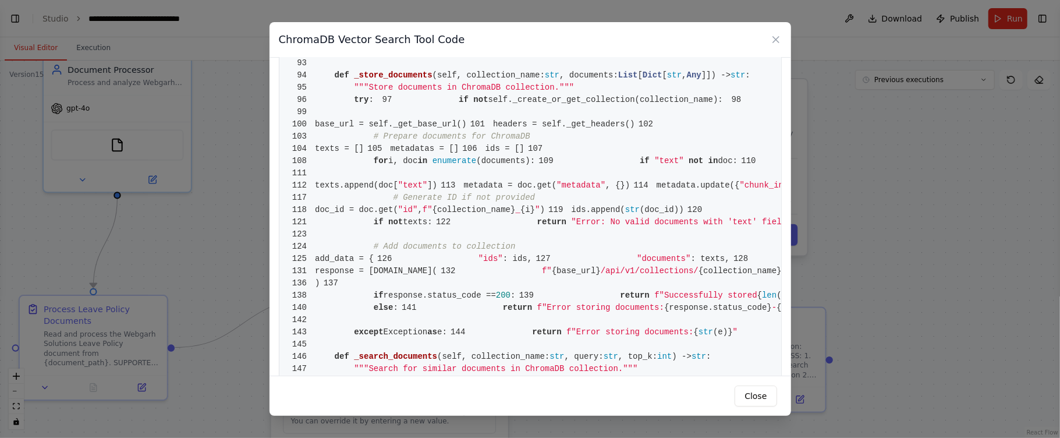
scroll to position [559, 0]
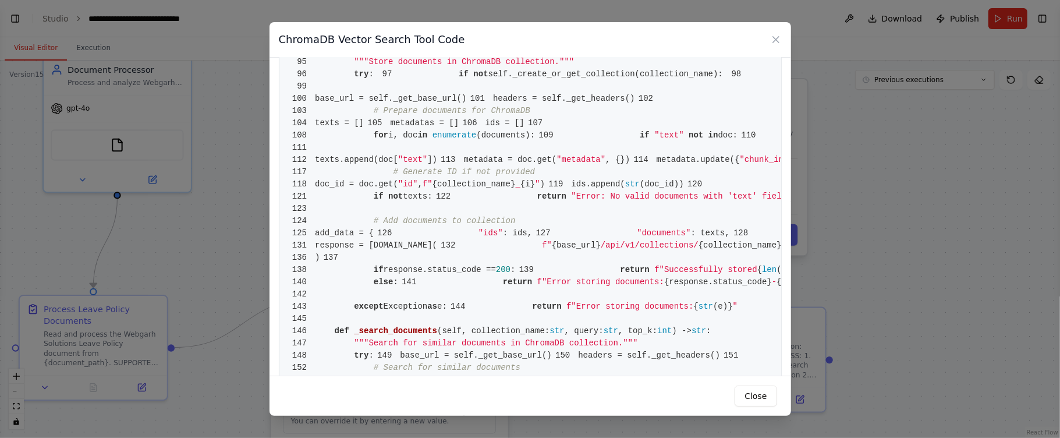
click at [606, 127] on pre "1 from crewai.tools import BaseTool 2 from pydantic import BaseModel, Field 3 f…" at bounding box center [530, 264] width 503 height 1512
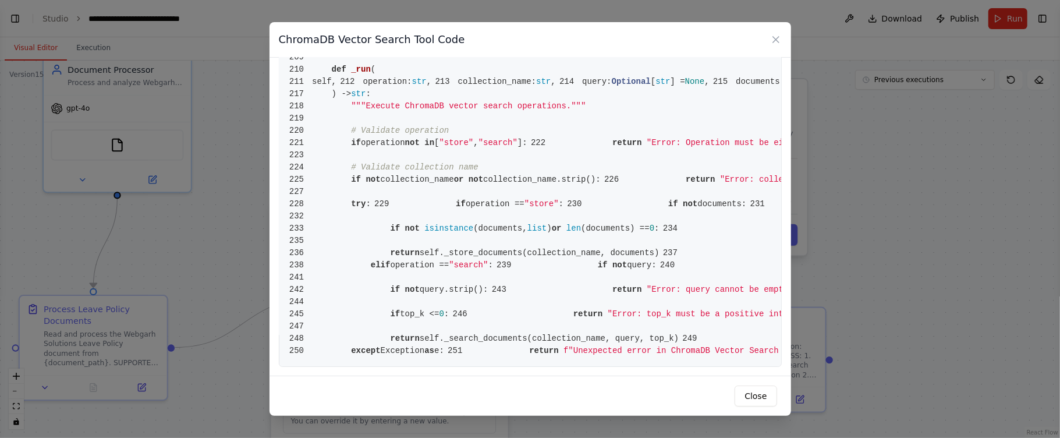
scroll to position [2801, 0]
click at [749, 390] on button "Close" at bounding box center [756, 395] width 42 height 21
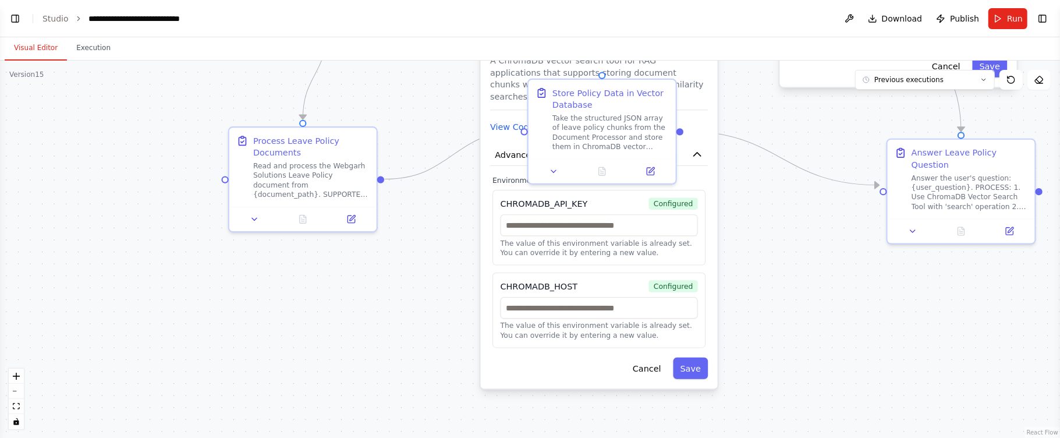
drag, startPoint x: 572, startPoint y: 305, endPoint x: 781, endPoint y: 136, distance: 268.8
click at [781, 136] on div ".deletable-edge-delete-btn { width: 20px; height: 20px; border: 0px solid #ffff…" at bounding box center [530, 249] width 1060 height 377
click at [691, 365] on button "Save" at bounding box center [690, 369] width 35 height 22
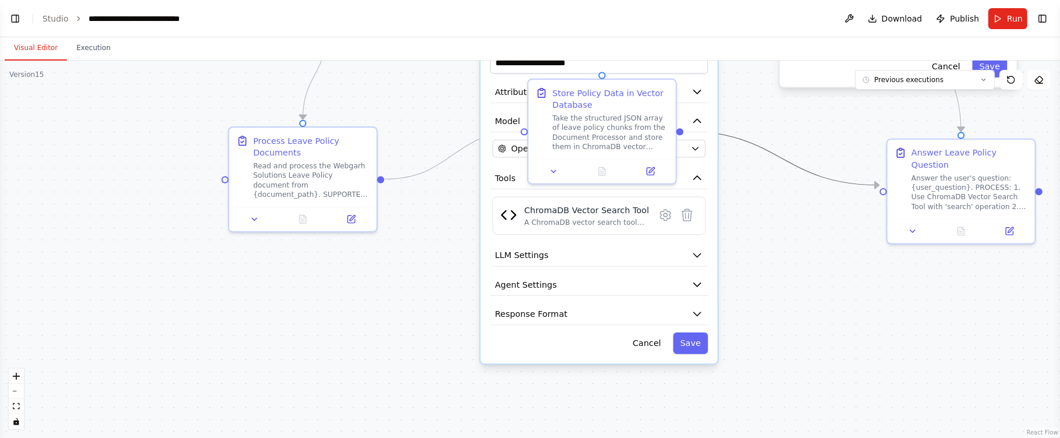
drag, startPoint x: 808, startPoint y: 175, endPoint x: 784, endPoint y: 307, distance: 134.9
click at [784, 307] on div ".deletable-edge-delete-btn { width: 20px; height: 20px; border: 0px solid #ffff…" at bounding box center [530, 249] width 1060 height 377
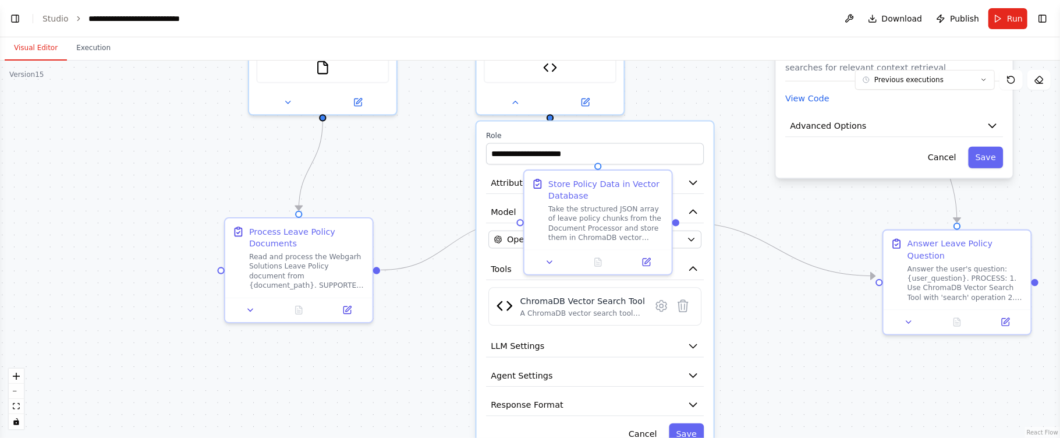
drag, startPoint x: 802, startPoint y: 198, endPoint x: 797, endPoint y: 309, distance: 110.8
click at [797, 313] on div ".deletable-edge-delete-btn { width: 20px; height: 20px; border: 0px solid #ffff…" at bounding box center [530, 249] width 1060 height 377
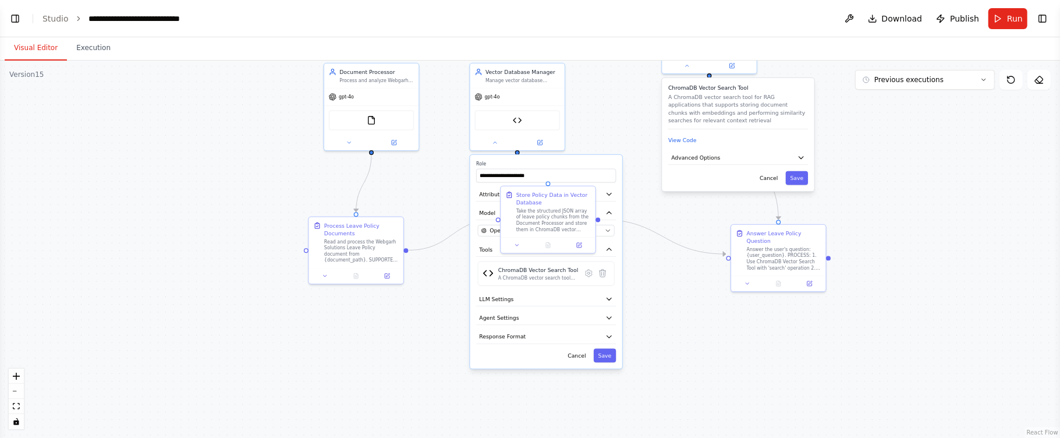
drag, startPoint x: 785, startPoint y: 229, endPoint x: 669, endPoint y: 208, distance: 117.7
click at [669, 208] on div ".deletable-edge-delete-btn { width: 20px; height: 20px; border: 0px solid #ffff…" at bounding box center [530, 249] width 1060 height 377
click at [795, 178] on button "Save" at bounding box center [797, 178] width 23 height 14
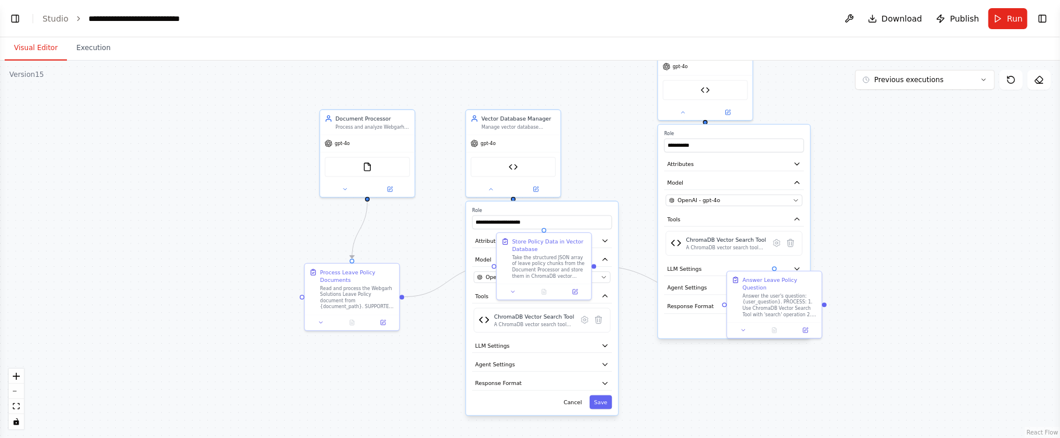
drag, startPoint x: 919, startPoint y: 185, endPoint x: 914, endPoint y: 252, distance: 67.1
click at [915, 252] on div ".deletable-edge-delete-btn { width: 20px; height: 20px; border: 0px solid #ffff…" at bounding box center [530, 249] width 1060 height 377
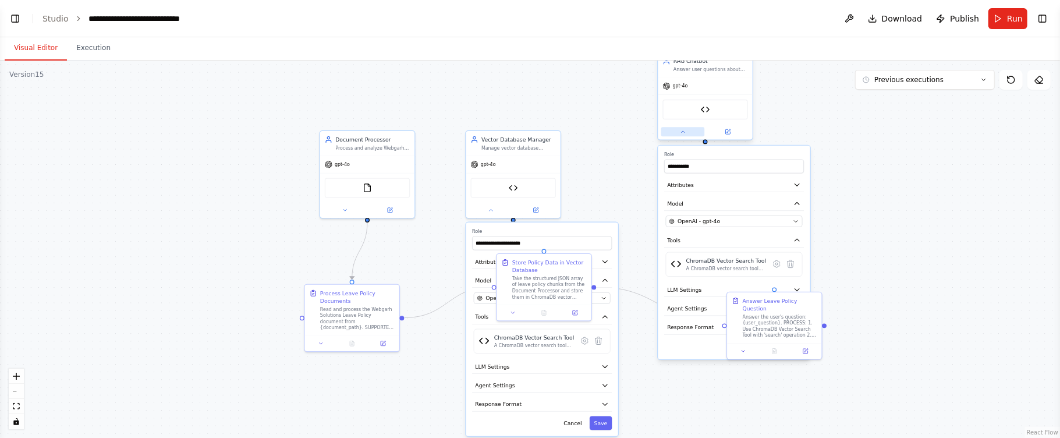
click at [676, 129] on button at bounding box center [683, 131] width 44 height 9
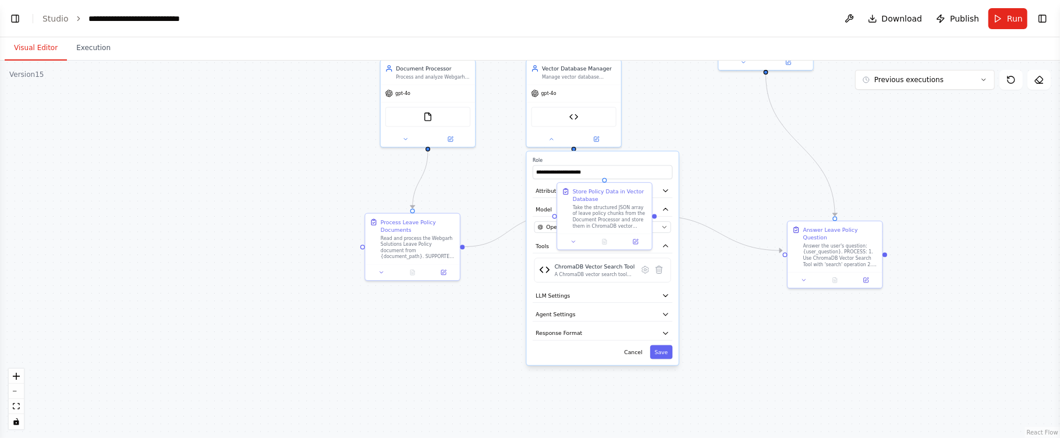
drag, startPoint x: 656, startPoint y: 199, endPoint x: 717, endPoint y: 128, distance: 93.3
click at [717, 128] on div ".deletable-edge-delete-btn { width: 20px; height: 20px; border: 0px solid #ffff…" at bounding box center [530, 249] width 1060 height 377
click at [555, 139] on button at bounding box center [552, 137] width 44 height 9
click at [645, 274] on icon at bounding box center [645, 269] width 9 height 9
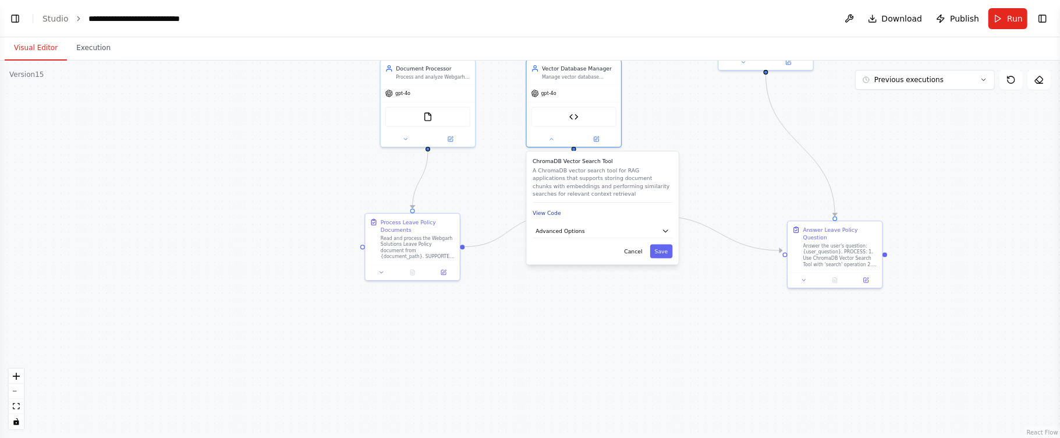
click at [546, 214] on button "View Code" at bounding box center [547, 214] width 29 height 8
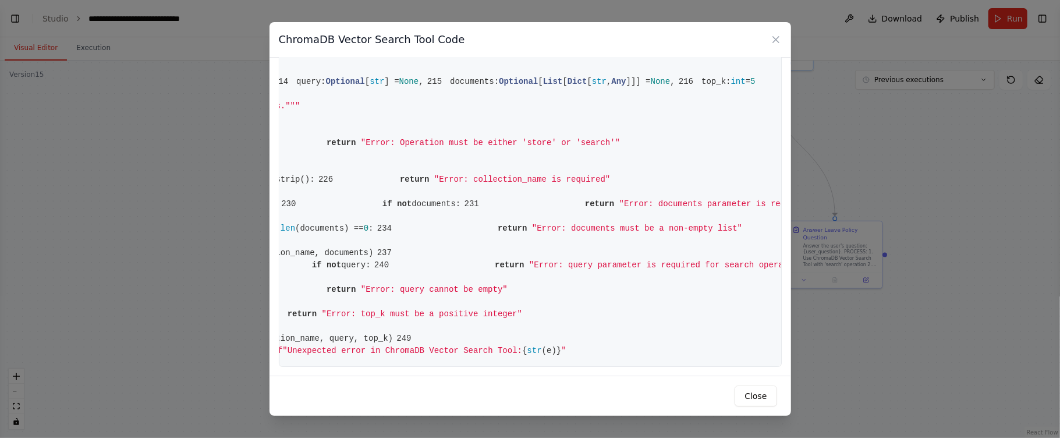
scroll to position [0, 0]
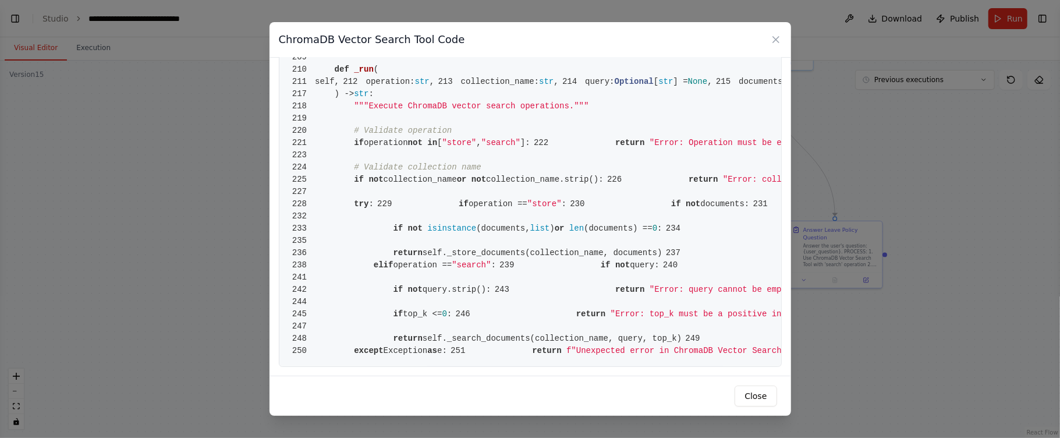
click at [758, 398] on button "Close" at bounding box center [756, 395] width 42 height 21
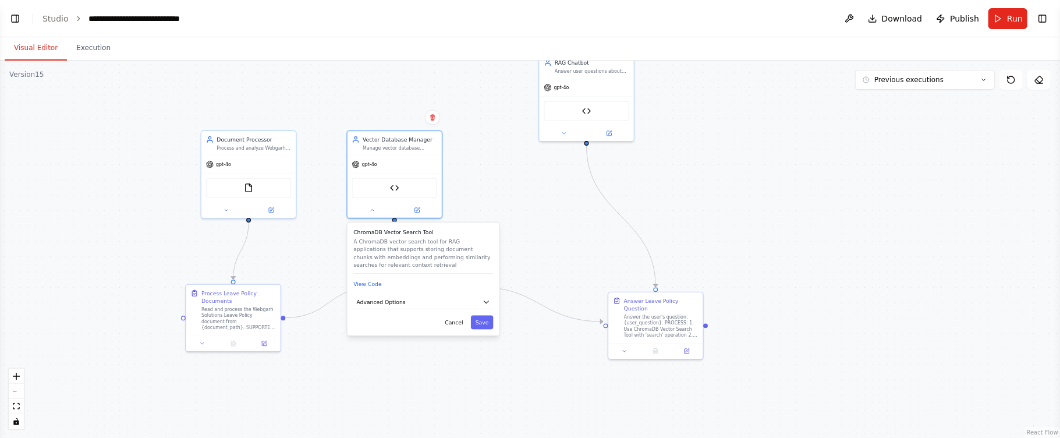
drag, startPoint x: 704, startPoint y: 339, endPoint x: 525, endPoint y: 410, distance: 192.7
click at [525, 410] on div ".deletable-edge-delete-btn { width: 20px; height: 20px; border: 0px solid #ffff…" at bounding box center [530, 249] width 1060 height 377
click at [490, 323] on button "Save" at bounding box center [482, 323] width 23 height 14
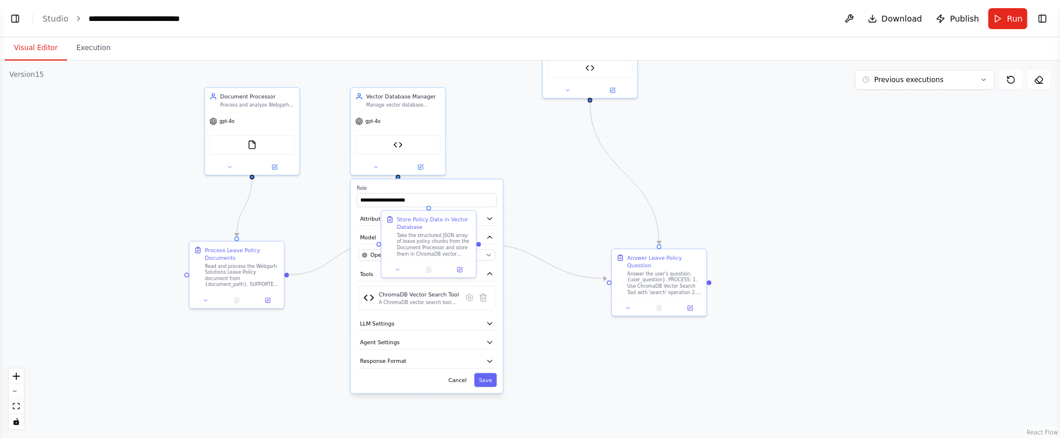
drag, startPoint x: 558, startPoint y: 274, endPoint x: 560, endPoint y: 236, distance: 38.5
click at [560, 236] on div ".deletable-edge-delete-btn { width: 20px; height: 20px; border: 0px solid #ffff…" at bounding box center [530, 249] width 1060 height 377
click at [484, 379] on button "Save" at bounding box center [486, 380] width 23 height 14
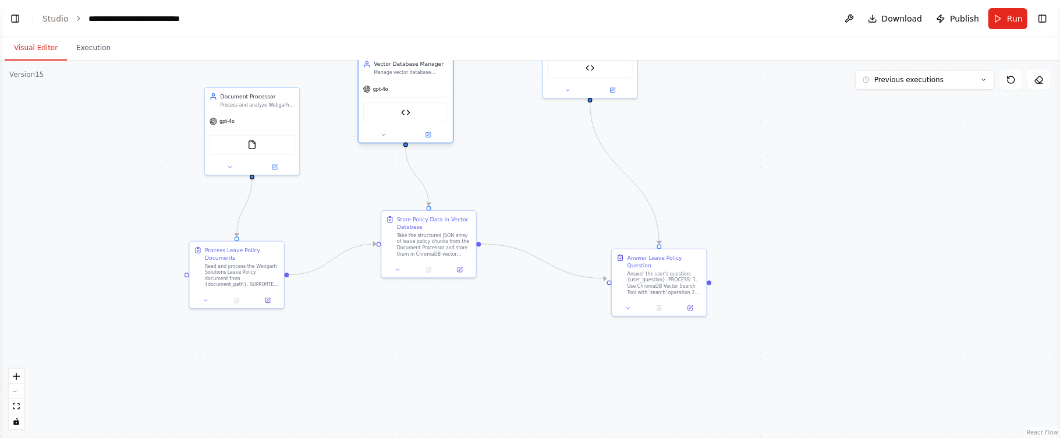
drag, startPoint x: 421, startPoint y: 122, endPoint x: 428, endPoint y: 87, distance: 36.2
click at [428, 87] on div "gpt-4o" at bounding box center [406, 88] width 94 height 17
click at [246, 142] on div "FileReadTool" at bounding box center [252, 143] width 85 height 20
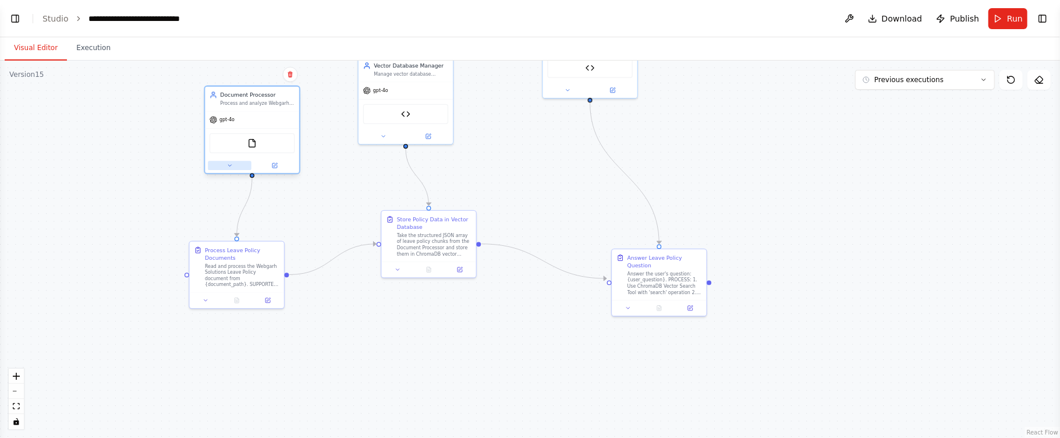
click at [234, 168] on button at bounding box center [230, 165] width 44 height 9
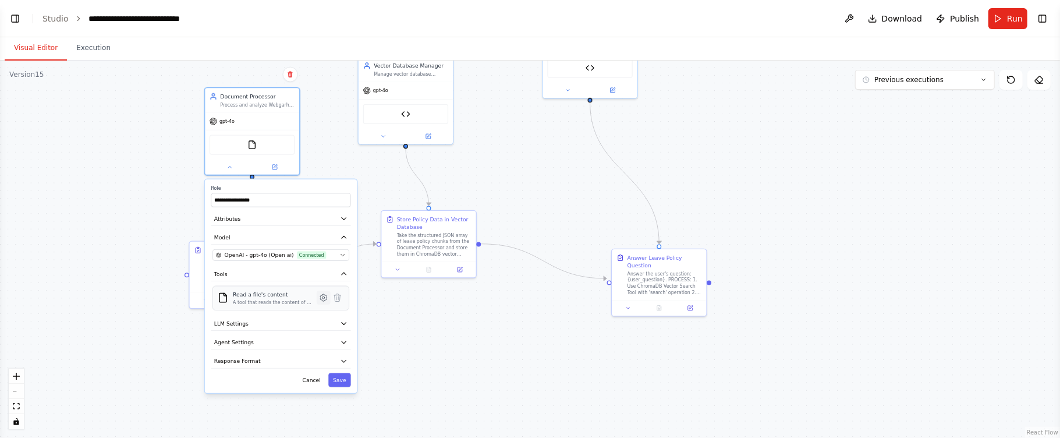
click at [325, 297] on icon at bounding box center [323, 297] width 6 height 7
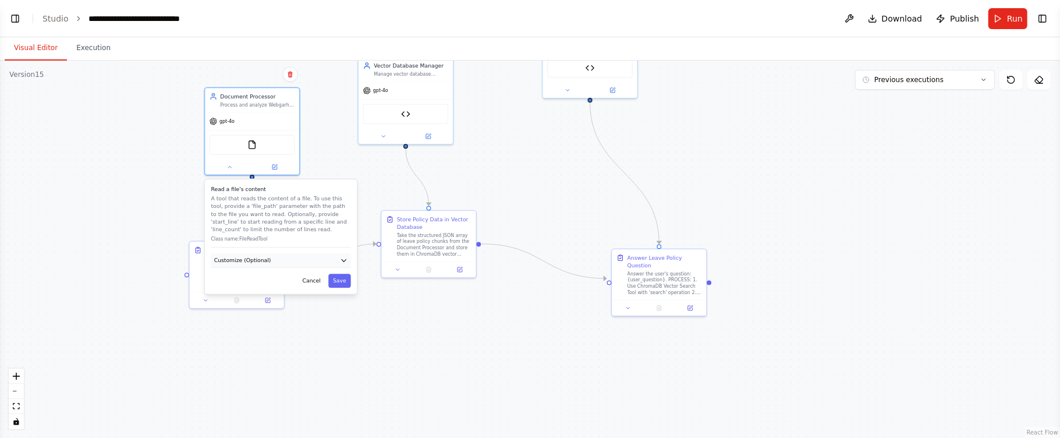
click at [342, 260] on icon "button" at bounding box center [344, 261] width 8 height 8
click at [306, 286] on input "**********" at bounding box center [281, 288] width 137 height 14
click at [331, 286] on input "**********" at bounding box center [281, 288] width 137 height 14
click at [338, 307] on button "Save" at bounding box center [339, 309] width 23 height 14
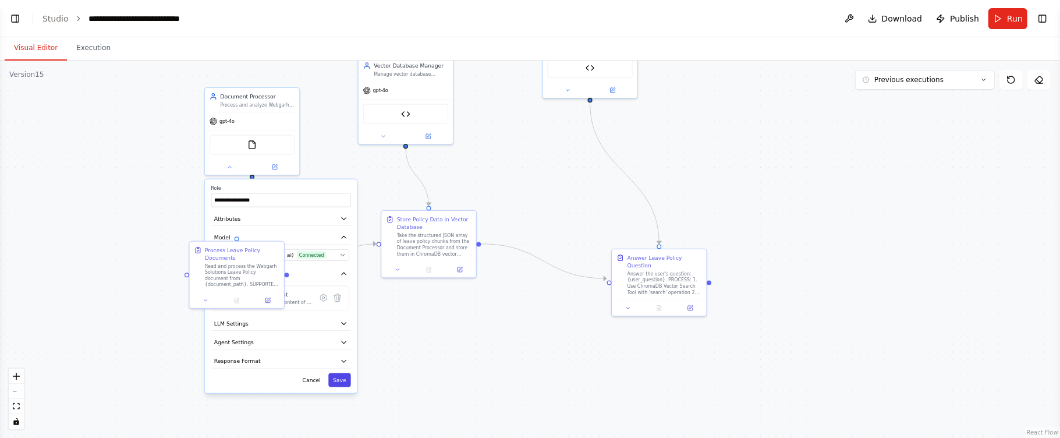
click at [342, 380] on button "Save" at bounding box center [339, 380] width 23 height 14
click at [420, 134] on button at bounding box center [428, 134] width 44 height 9
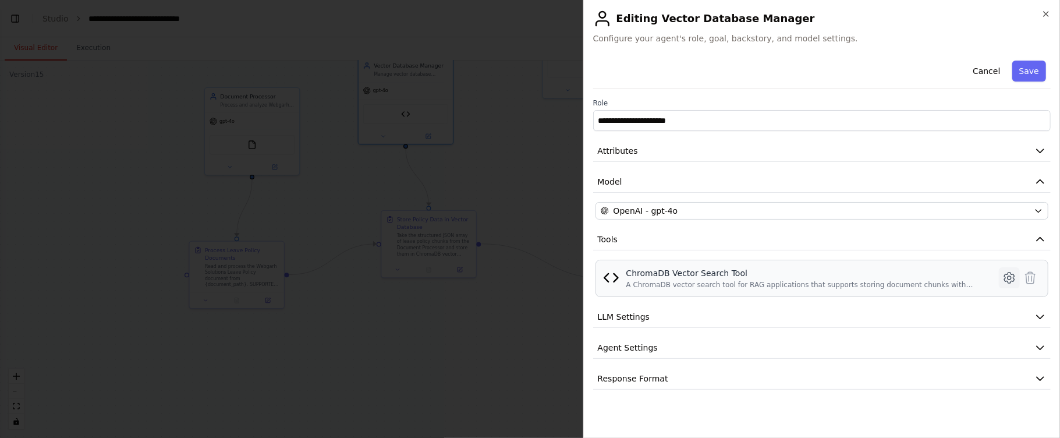
click at [1008, 282] on icon at bounding box center [1010, 278] width 14 height 14
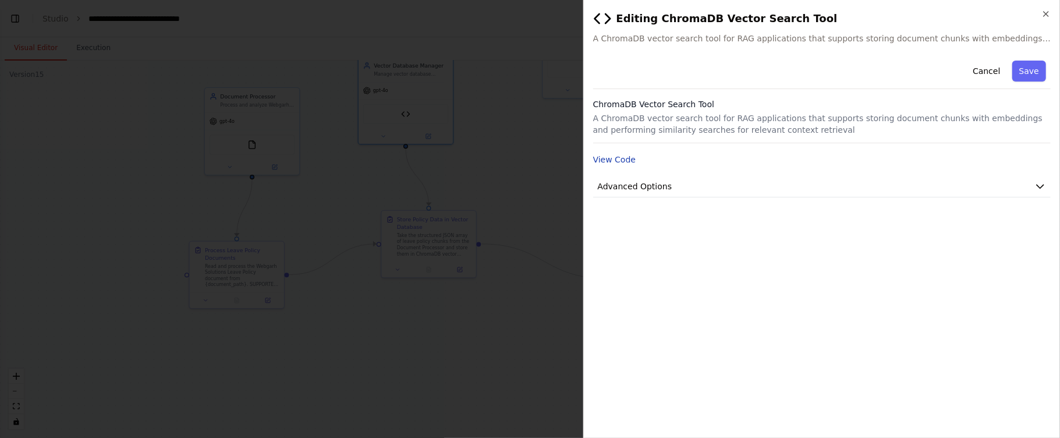
click at [621, 162] on button "View Code" at bounding box center [614, 160] width 43 height 12
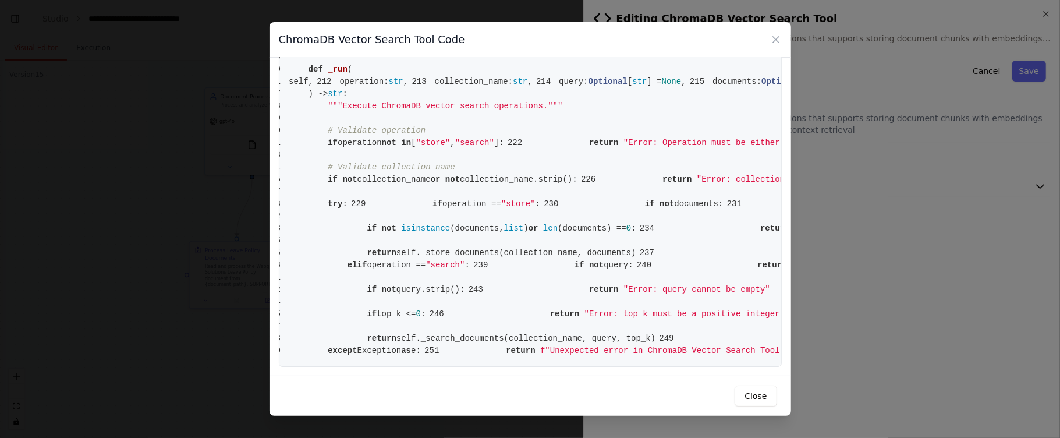
scroll to position [2801, 0]
click at [768, 391] on button "Close" at bounding box center [756, 395] width 42 height 21
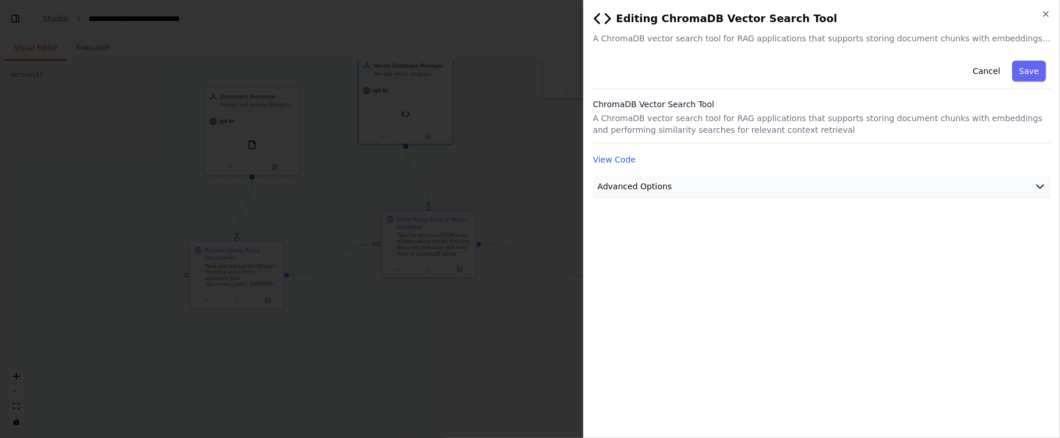
click at [1042, 185] on icon "button" at bounding box center [1041, 187] width 12 height 12
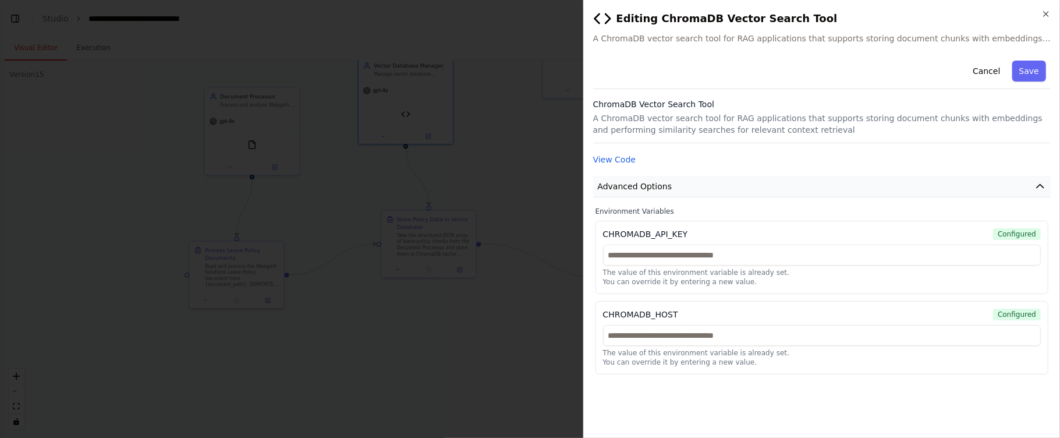
click at [1039, 179] on button "Advanced Options" at bounding box center [822, 187] width 458 height 22
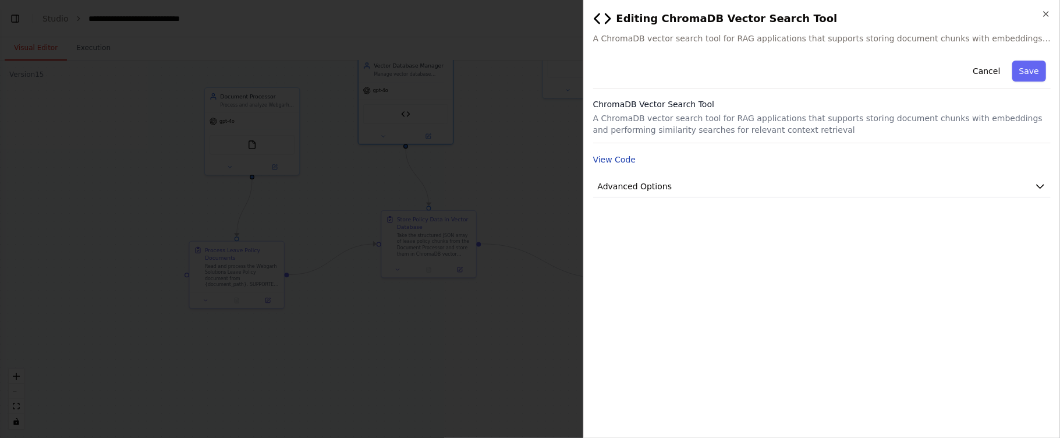
click at [622, 158] on button "View Code" at bounding box center [614, 160] width 43 height 12
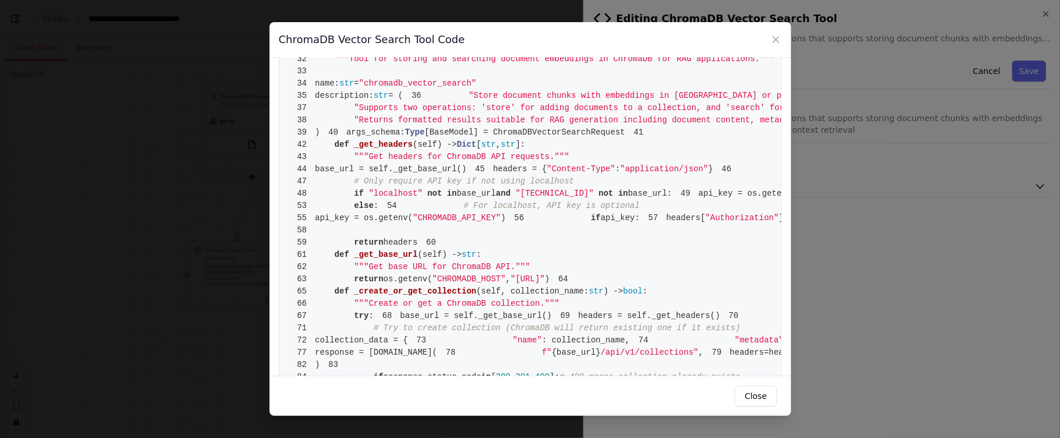
scroll to position [93, 0]
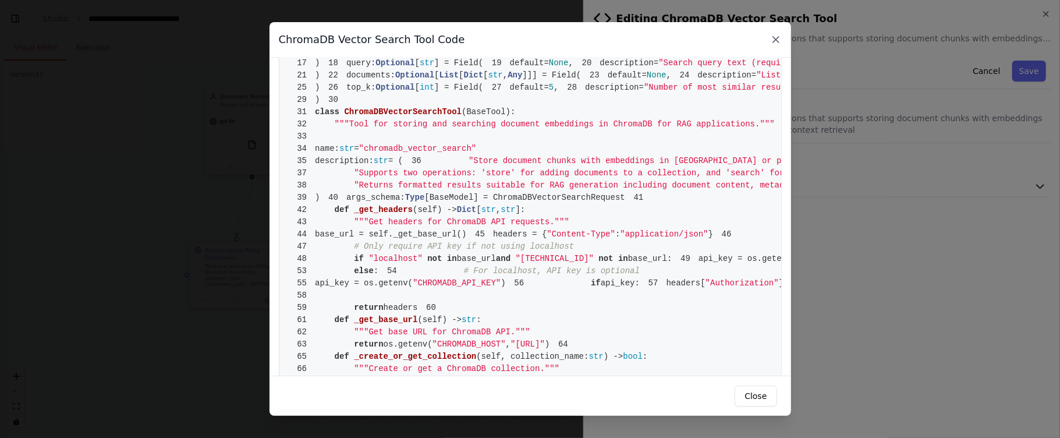
click at [774, 37] on icon at bounding box center [776, 40] width 12 height 12
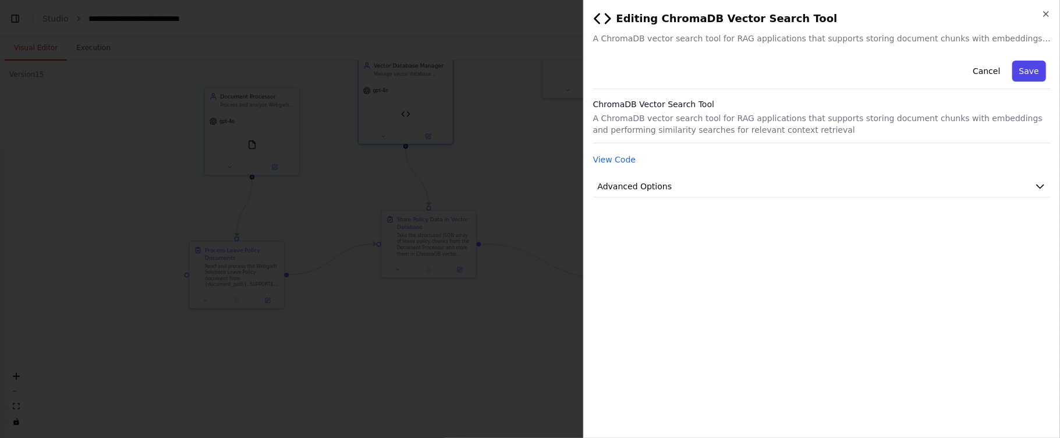
click at [1025, 77] on button "Save" at bounding box center [1030, 71] width 34 height 21
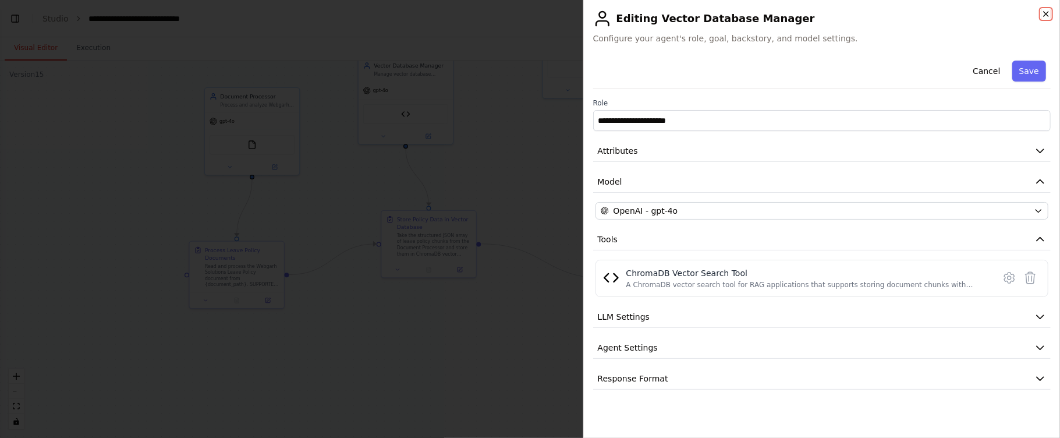
click at [1047, 15] on icon "button" at bounding box center [1046, 13] width 9 height 9
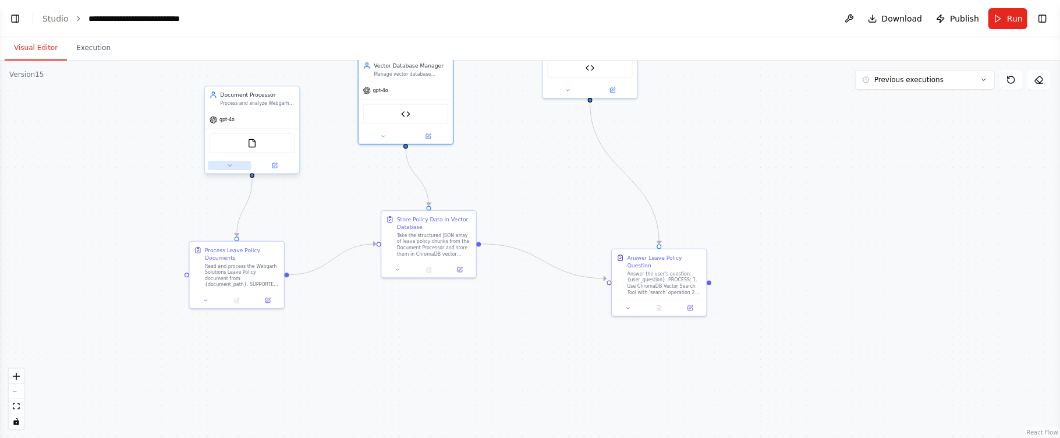
click at [234, 162] on button at bounding box center [230, 165] width 44 height 9
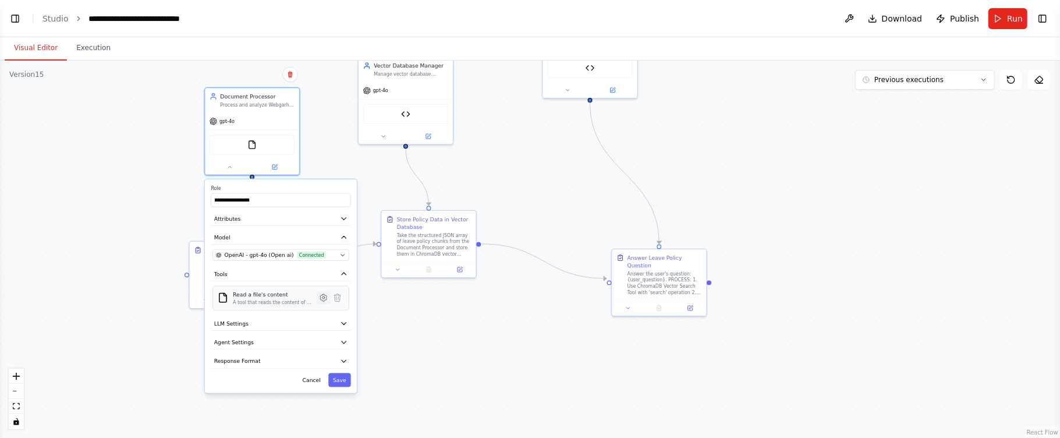
click at [325, 300] on icon at bounding box center [323, 297] width 9 height 9
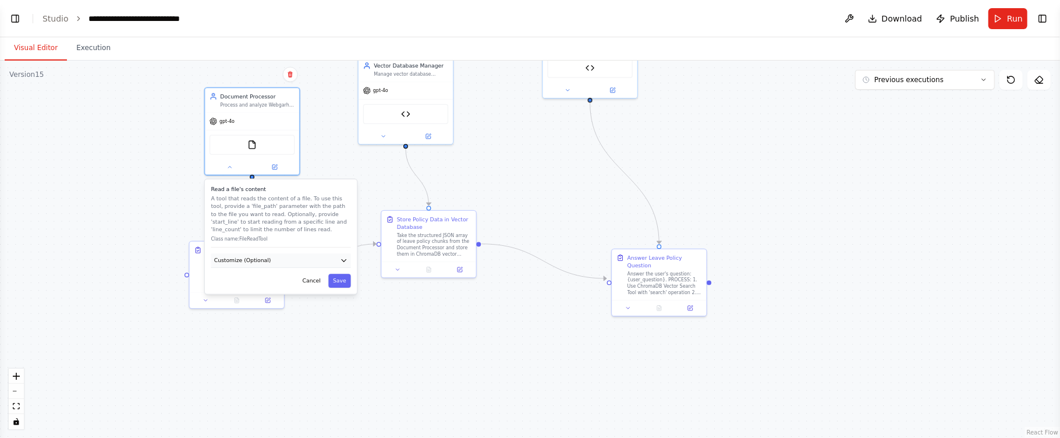
click at [306, 259] on button "Customize (Optional)" at bounding box center [281, 260] width 140 height 14
click at [293, 286] on input "**********" at bounding box center [281, 288] width 137 height 14
click at [308, 289] on input "**********" at bounding box center [281, 288] width 137 height 14
click at [325, 284] on input "**********" at bounding box center [281, 288] width 137 height 14
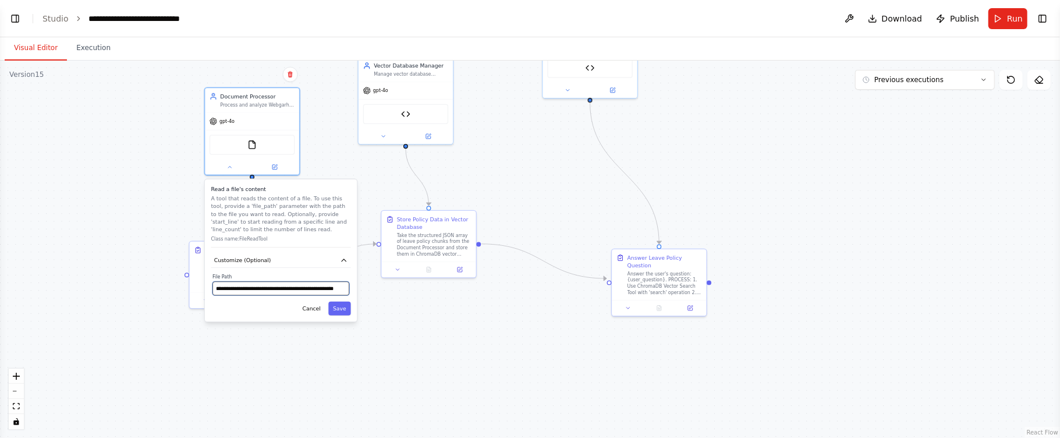
click at [330, 284] on input "**********" at bounding box center [281, 288] width 137 height 14
click at [331, 286] on input "**********" at bounding box center [281, 288] width 137 height 14
click at [331, 285] on input "**********" at bounding box center [281, 288] width 137 height 14
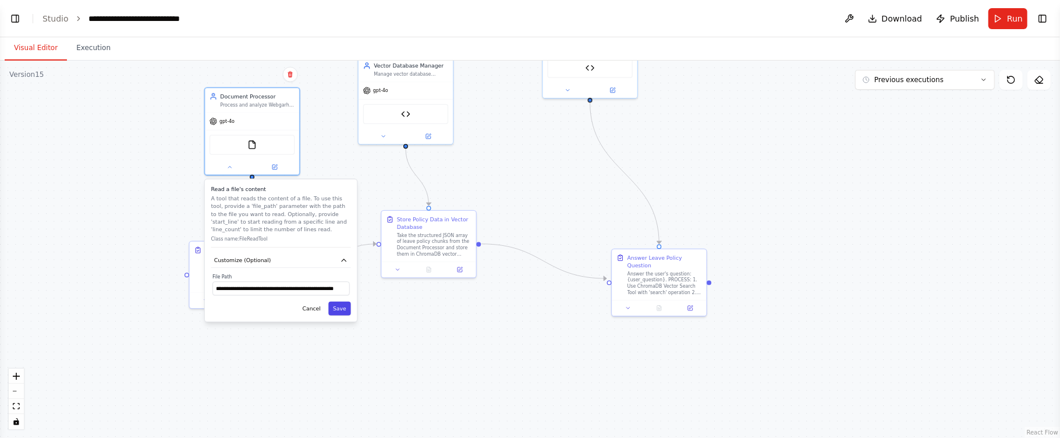
click at [342, 312] on button "Save" at bounding box center [339, 309] width 23 height 14
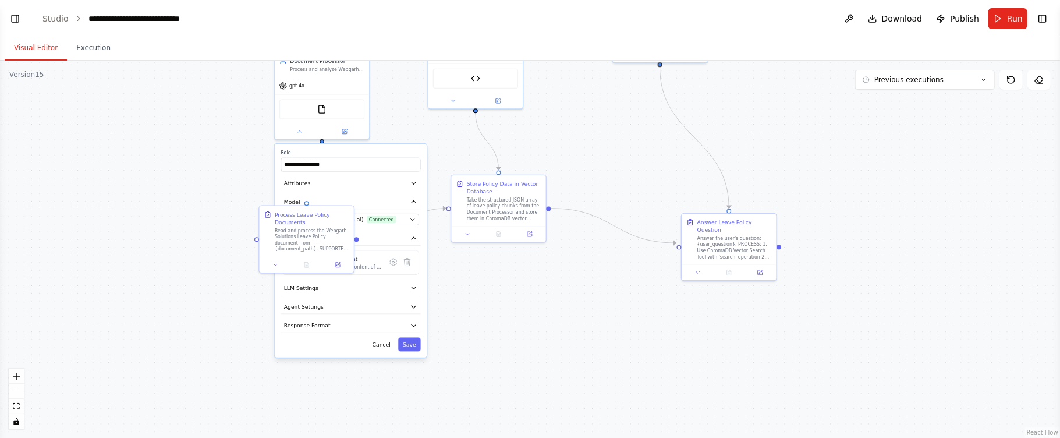
drag, startPoint x: 479, startPoint y: 135, endPoint x: 549, endPoint y: 100, distance: 78.4
click at [549, 100] on div "**********" at bounding box center [530, 249] width 1060 height 377
click at [412, 348] on button "Save" at bounding box center [409, 345] width 23 height 14
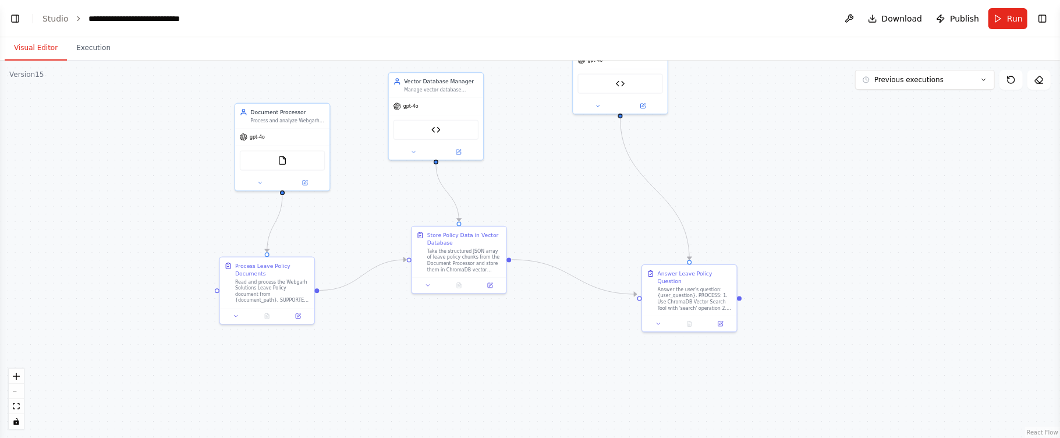
drag, startPoint x: 422, startPoint y: 320, endPoint x: 433, endPoint y: 303, distance: 19.9
click at [381, 370] on div ".deletable-edge-delete-btn { width: 20px; height: 20px; border: 0px solid #ffff…" at bounding box center [530, 249] width 1060 height 377
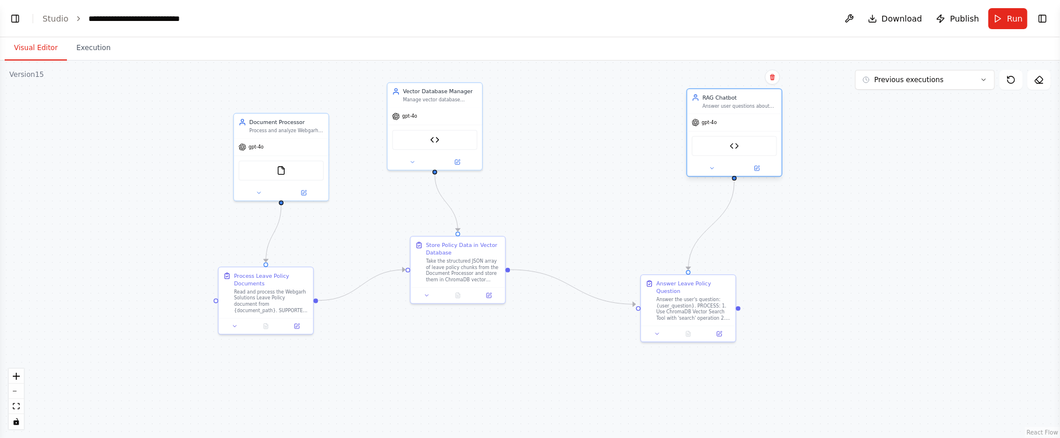
drag, startPoint x: 647, startPoint y: 71, endPoint x: 769, endPoint y: 139, distance: 139.0
click at [769, 139] on div "ChromaDB Vector Search Tool" at bounding box center [734, 146] width 85 height 20
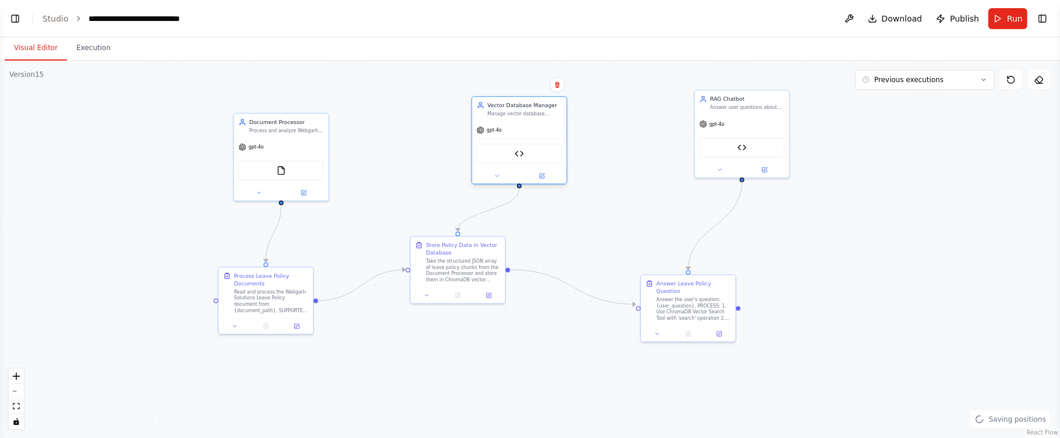
drag, startPoint x: 452, startPoint y: 106, endPoint x: 536, endPoint y: 123, distance: 85.6
click at [536, 123] on div "gpt-4o" at bounding box center [519, 130] width 94 height 17
drag, startPoint x: 309, startPoint y: 130, endPoint x: 312, endPoint y: 114, distance: 16.5
click at [312, 114] on div "Process and analyze Webgarh Solutions Leave Policy documents, extracting key in…" at bounding box center [286, 114] width 75 height 6
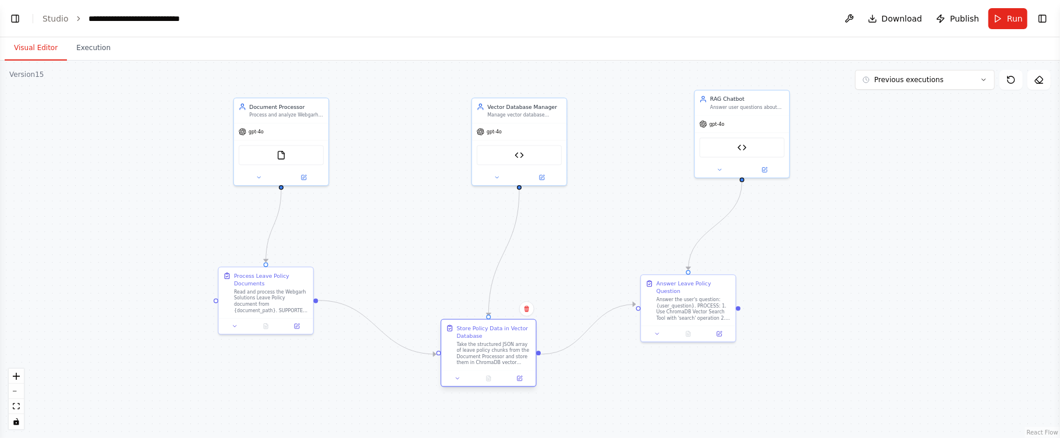
drag, startPoint x: 447, startPoint y: 267, endPoint x: 479, endPoint y: 325, distance: 66.7
click at [477, 348] on div "Take the structured JSON array of leave policy chunks from the Document Process…" at bounding box center [494, 353] width 75 height 24
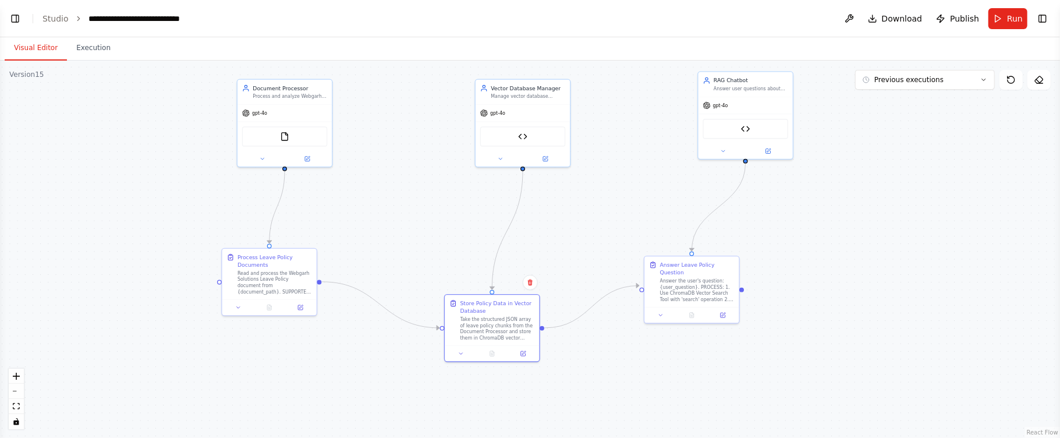
drag, startPoint x: 897, startPoint y: 333, endPoint x: 901, endPoint y: 314, distance: 19.1
click at [901, 314] on div ".deletable-edge-delete-btn { width: 20px; height: 20px; border: 0px solid #ffff…" at bounding box center [530, 249] width 1060 height 377
click at [13, 17] on button "Toggle Left Sidebar" at bounding box center [15, 18] width 16 height 16
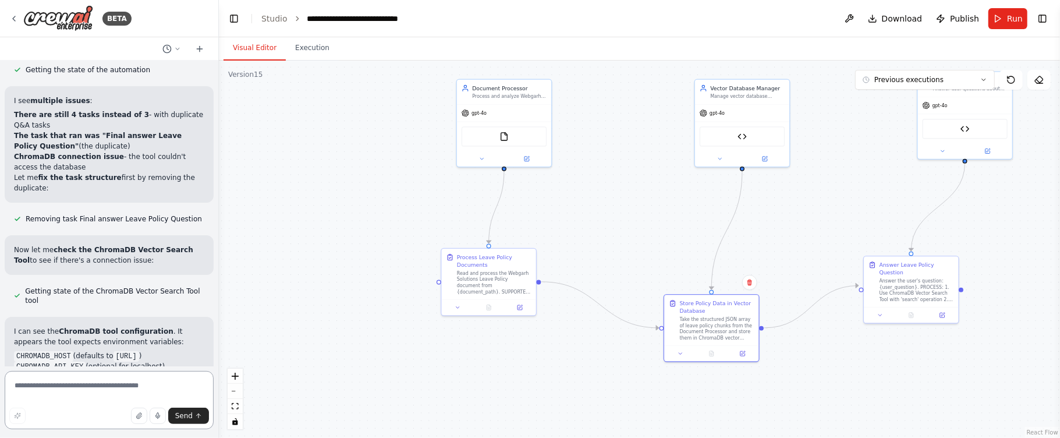
click at [91, 385] on textarea at bounding box center [109, 400] width 209 height 58
type textarea "*"
click at [90, 387] on textarea "**********" at bounding box center [109, 400] width 209 height 58
click at [139, 396] on textarea "**********" at bounding box center [109, 400] width 209 height 58
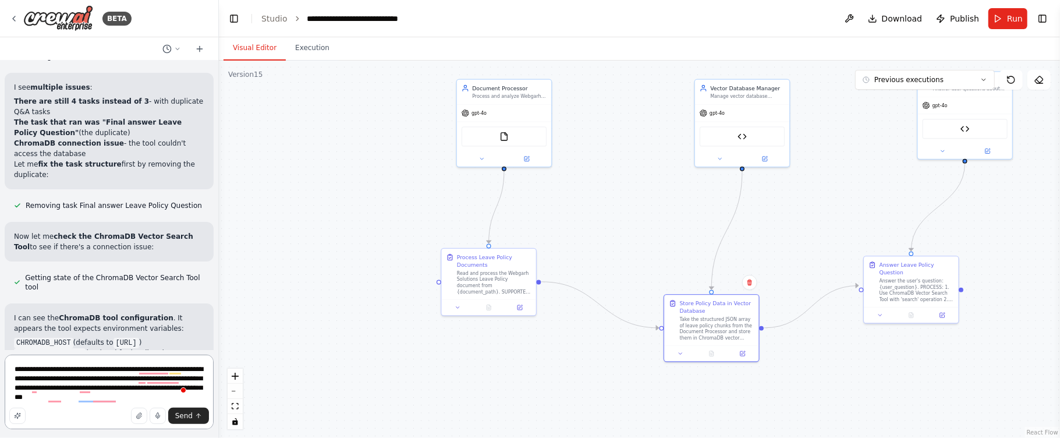
scroll to position [44531, 0]
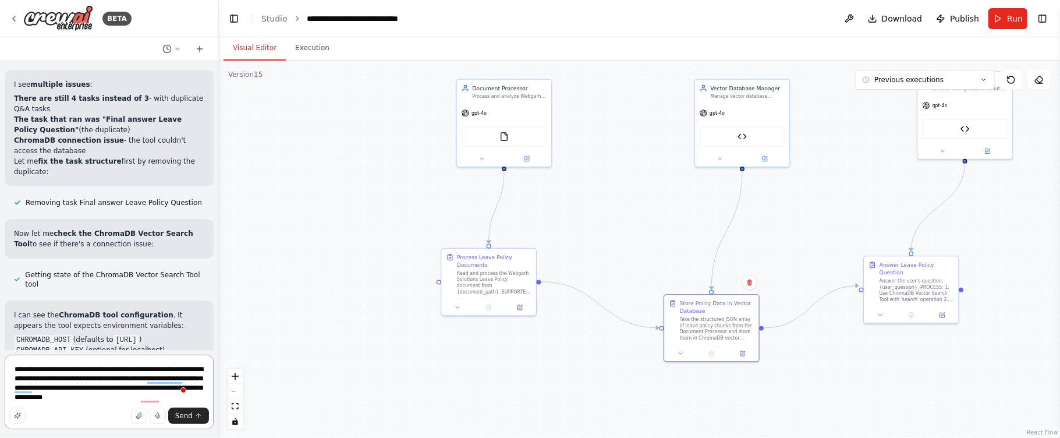
click at [135, 398] on textarea "**********" at bounding box center [109, 392] width 209 height 75
click at [160, 396] on textarea "**********" at bounding box center [109, 392] width 209 height 75
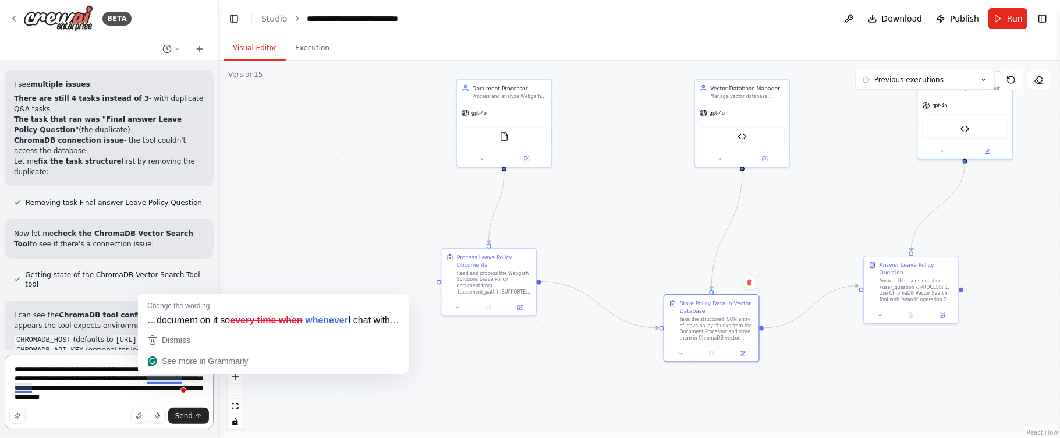
scroll to position [1, 0]
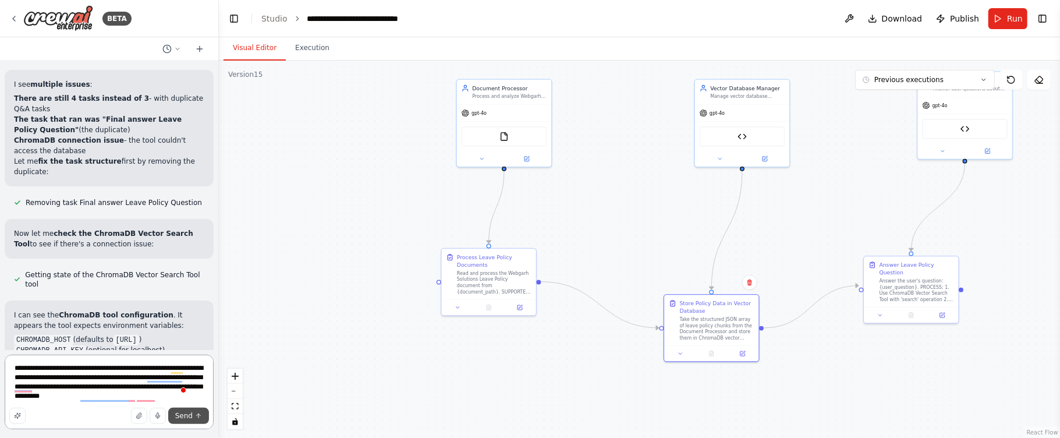
type textarea "**********"
click at [175, 417] on button "Send" at bounding box center [188, 416] width 41 height 16
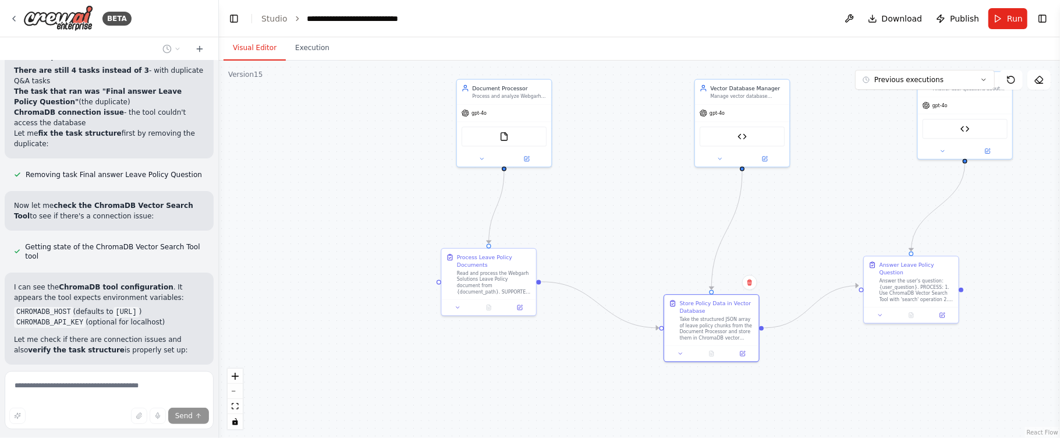
scroll to position [44649, 0]
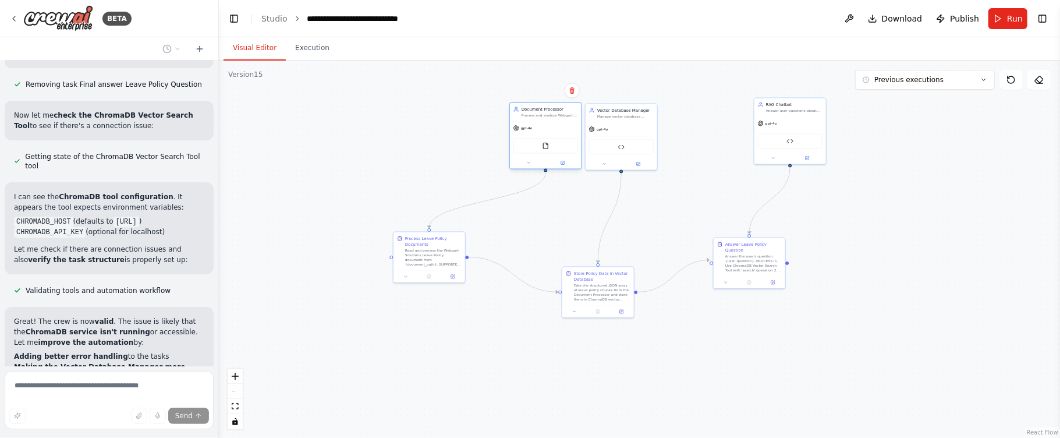
drag, startPoint x: 451, startPoint y: 128, endPoint x: 555, endPoint y: 129, distance: 104.2
click at [555, 129] on div "gpt-4o" at bounding box center [546, 128] width 72 height 13
drag, startPoint x: 812, startPoint y: 114, endPoint x: 717, endPoint y: 119, distance: 94.5
click at [717, 119] on div "RAG Chatbot Answer user questions about leave policies using the processed docu…" at bounding box center [697, 111] width 72 height 19
drag, startPoint x: 740, startPoint y: 252, endPoint x: 690, endPoint y: 203, distance: 69.6
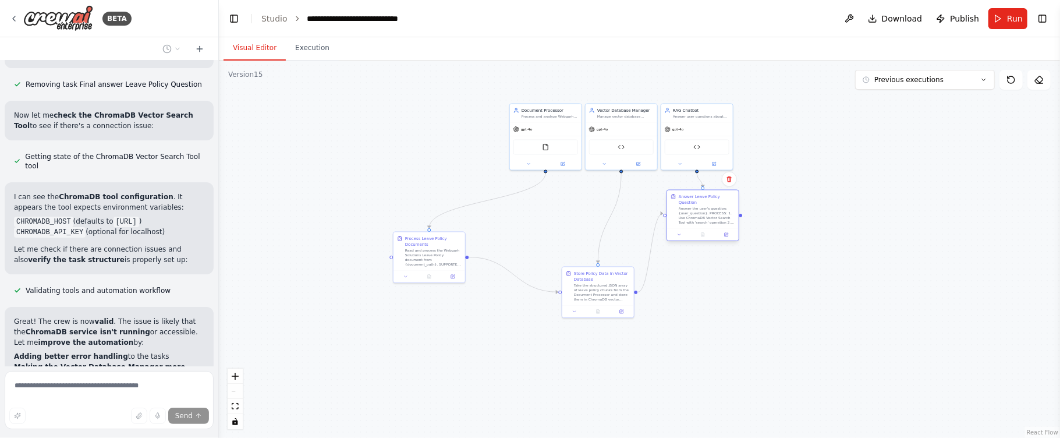
click at [690, 206] on div "Answer the user's question: {user_question}. PROCESS: 1. Use ChromaDB Vector Se…" at bounding box center [707, 215] width 56 height 19
drag, startPoint x: 597, startPoint y: 281, endPoint x: 621, endPoint y: 208, distance: 76.8
click at [621, 208] on div "Take the structured JSON array of leave policy chunks from the Document Process…" at bounding box center [625, 215] width 56 height 19
drag, startPoint x: 438, startPoint y: 251, endPoint x: 555, endPoint y: 211, distance: 123.6
click at [555, 211] on div "Read and process the Webgarh Solutions Leave Policy document from {document_pat…" at bounding box center [550, 215] width 56 height 19
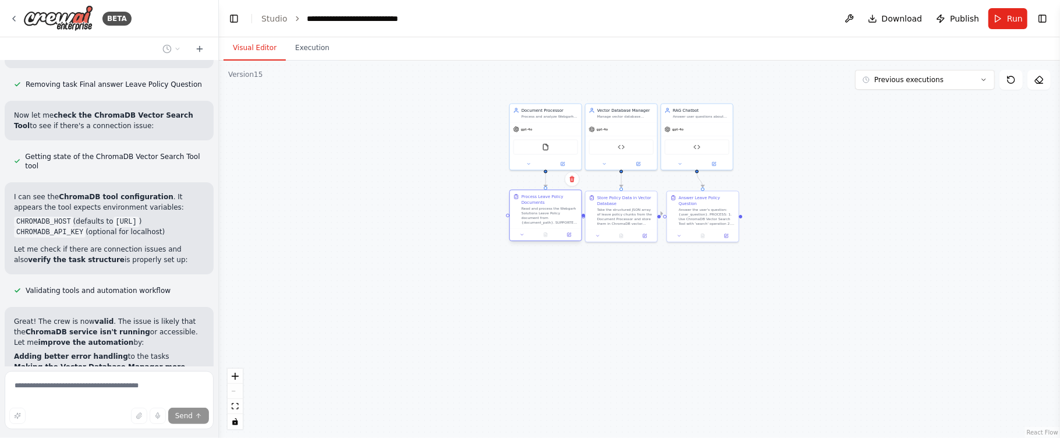
click at [555, 211] on div "Read and process the Webgarh Solutions Leave Policy document from {document_pat…" at bounding box center [550, 215] width 56 height 19
click at [552, 211] on div "Read and process the Webgarh Solutions Leave Policy document from {document_pat…" at bounding box center [550, 215] width 56 height 19
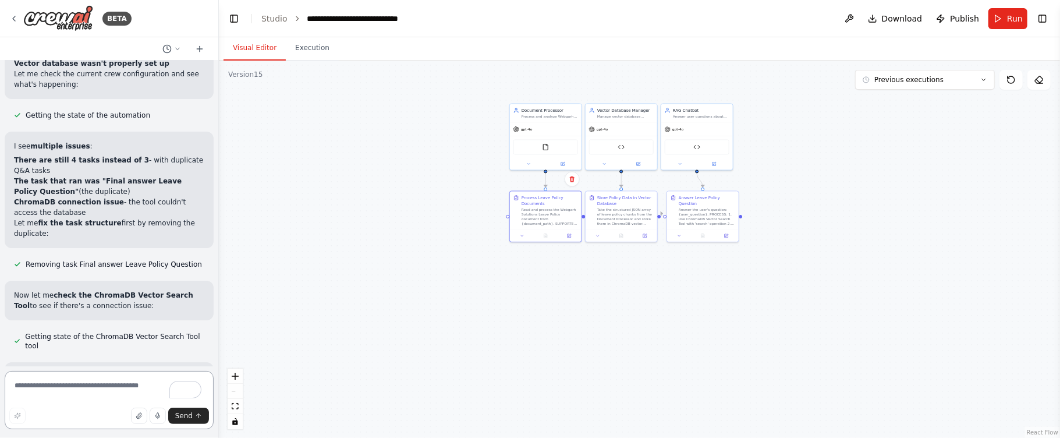
scroll to position [44562, 0]
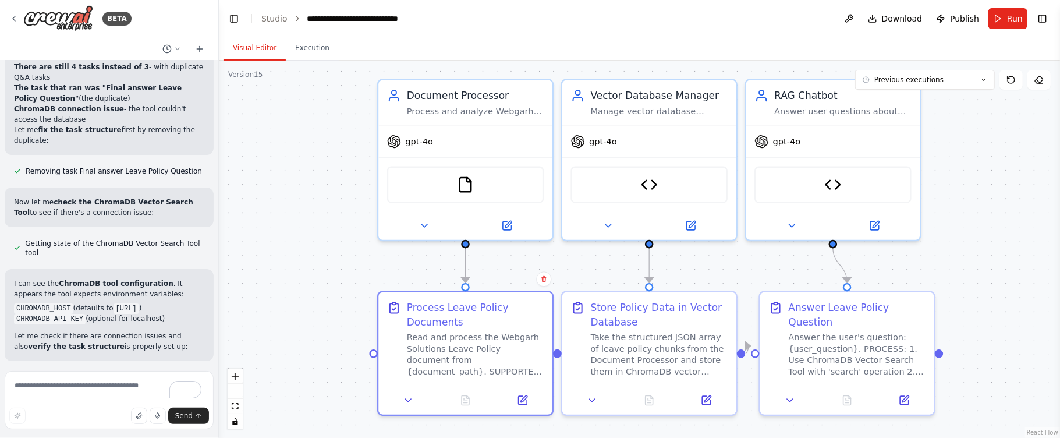
drag, startPoint x: 738, startPoint y: 169, endPoint x: 1013, endPoint y: 345, distance: 325.8
click at [1013, 345] on div ".deletable-edge-delete-btn { width: 20px; height: 20px; border: 0px solid #ffff…" at bounding box center [639, 249] width 841 height 377
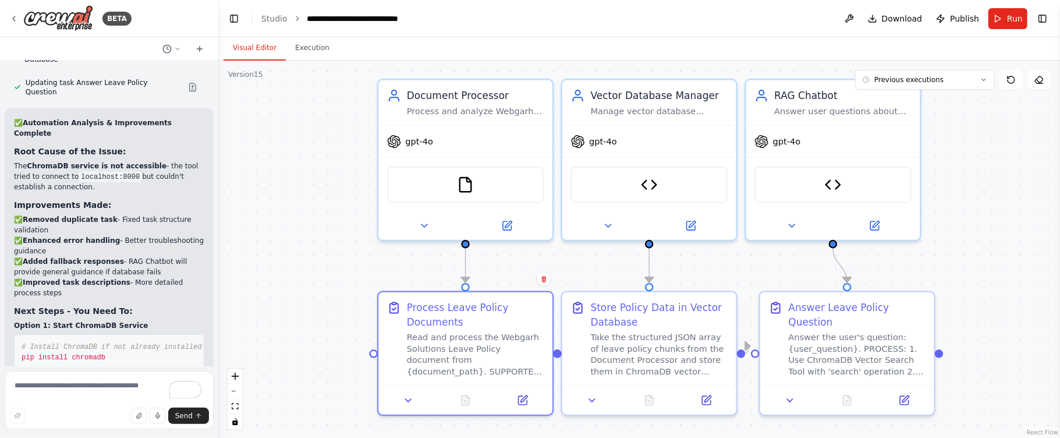
scroll to position [0, 0]
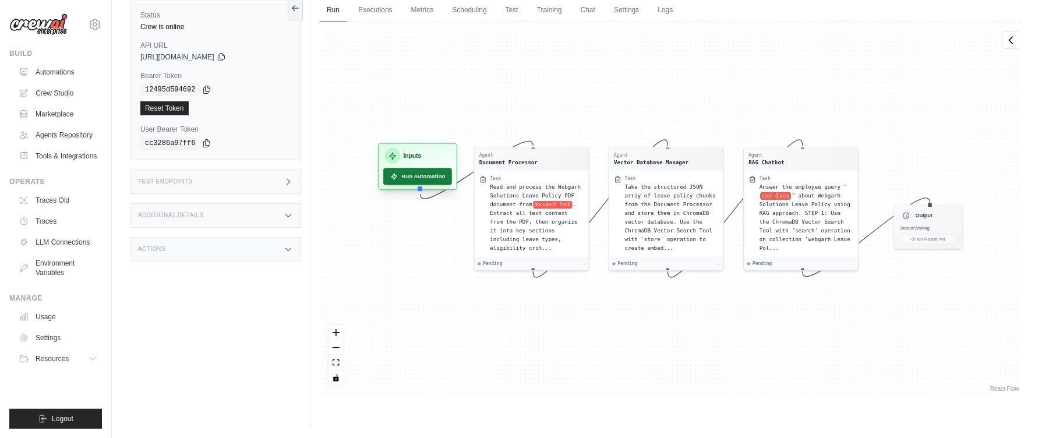
click at [408, 178] on button "Run Automation" at bounding box center [417, 176] width 69 height 17
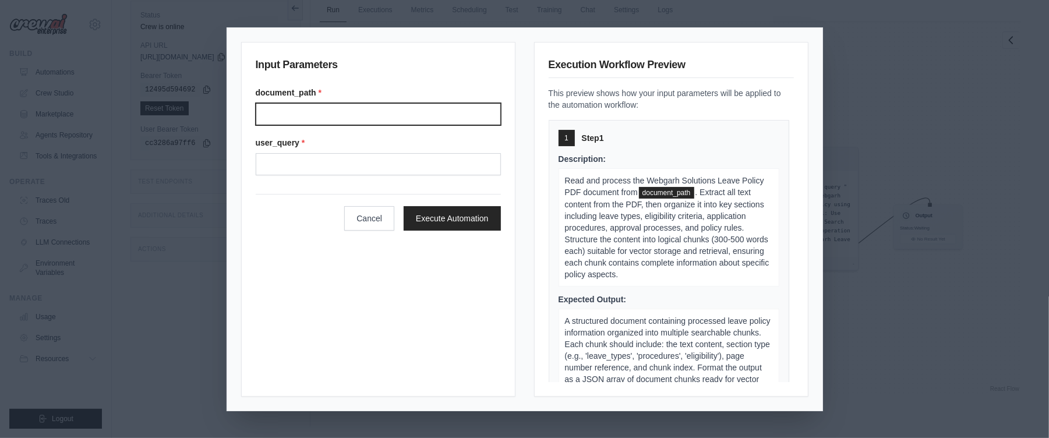
click at [376, 110] on input "Document path" at bounding box center [378, 114] width 245 height 22
type input "**********"
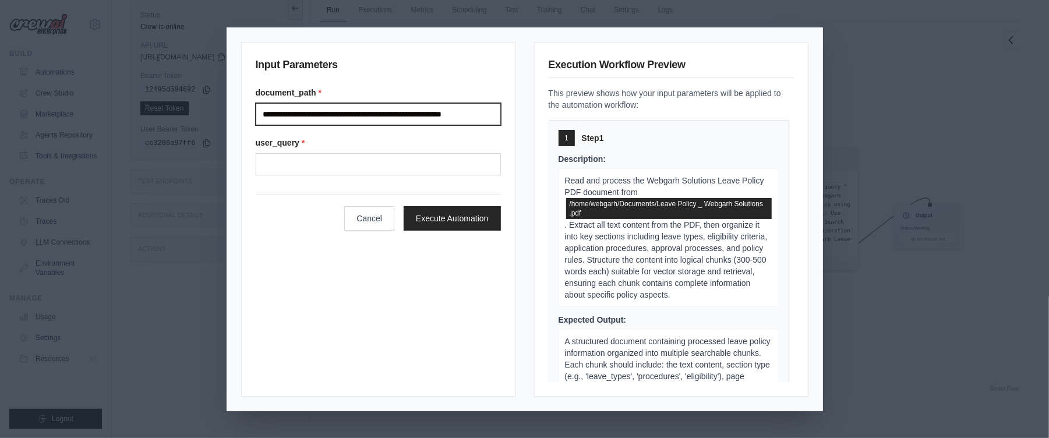
click at [309, 114] on input "**********" at bounding box center [378, 114] width 245 height 22
click at [449, 115] on input "**********" at bounding box center [378, 114] width 245 height 22
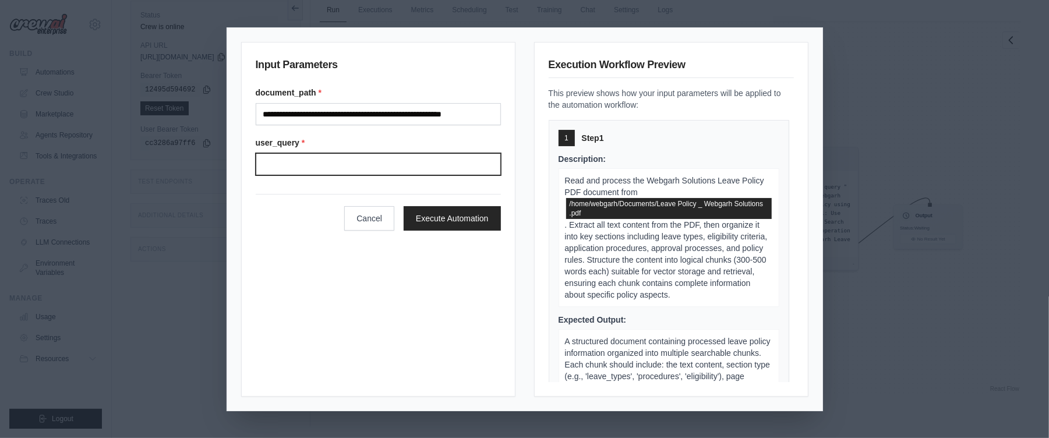
click at [339, 166] on input "User query" at bounding box center [378, 164] width 245 height 22
click at [388, 157] on input "User query" at bounding box center [378, 164] width 245 height 22
paste input "**********"
type input "**********"
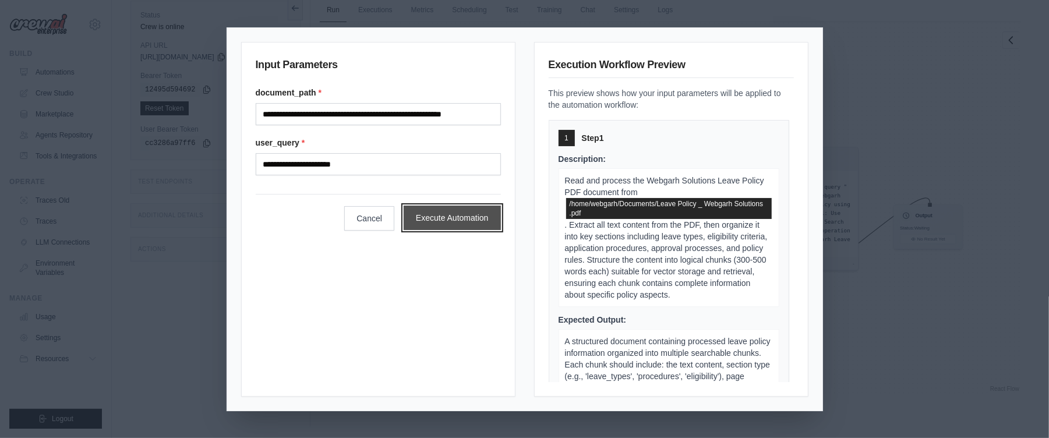
click at [460, 217] on button "Execute Automation" at bounding box center [452, 218] width 97 height 24
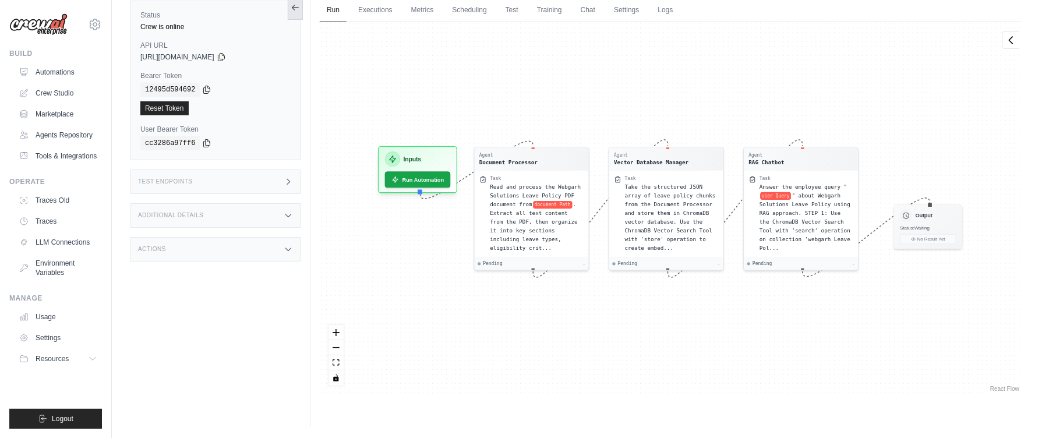
scroll to position [6, 0]
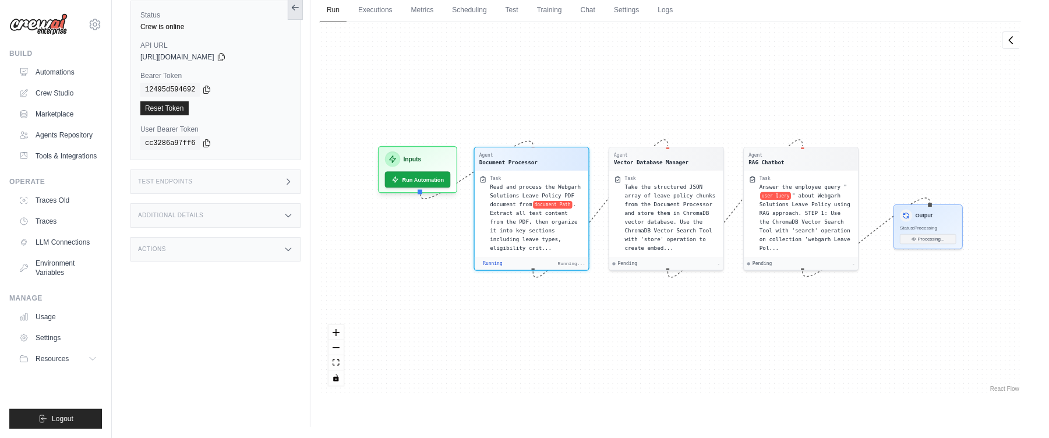
click at [296, 11] on icon at bounding box center [295, 7] width 9 height 9
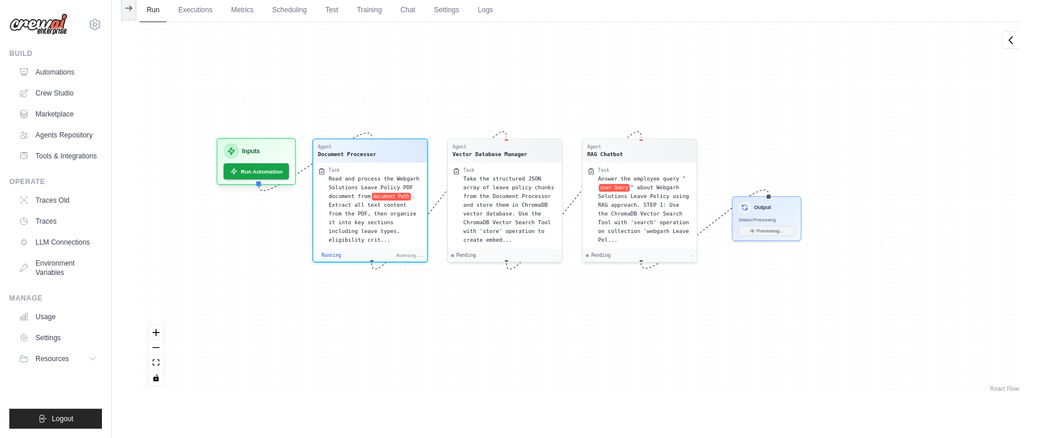
drag, startPoint x: 648, startPoint y: 94, endPoint x: 667, endPoint y: 86, distance: 20.3
click at [667, 86] on div "Agent Document Processor Task Read and process the Webgarh Solutions Leave Poli…" at bounding box center [580, 208] width 881 height 372
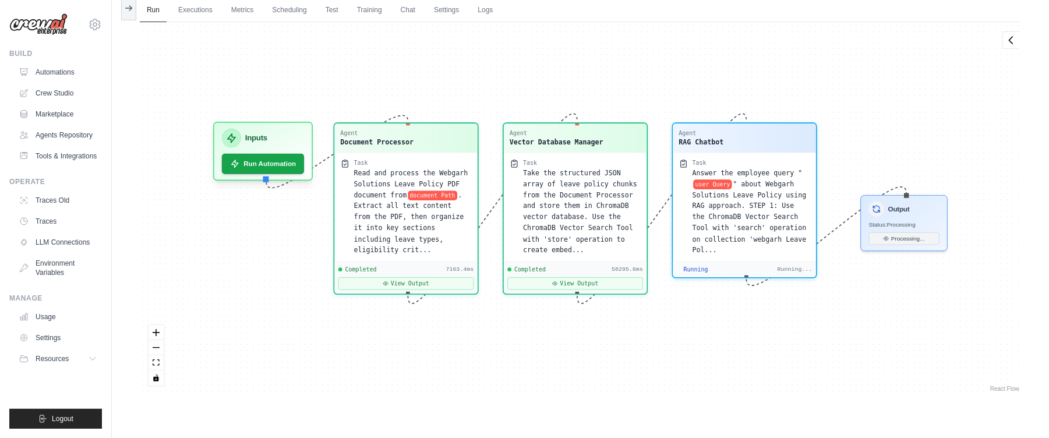
scroll to position [3155, 0]
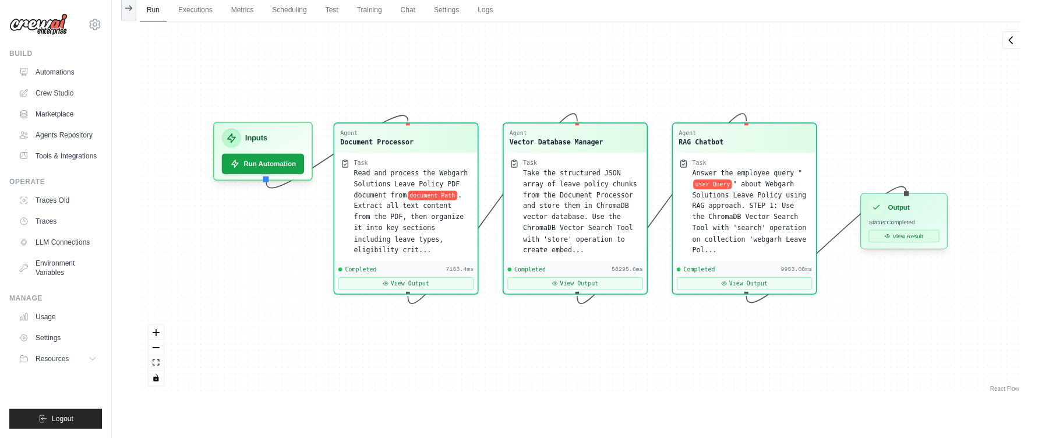
click at [902, 241] on button "View Result" at bounding box center [904, 236] width 70 height 13
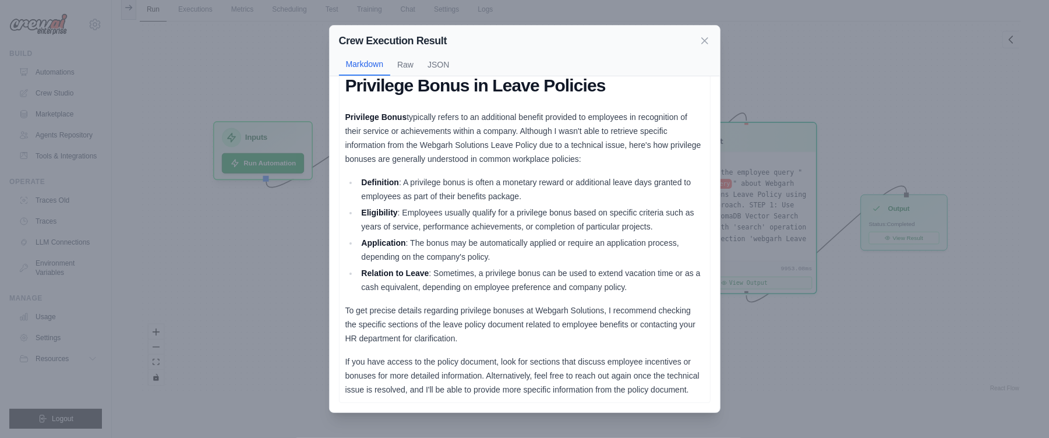
scroll to position [0, 0]
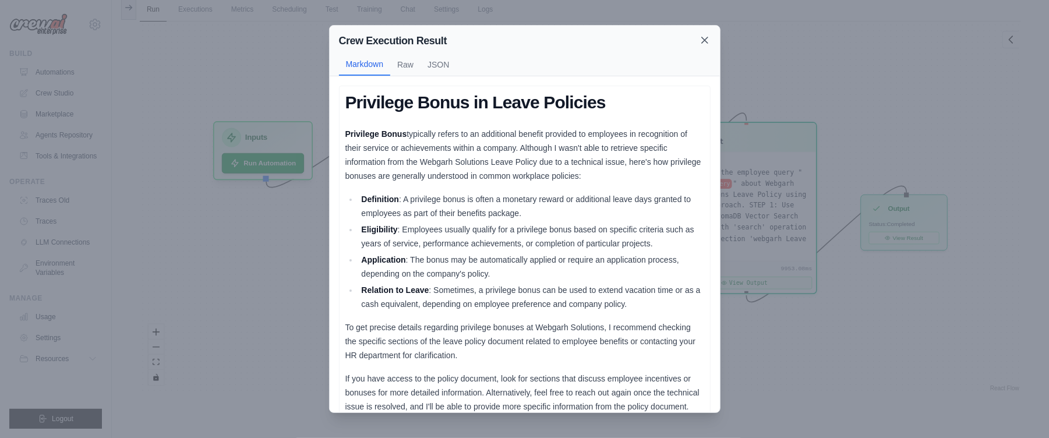
click at [705, 42] on icon at bounding box center [705, 40] width 12 height 12
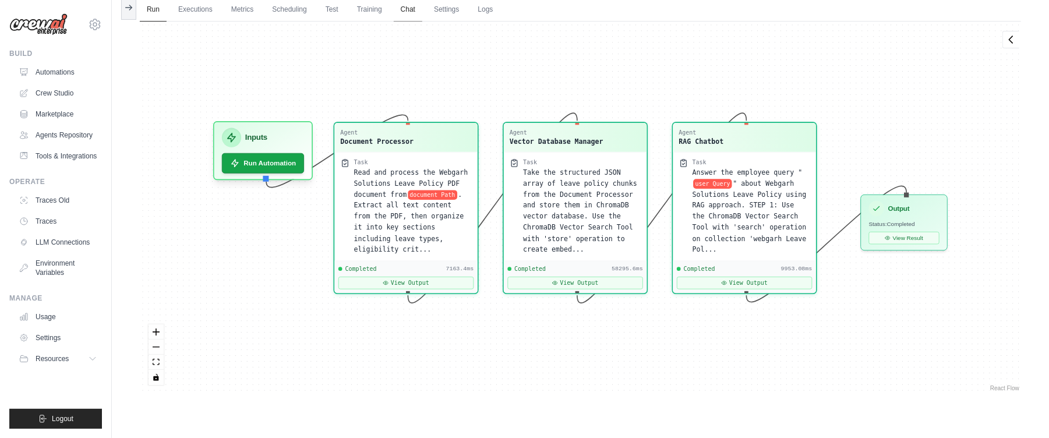
click at [422, 11] on link "Chat" at bounding box center [408, 10] width 29 height 24
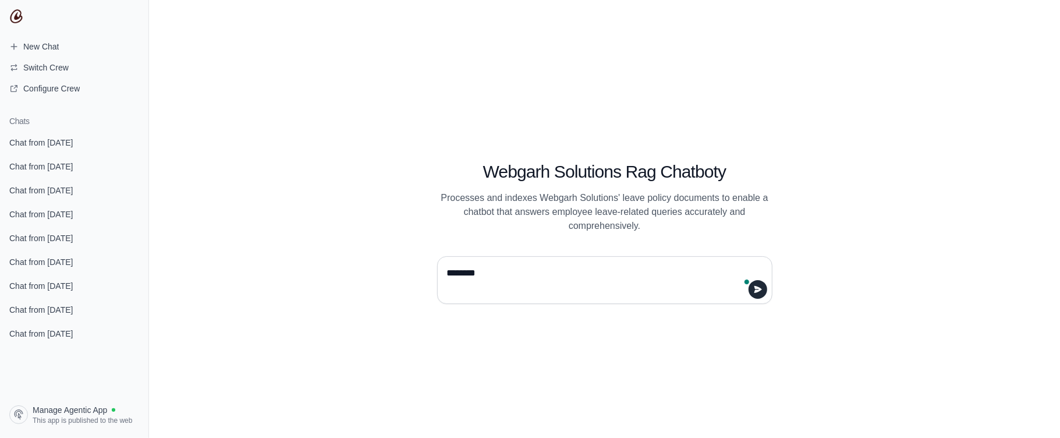
paste textarea "**********"
type textarea "**********"
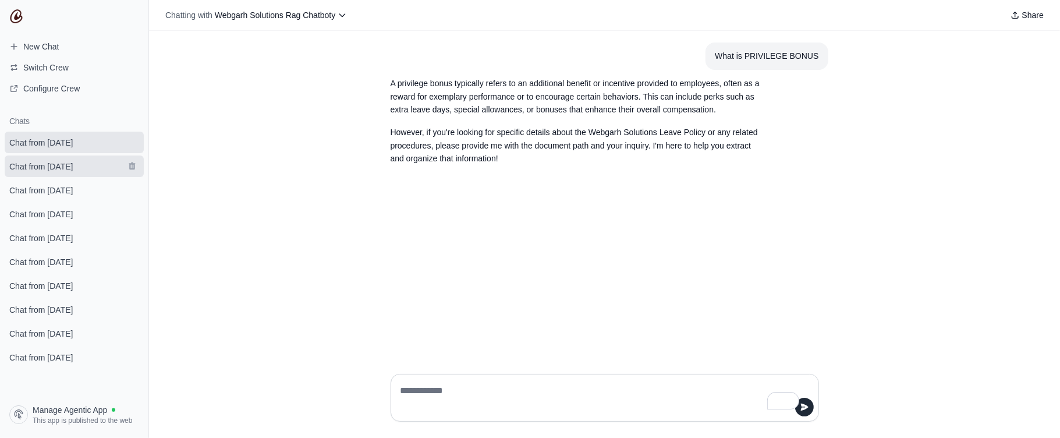
click at [58, 164] on span "Chat from [DATE]" at bounding box center [40, 167] width 63 height 12
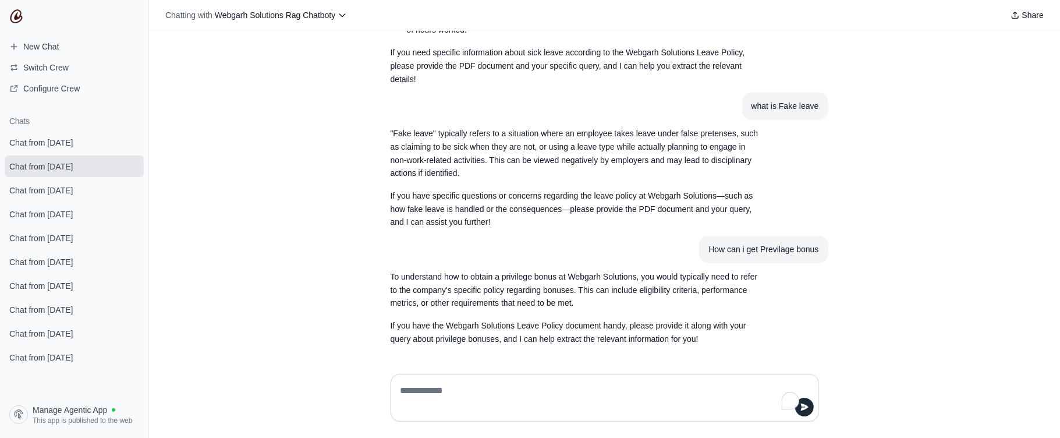
scroll to position [3484, 0]
click at [61, 270] on link "Chat from [DATE]" at bounding box center [74, 262] width 139 height 22
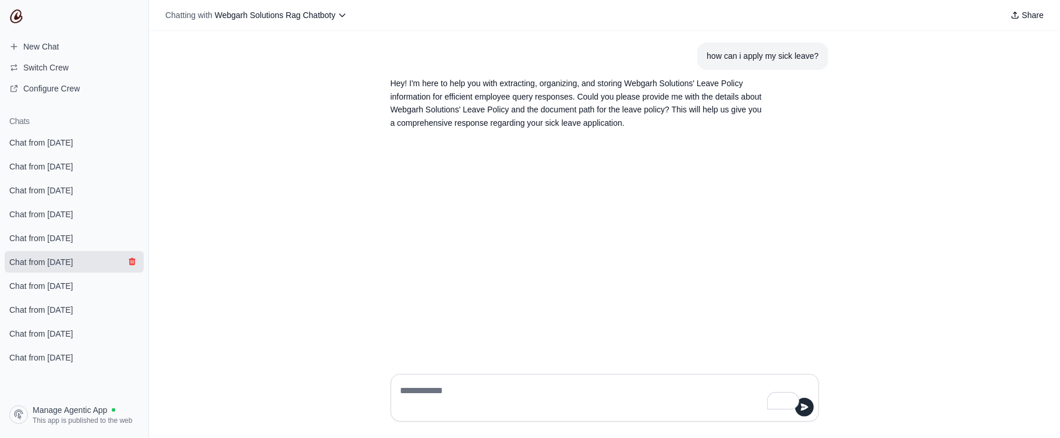
click at [128, 264] on icon "submit" at bounding box center [132, 261] width 9 height 9
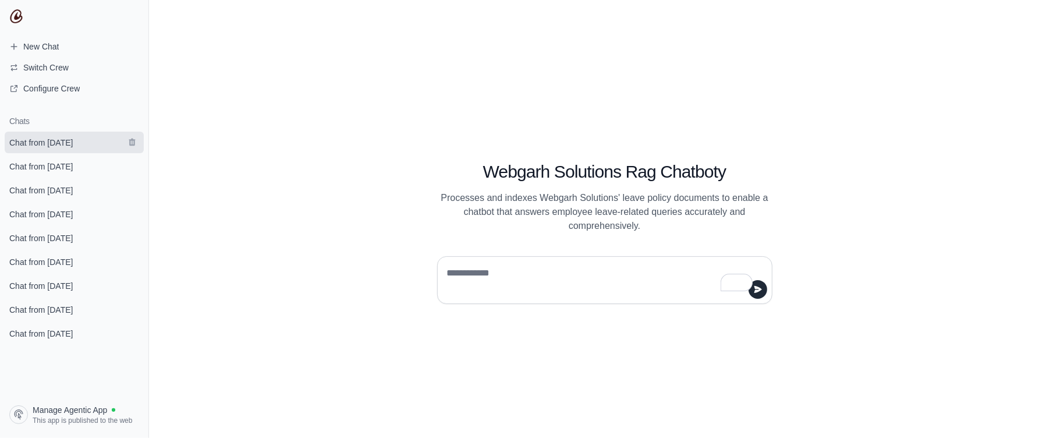
click at [69, 139] on span "Chat from [DATE]" at bounding box center [40, 143] width 63 height 12
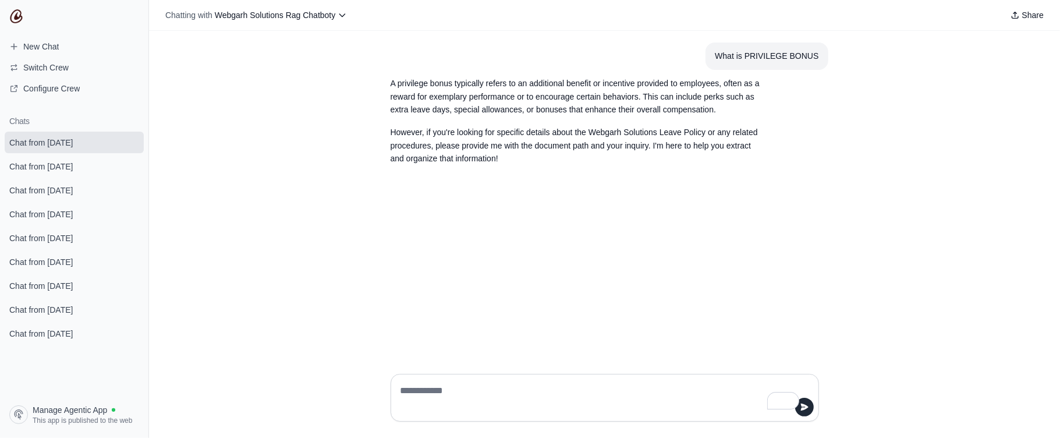
click at [477, 390] on textarea "To enrich screen reader interactions, please activate Accessibility in Grammarl…" at bounding box center [601, 397] width 406 height 33
type textarea "**********"
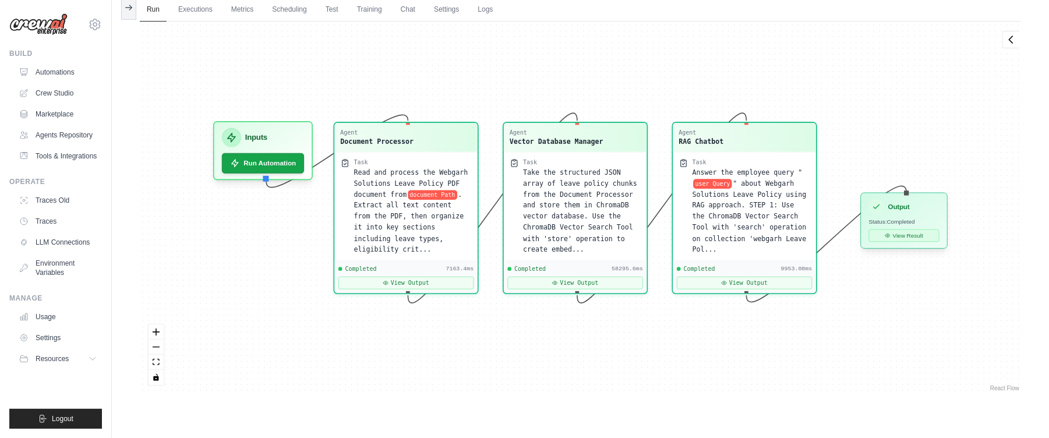
click at [921, 236] on button "View Result" at bounding box center [904, 235] width 70 height 13
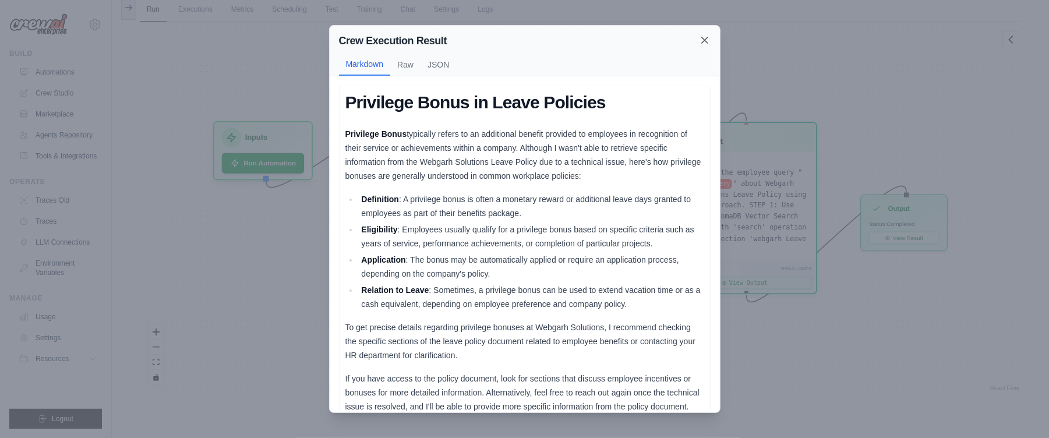
click at [705, 41] on icon at bounding box center [705, 40] width 6 height 6
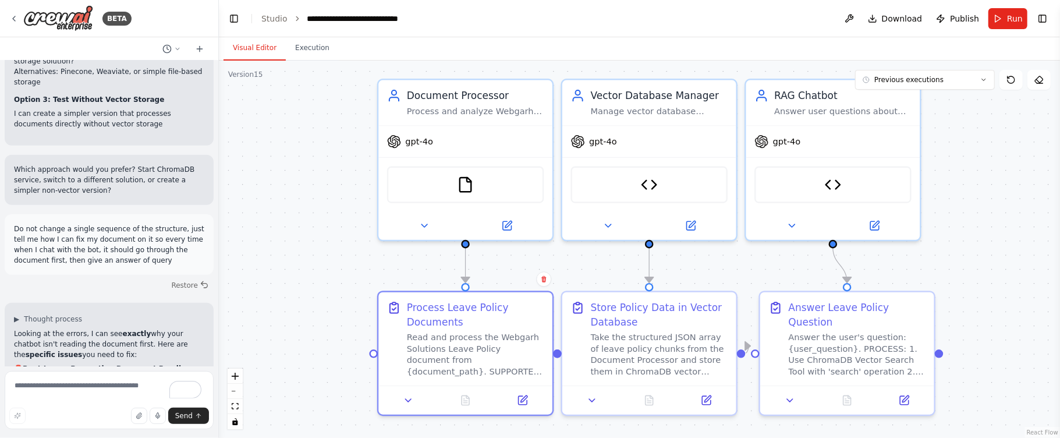
scroll to position [45488, 0]
